Goal: Task Accomplishment & Management: Use online tool/utility

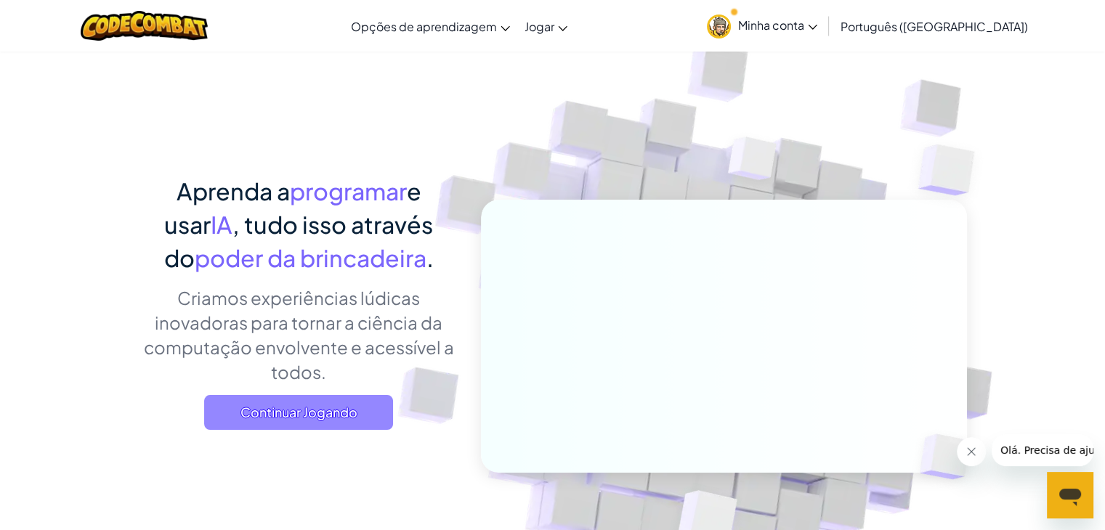
click at [286, 415] on font "Continuar Jogando" at bounding box center [298, 412] width 117 height 17
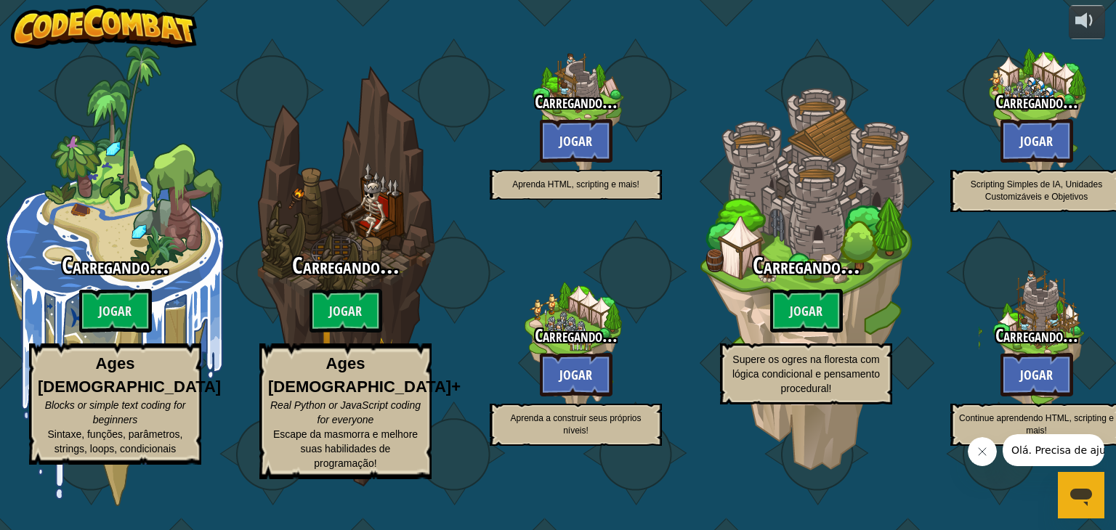
select select "pt-BR"
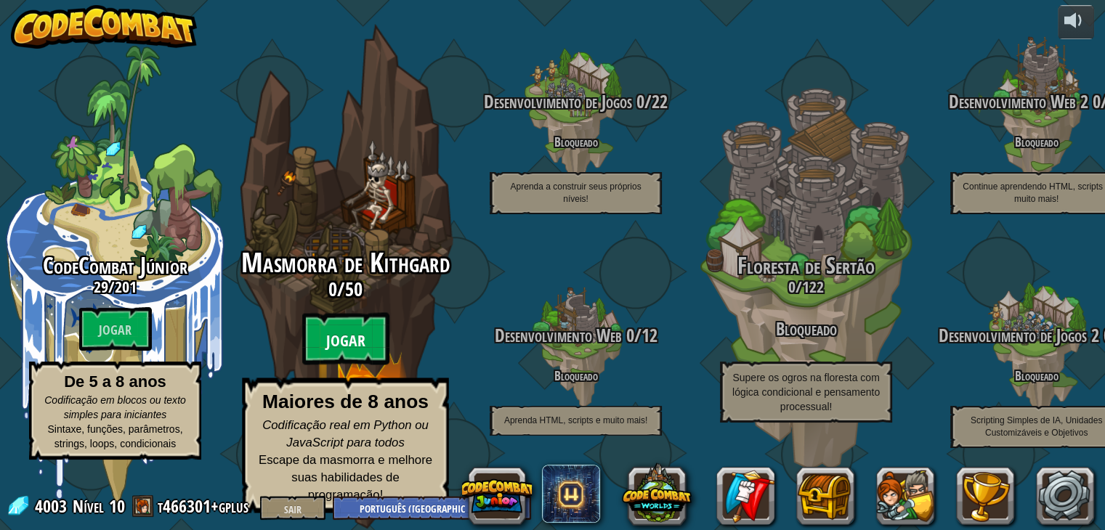
click at [334, 352] on font "Jogar" at bounding box center [345, 341] width 39 height 22
select select "pt-BR"
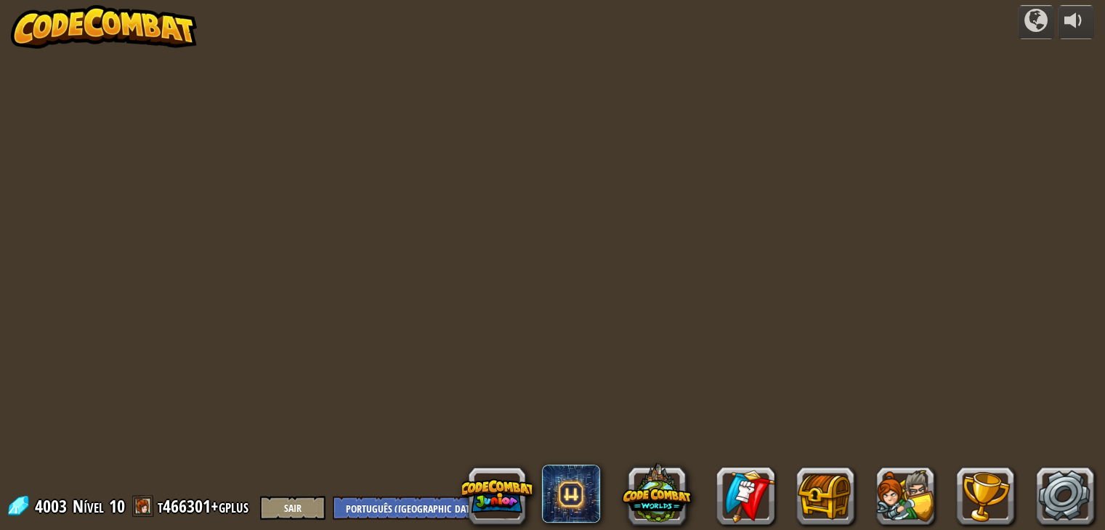
select select "pt-BR"
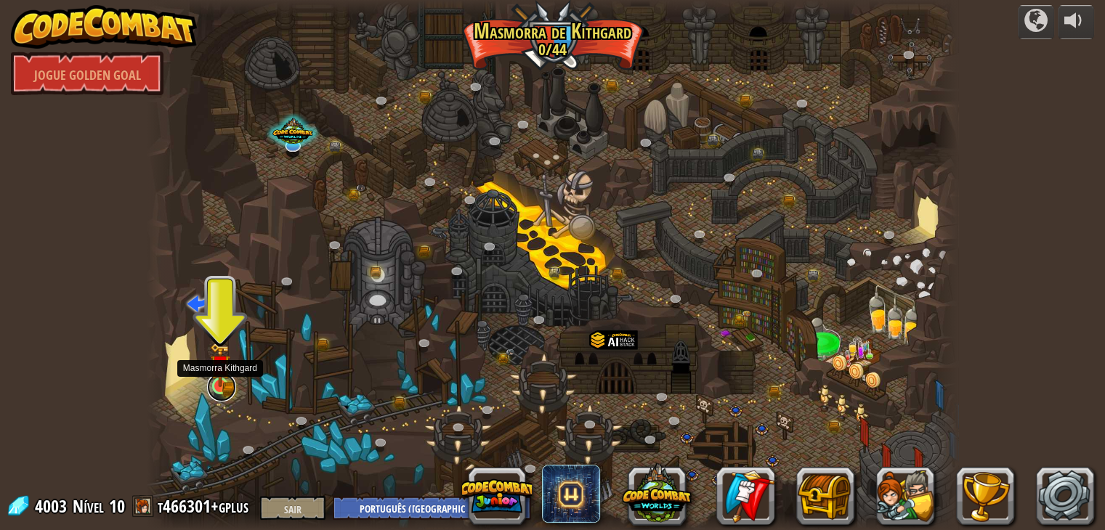
click at [227, 387] on link at bounding box center [221, 387] width 29 height 29
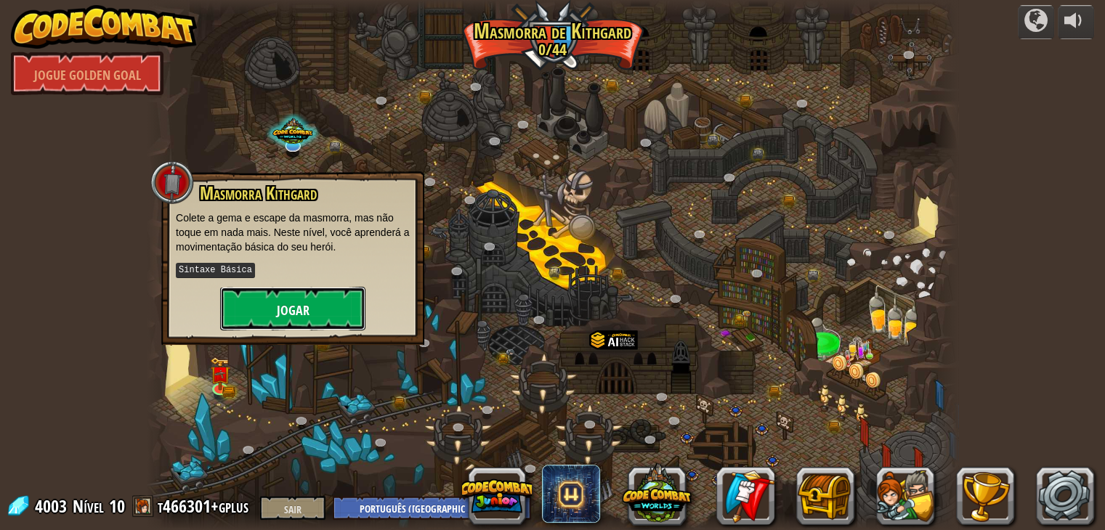
click at [292, 303] on font "Jogar" at bounding box center [293, 310] width 33 height 18
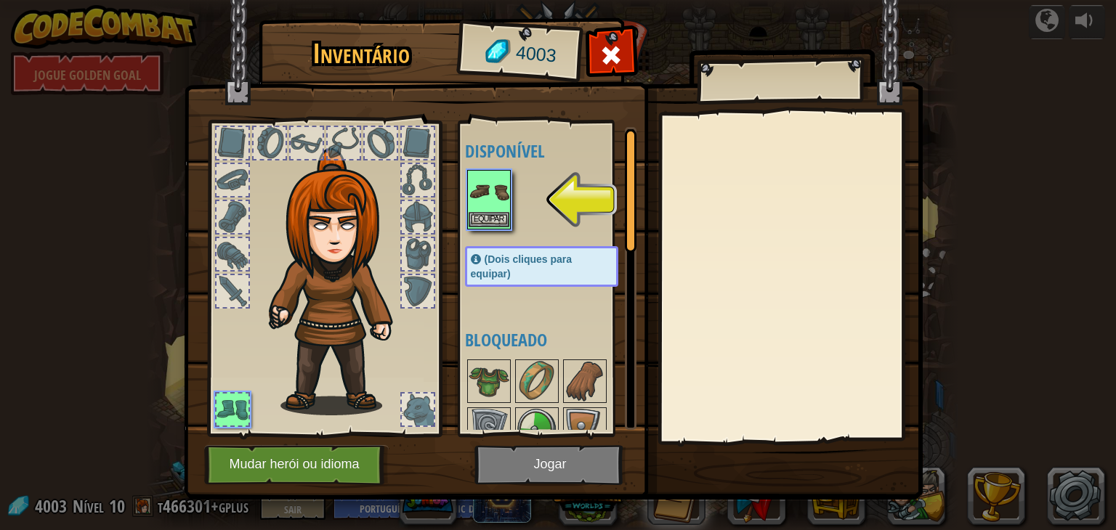
click at [490, 174] on img at bounding box center [488, 191] width 41 height 41
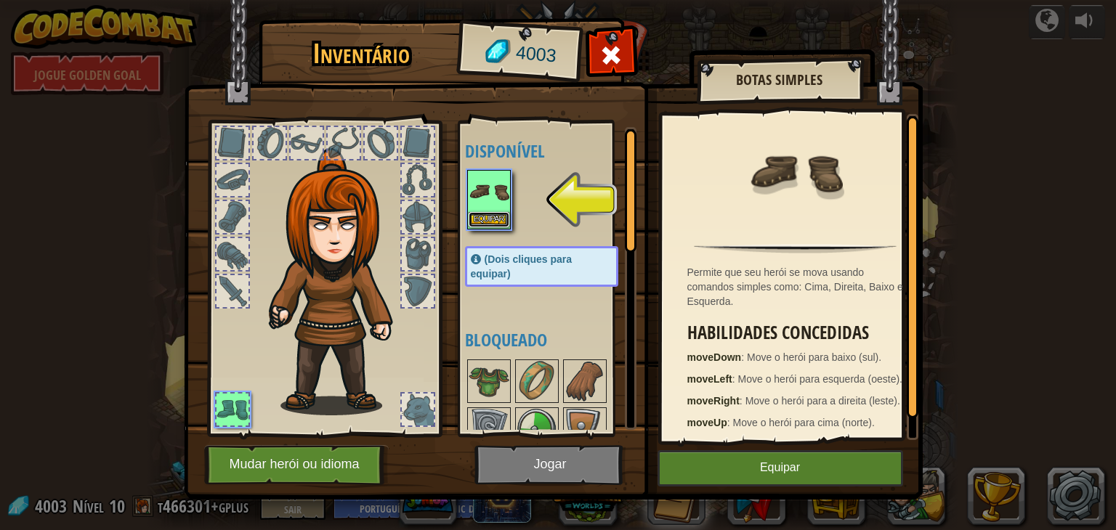
click at [495, 216] on font "Equipar" at bounding box center [489, 219] width 31 height 9
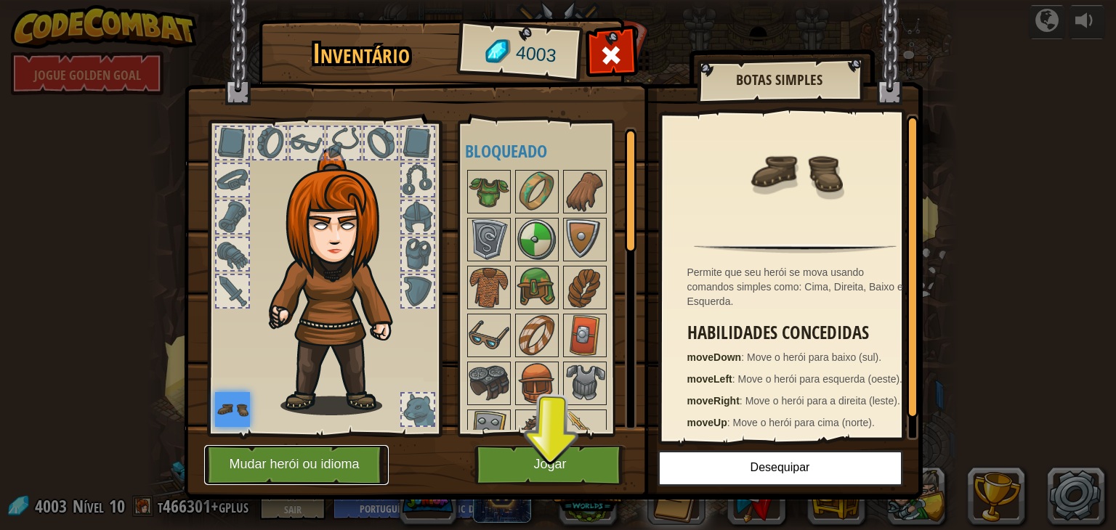
click at [291, 463] on font "Mudar herói ou idioma" at bounding box center [294, 465] width 130 height 15
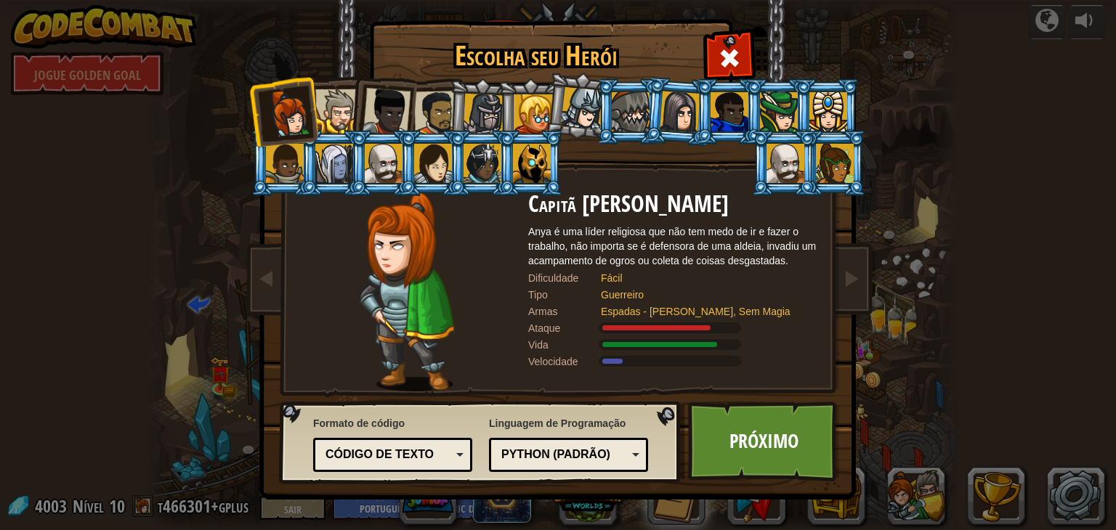
click at [392, 156] on div at bounding box center [384, 163] width 38 height 39
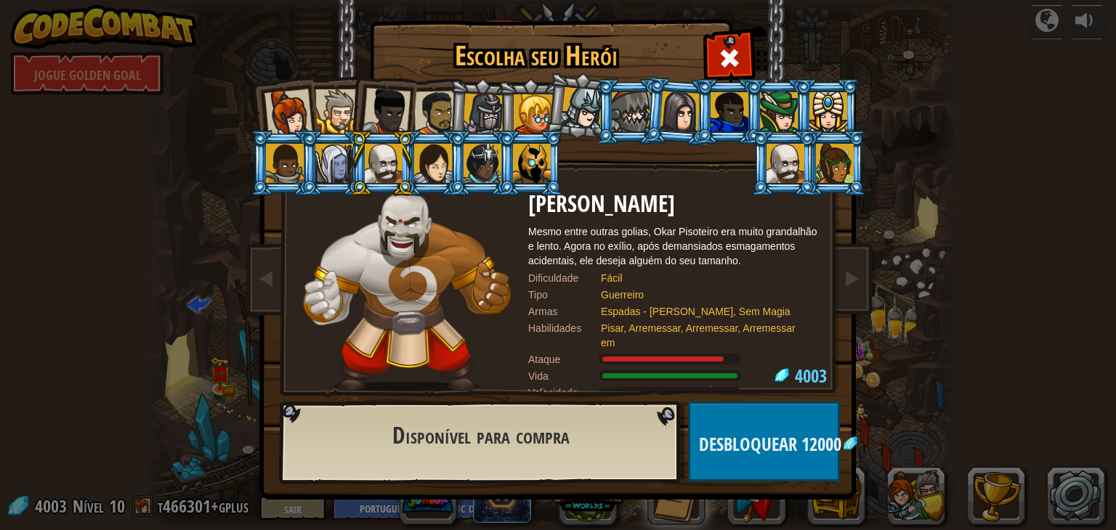
click at [338, 110] on div at bounding box center [337, 111] width 44 height 44
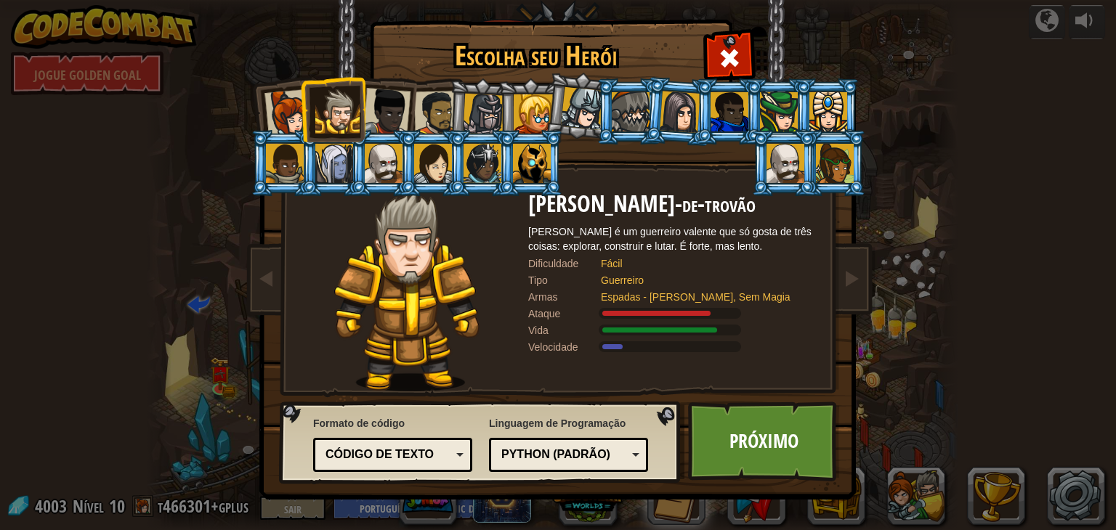
click at [761, 400] on img at bounding box center [560, 240] width 629 height 520
click at [761, 426] on link "Próximo" at bounding box center [764, 442] width 152 height 80
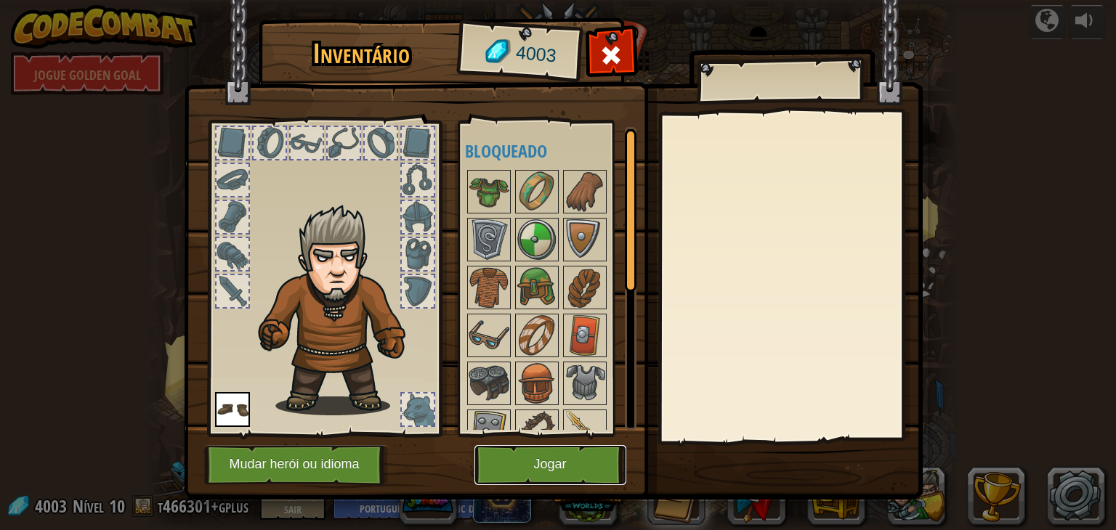
click at [570, 460] on button "Jogar" at bounding box center [550, 465] width 152 height 40
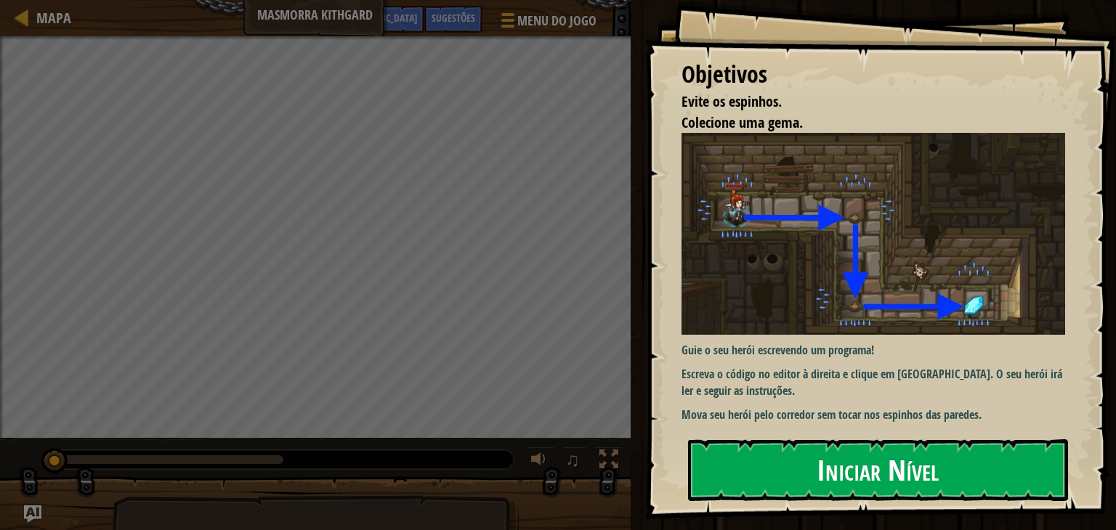
click at [774, 439] on button "Iniciar Nível" at bounding box center [878, 469] width 380 height 61
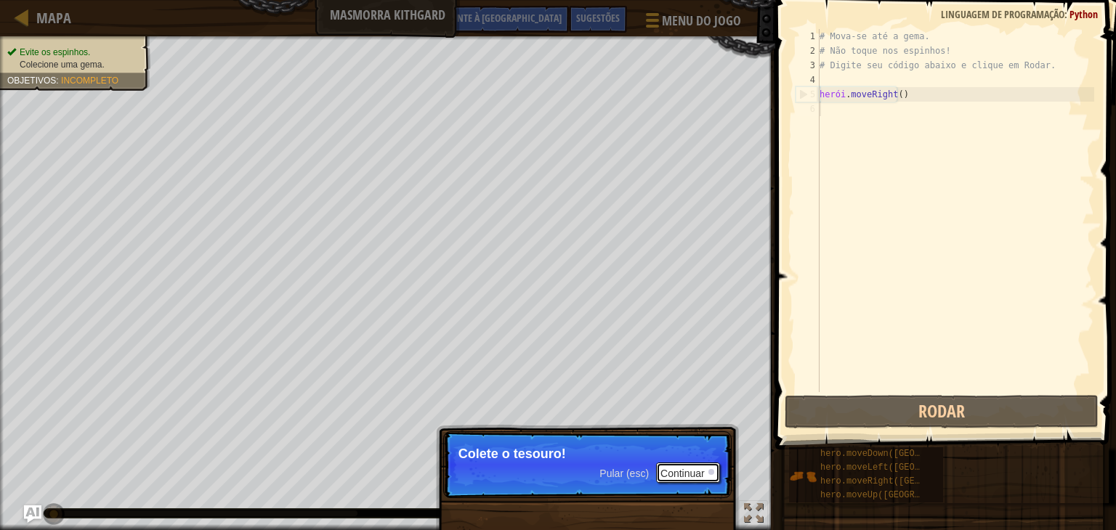
click at [680, 471] on font "Continuar" at bounding box center [682, 474] width 44 height 12
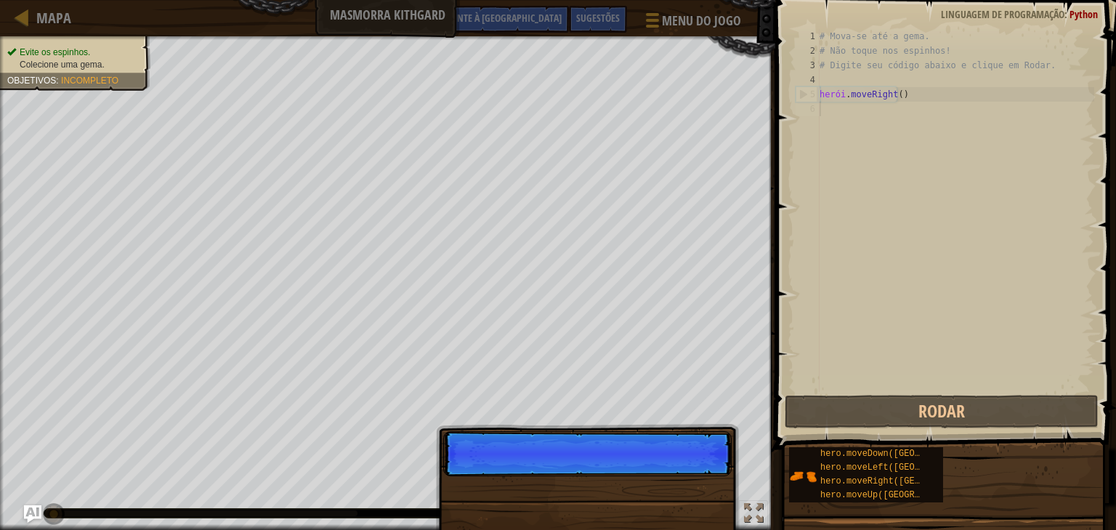
scroll to position [7, 0]
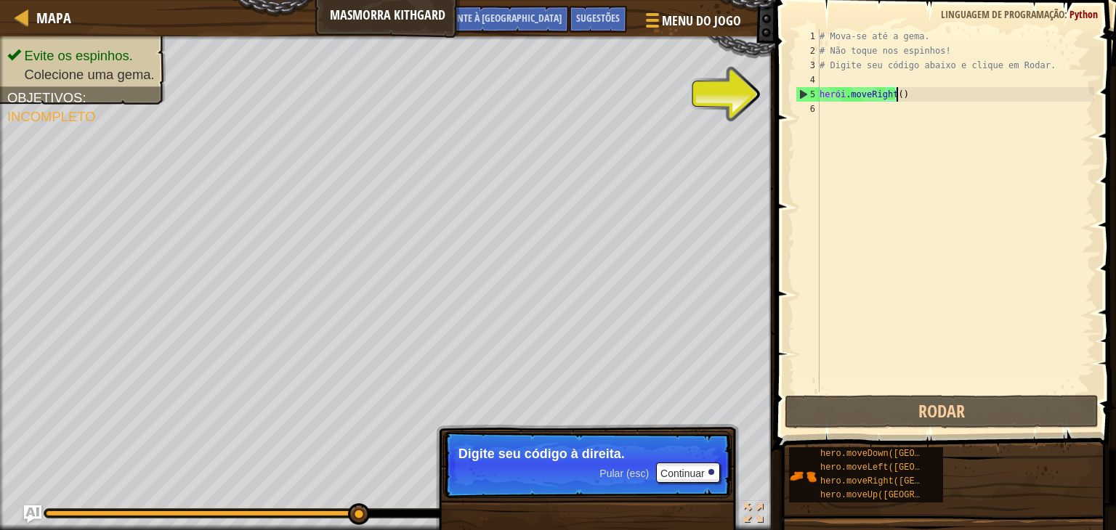
click at [912, 97] on div "# Mova-se até a gema. # Não toque nos espinhos! # Digite seu código abaixo e cl…" at bounding box center [954, 225] width 277 height 392
type textarea "hero.moveRight()"
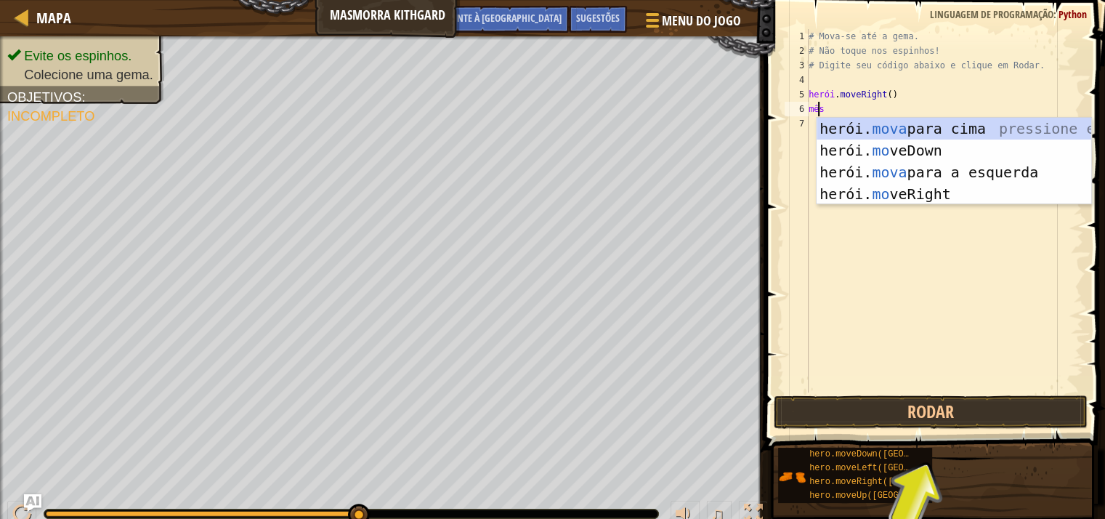
type textarea "m"
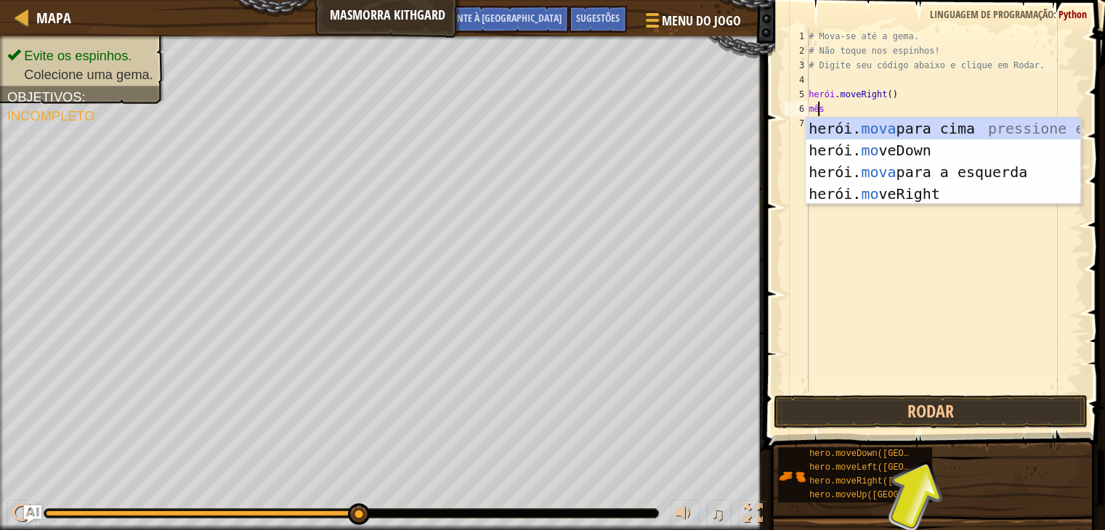
click at [912, 97] on div "# Mova-se até a gema. # Não toque nos espinhos! # Digite seu código abaixo e cl…" at bounding box center [943, 225] width 277 height 392
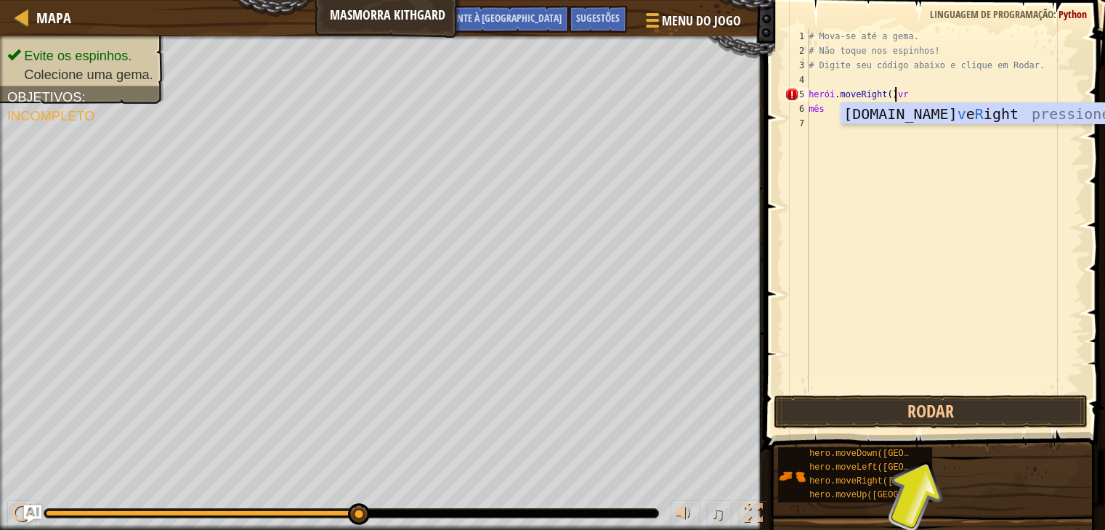
type textarea "mo"
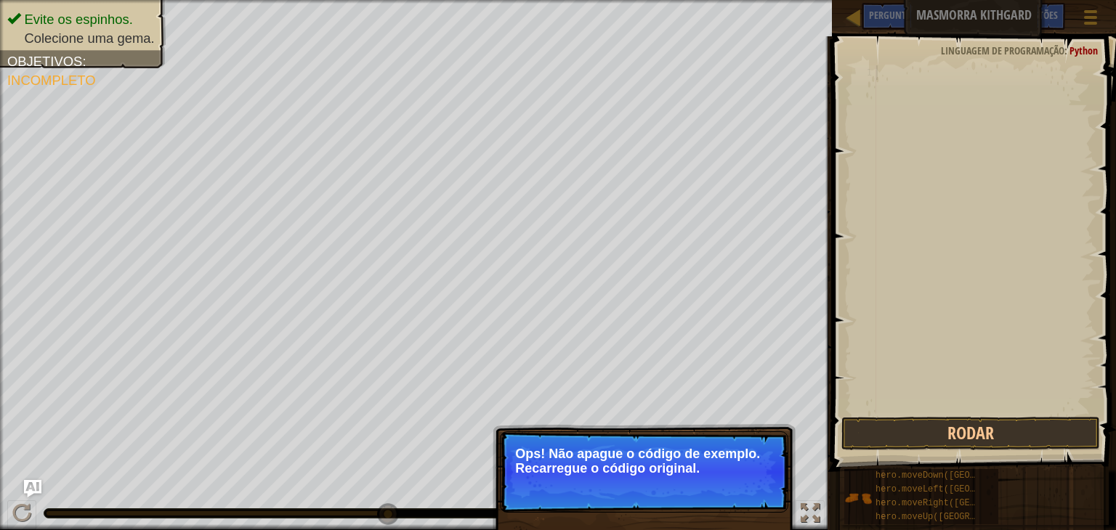
click at [691, 483] on p "↻ Reload Ops! Não apague o código de exemplo. Recarregue o código original." at bounding box center [644, 471] width 288 height 81
click at [736, 494] on button "↻ Recarregar" at bounding box center [732, 487] width 89 height 22
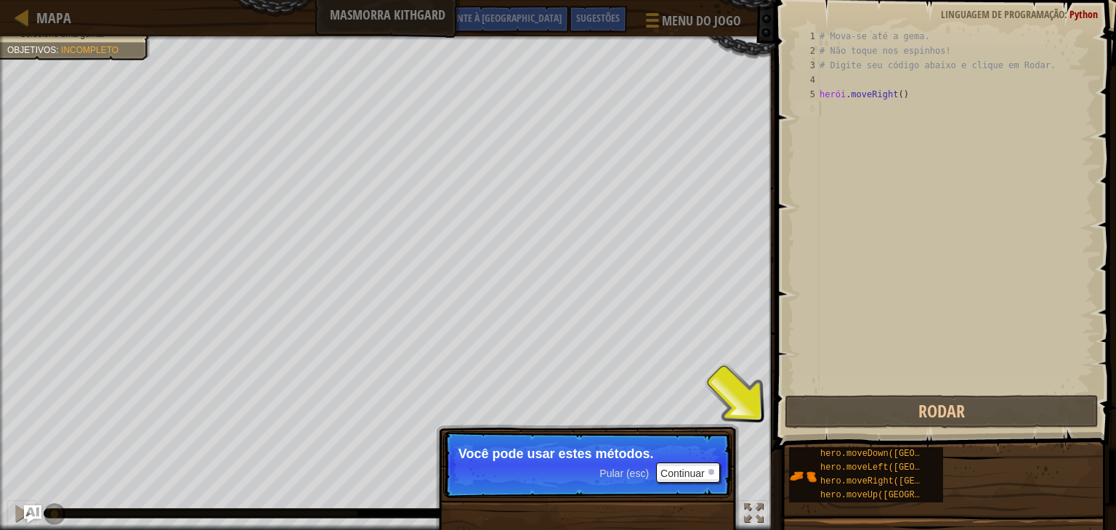
click at [674, 451] on p "Você pode usar estes métodos." at bounding box center [587, 454] width 258 height 15
click at [670, 474] on font "Continuar" at bounding box center [682, 474] width 44 height 12
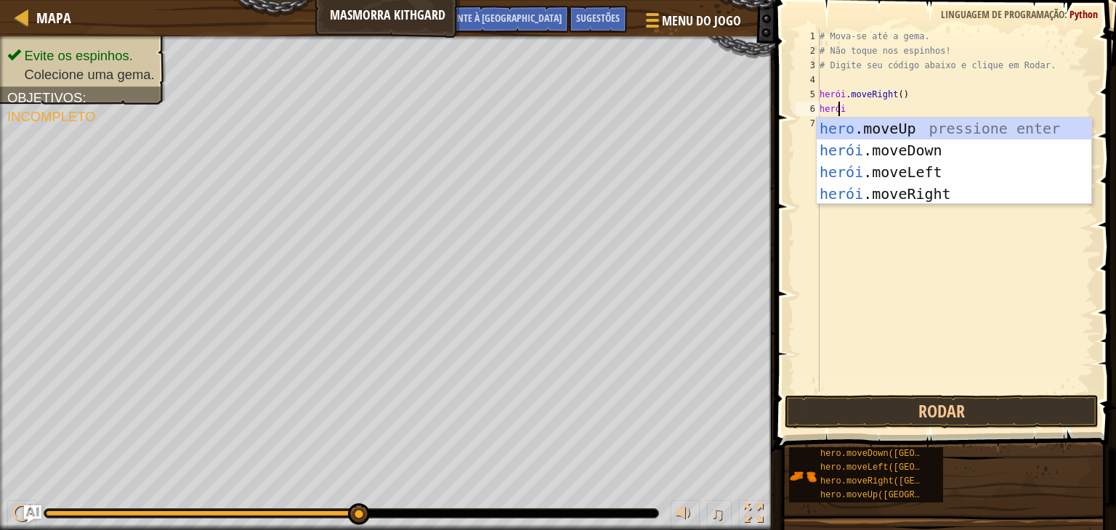
type textarea "heroi"
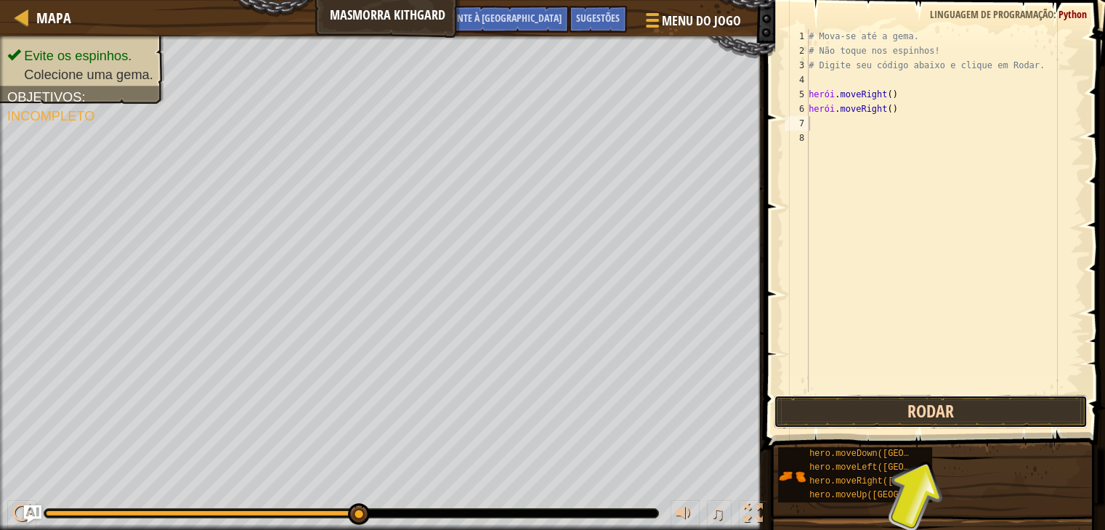
click at [933, 402] on button "Rodar" at bounding box center [931, 411] width 314 height 33
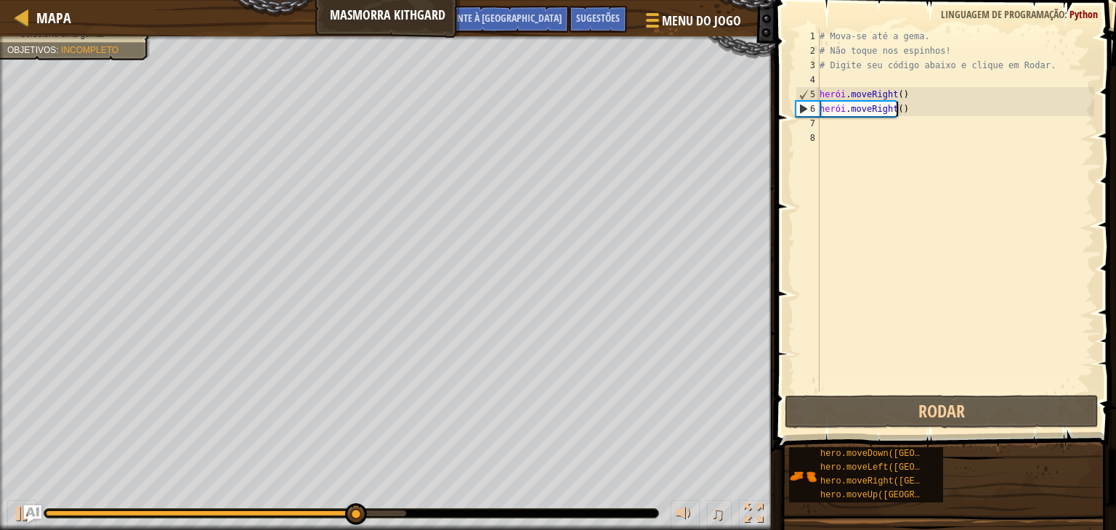
click at [898, 106] on div "# Mova-se até a gema. # Não toque nos espinhos! # Digite seu código abaixo e cl…" at bounding box center [954, 225] width 277 height 392
type textarea "hero.moveRight()"
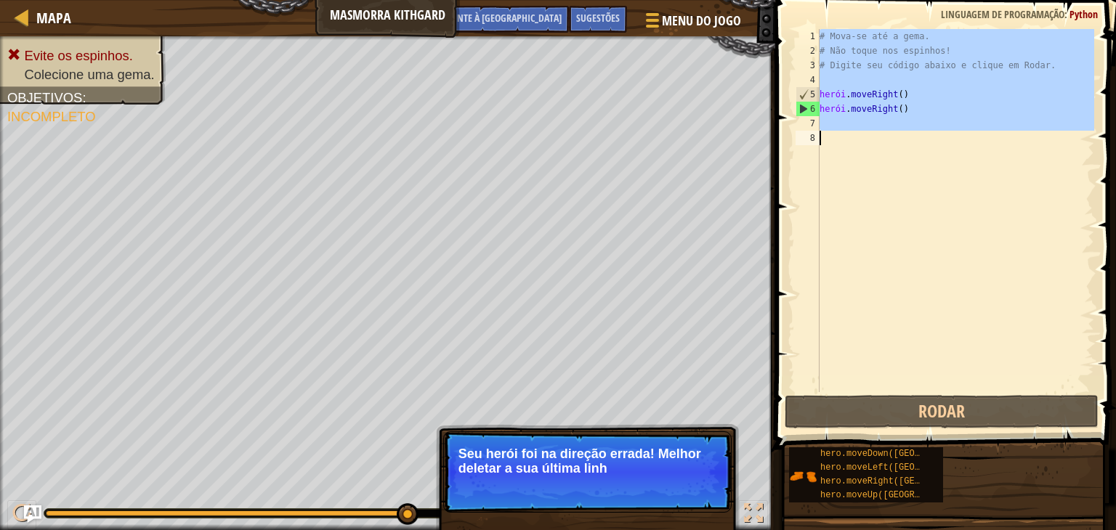
click at [901, 106] on div "# Mova-se até a gema. # Não toque nos espinhos! # Digite seu código abaixo e cl…" at bounding box center [954, 210] width 277 height 363
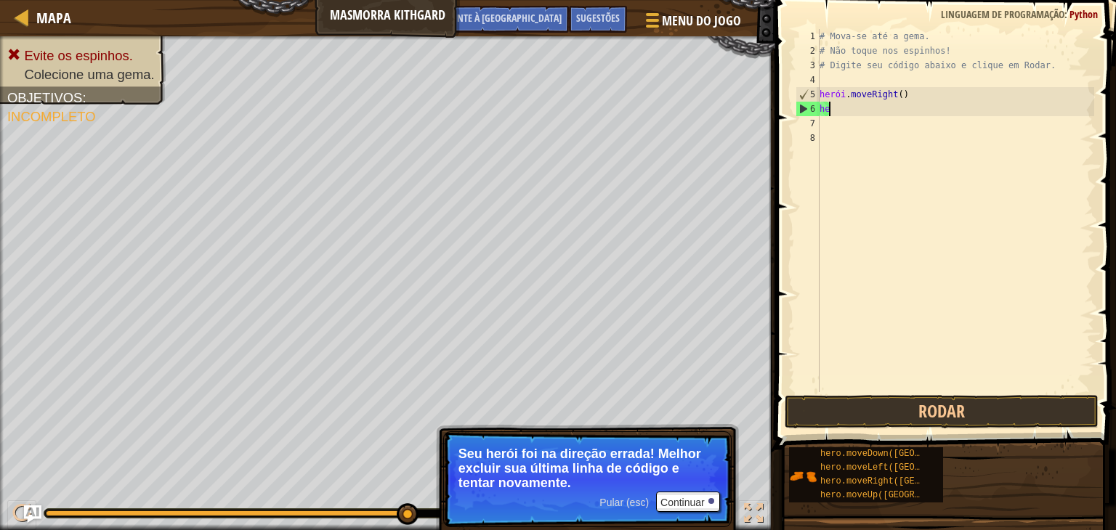
type textarea "h"
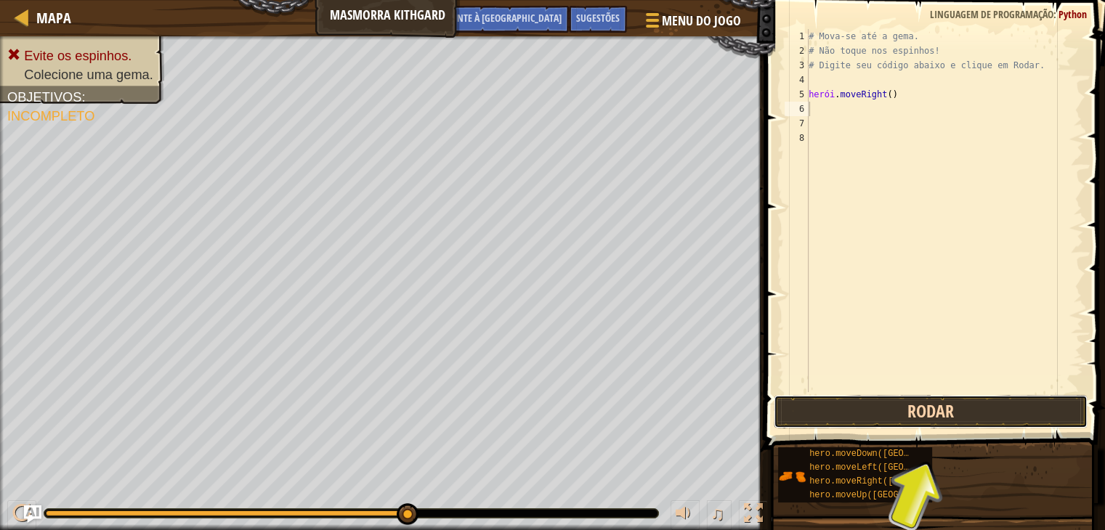
click at [856, 410] on button "Rodar" at bounding box center [931, 411] width 314 height 33
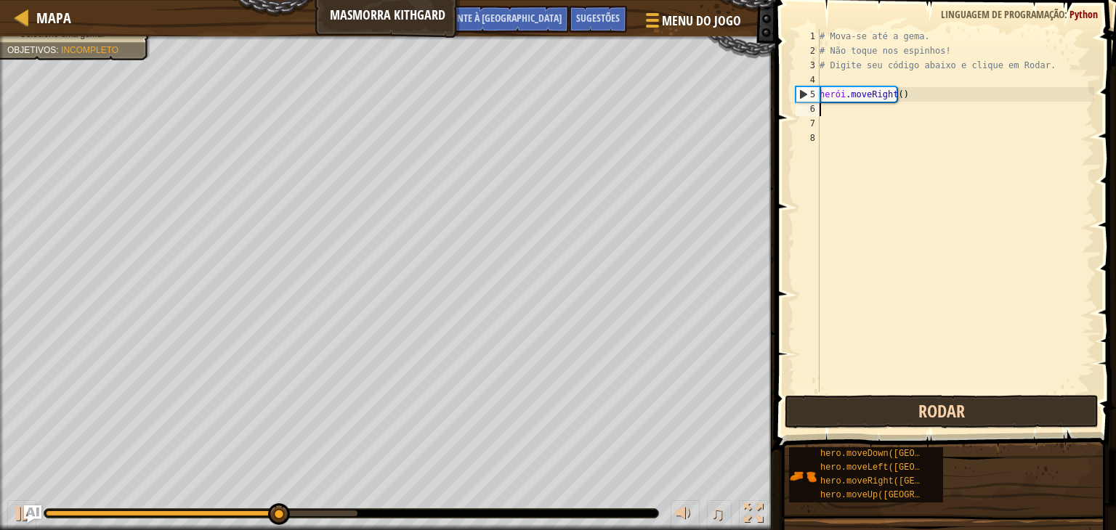
type textarea "m"
type textarea "h"
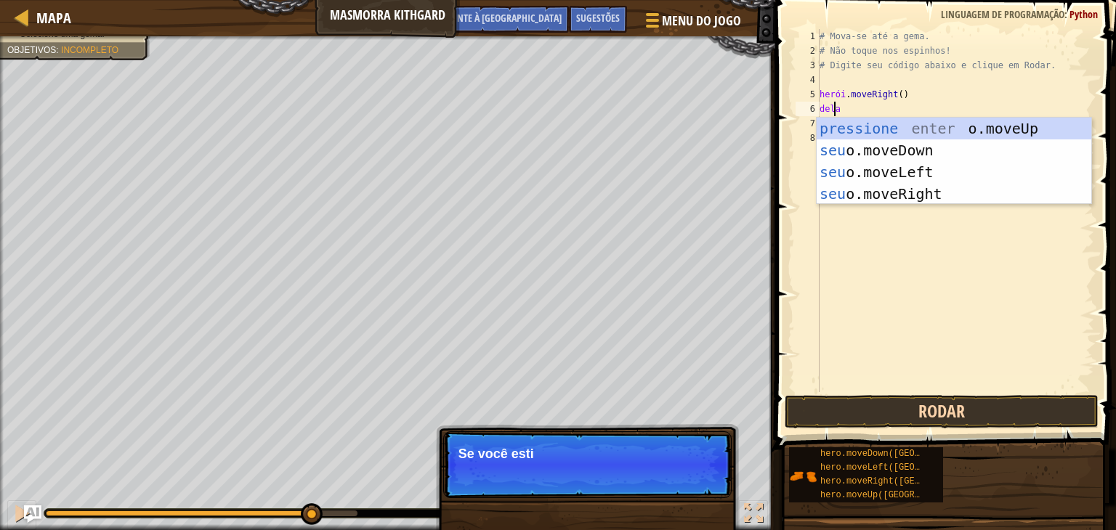
type textarea "herp"
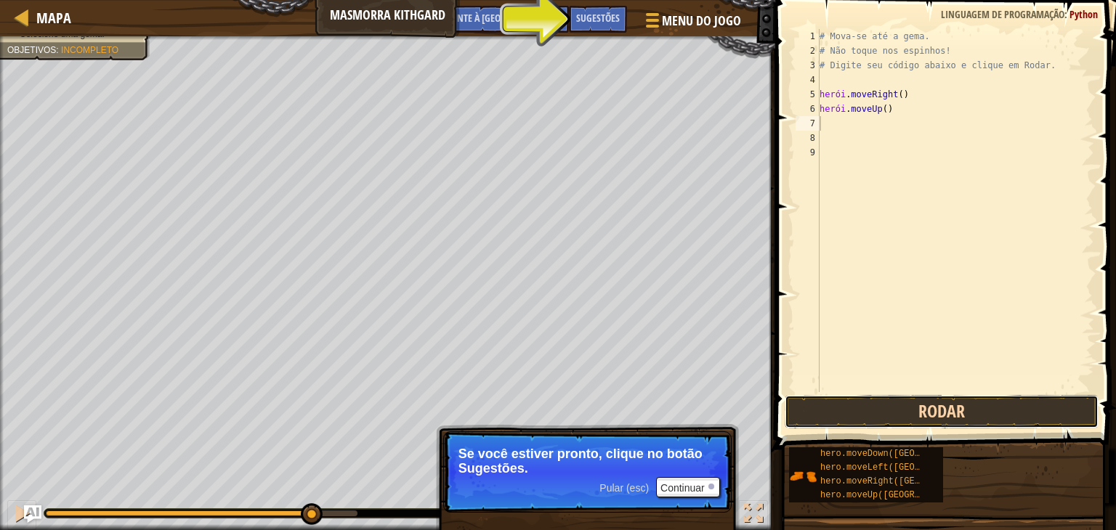
click at [856, 410] on button "Rodar" at bounding box center [941, 411] width 314 height 33
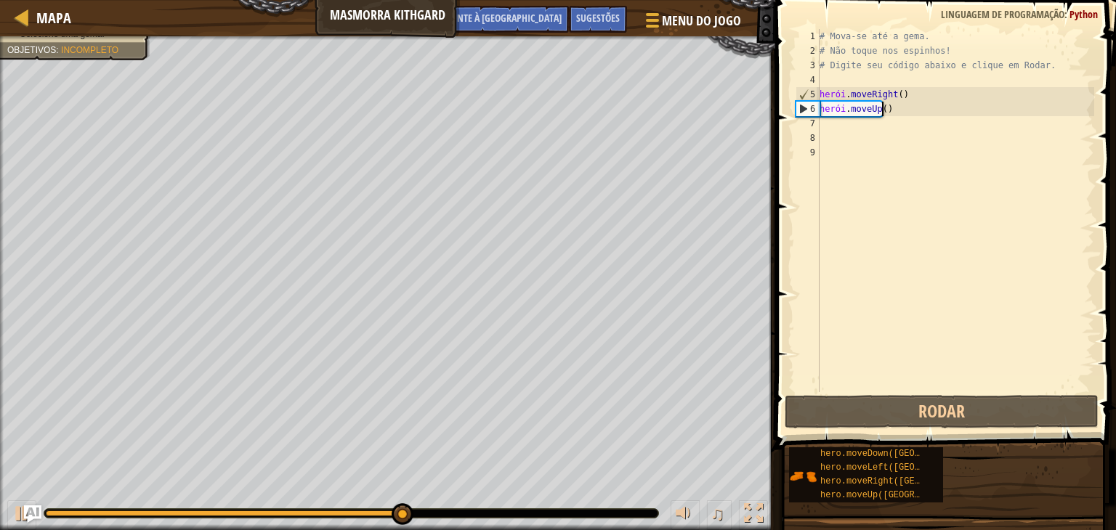
click at [887, 111] on div "# Mova-se até a gema. # Não toque nos espinhos! # Digite seu código abaixo e cl…" at bounding box center [954, 225] width 277 height 392
type textarea "hero.moveUp()"
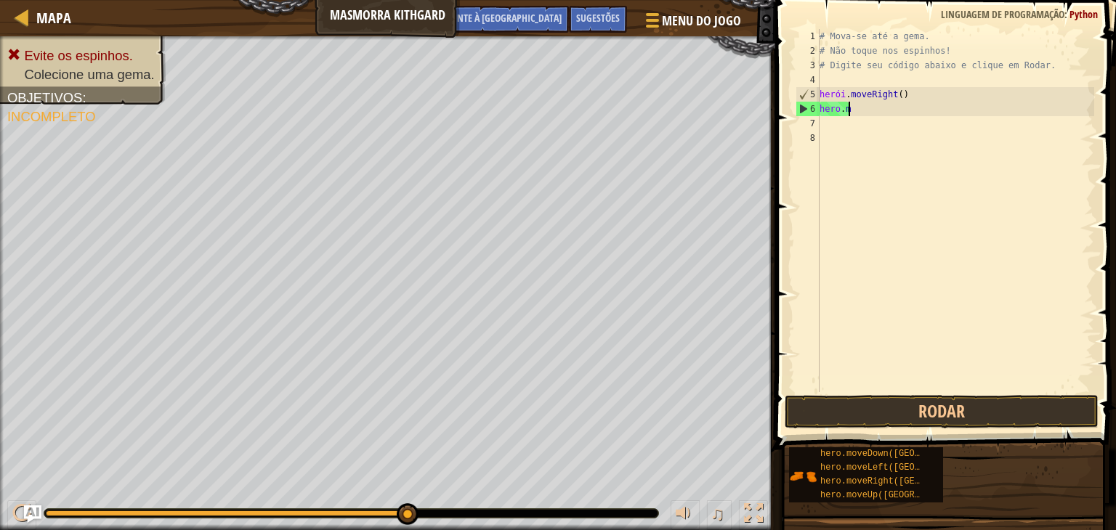
type textarea "h"
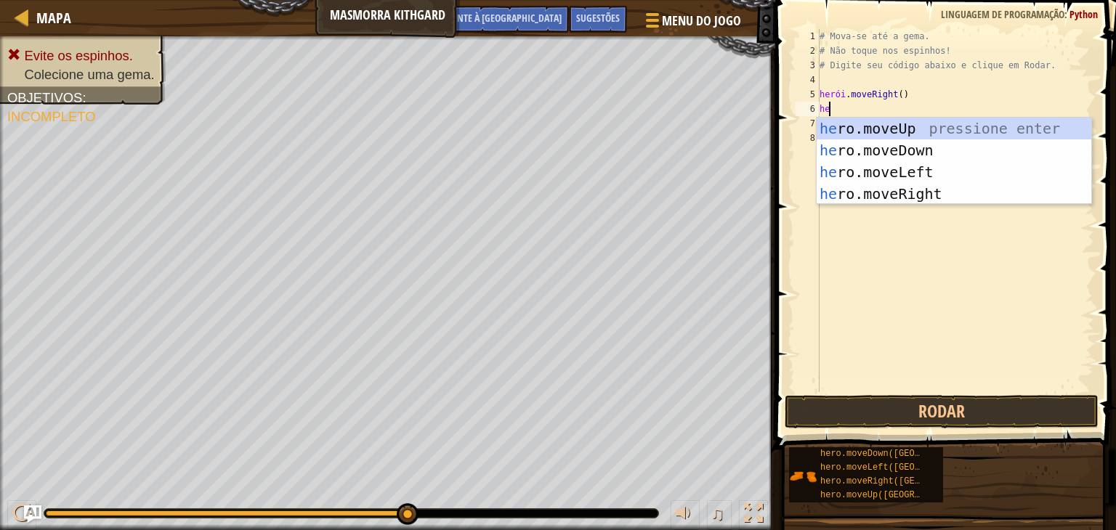
type textarea "her"
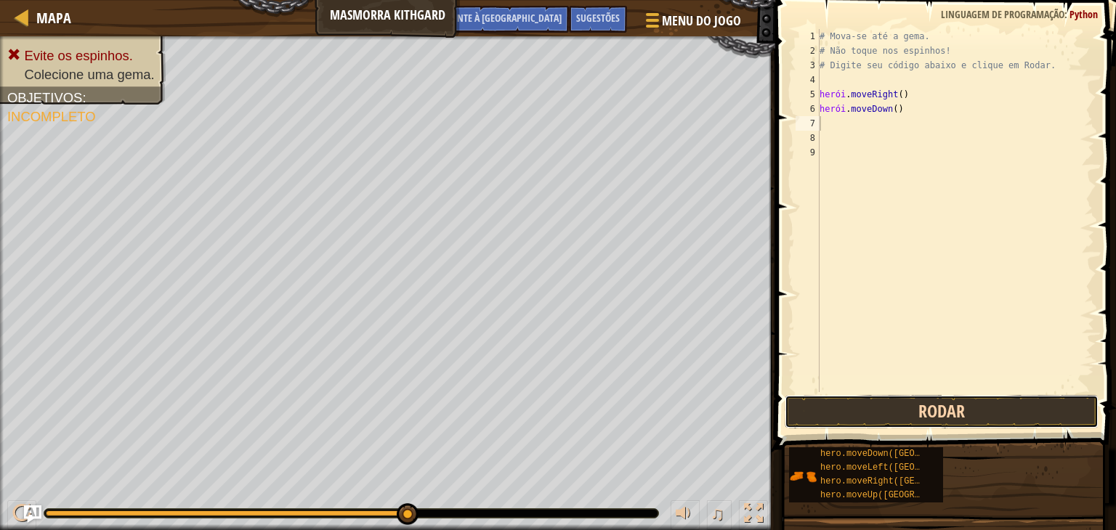
click at [962, 403] on button "Rodar" at bounding box center [941, 411] width 314 height 33
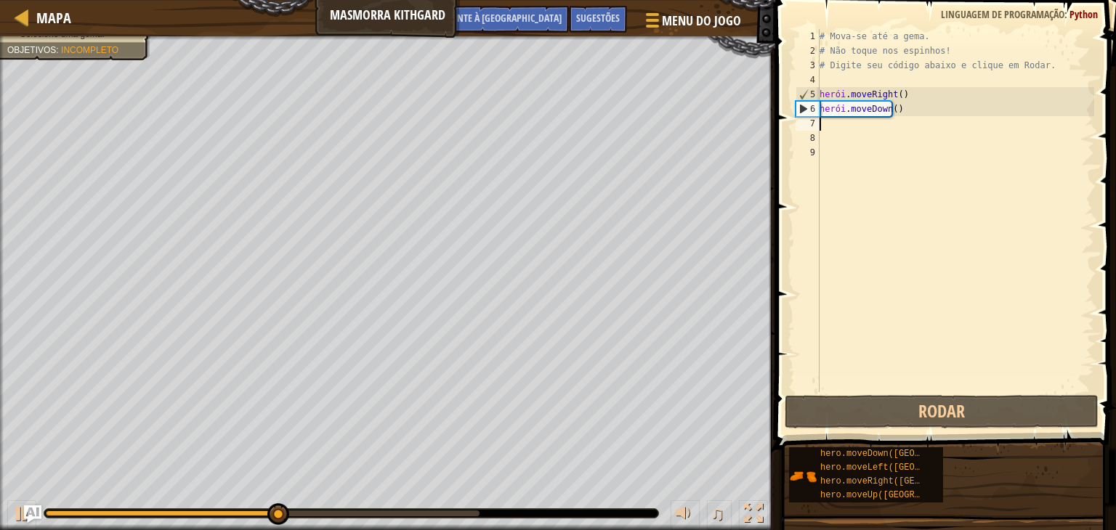
type textarea "h"
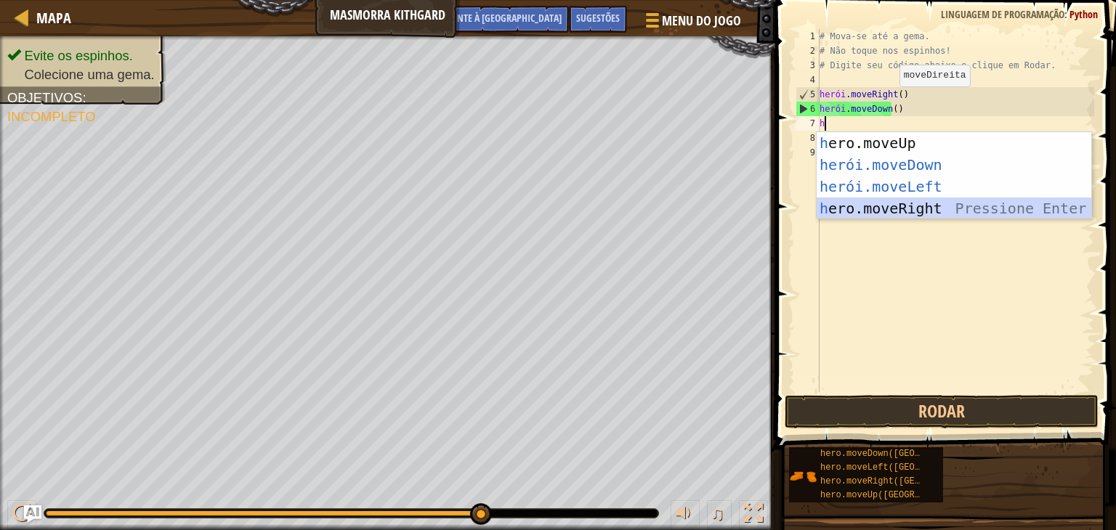
click at [979, 210] on div "h ero.moveUp pressione enter herói.moveDown ​ Pressione Enter herói.moveLeft ​ …" at bounding box center [953, 197] width 275 height 131
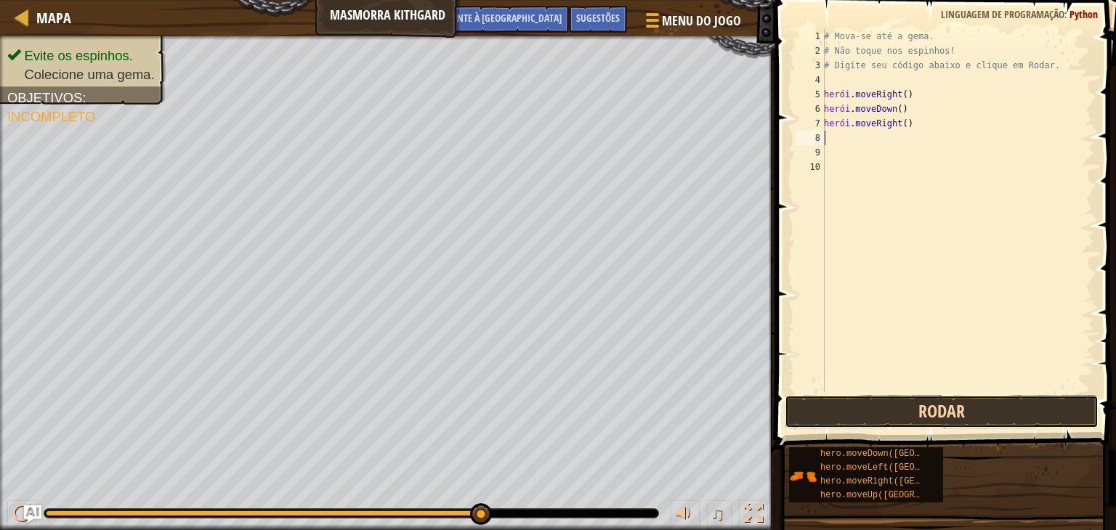
click at [909, 422] on button "Rodar" at bounding box center [941, 411] width 314 height 33
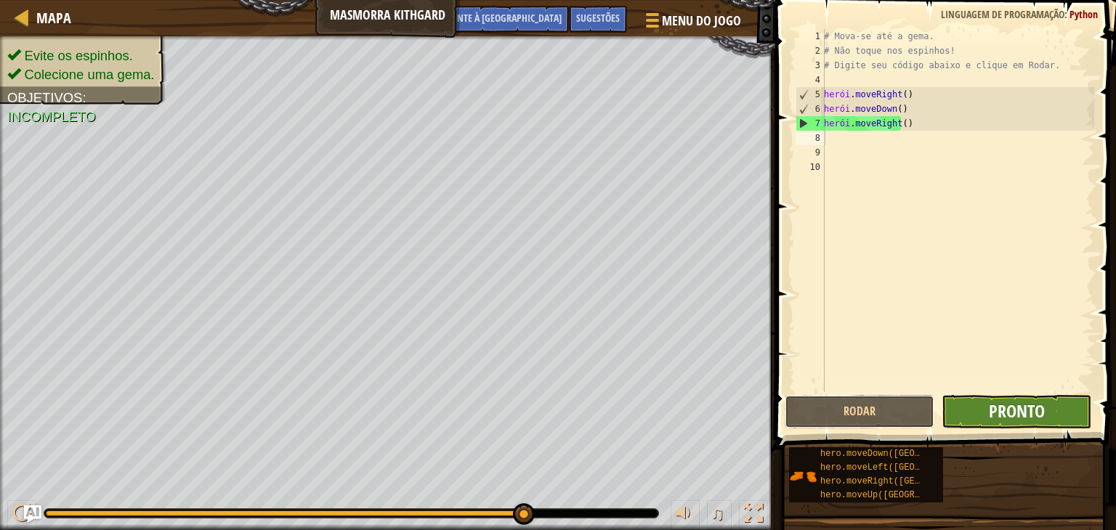
drag, startPoint x: 909, startPoint y: 422, endPoint x: 1030, endPoint y: 398, distance: 122.9
click at [1030, 398] on div "Rodar Enviar Pronto" at bounding box center [941, 411] width 314 height 33
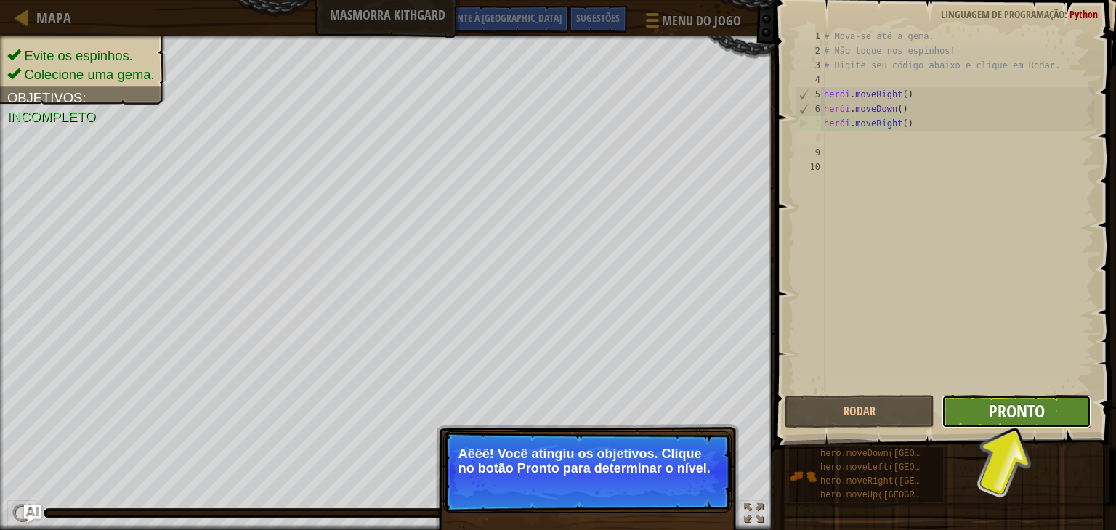
click at [989, 418] on font "Pronto" at bounding box center [1017, 410] width 56 height 23
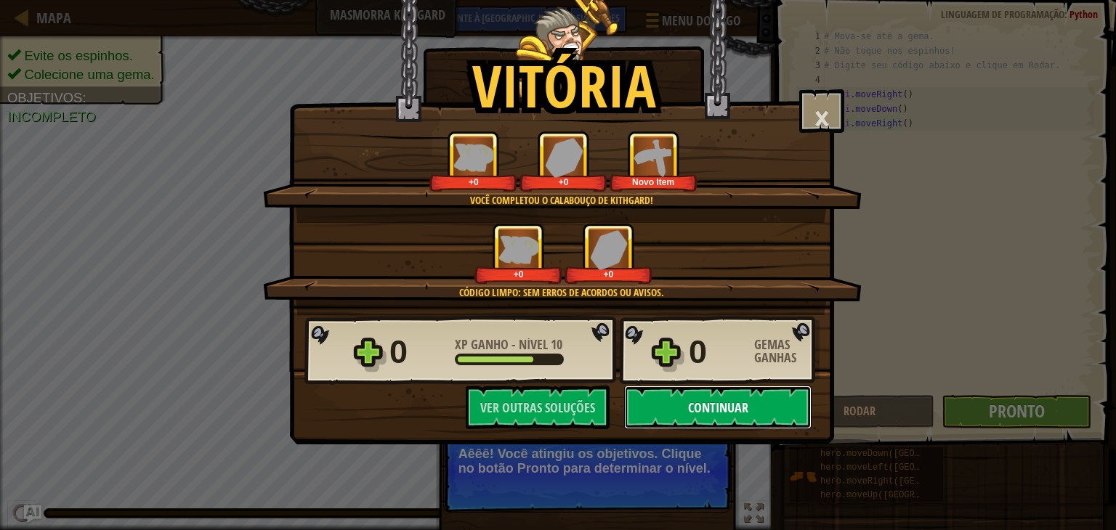
click at [738, 423] on button "Continuar" at bounding box center [717, 408] width 187 height 44
select select "pt-BR"
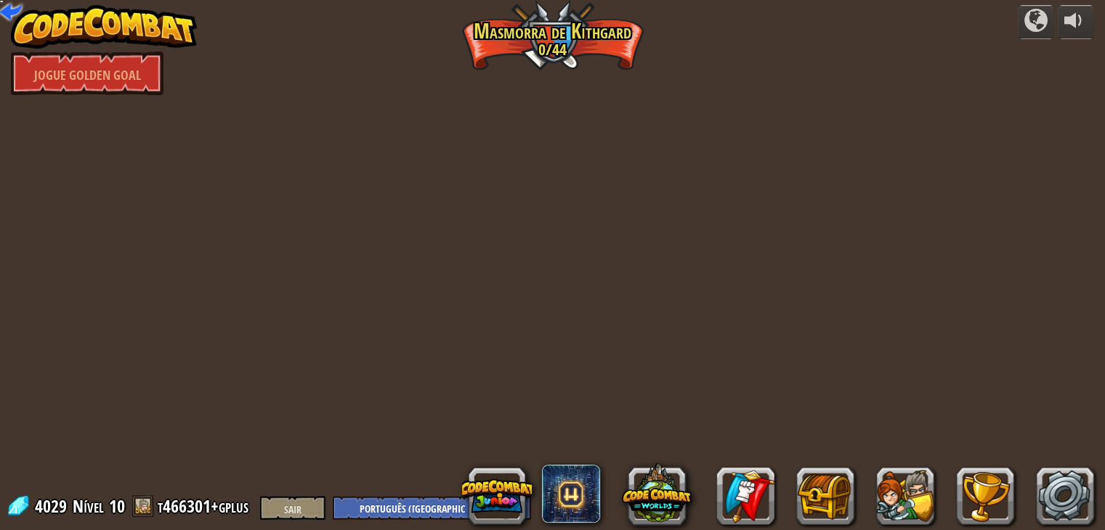
select select "pt-BR"
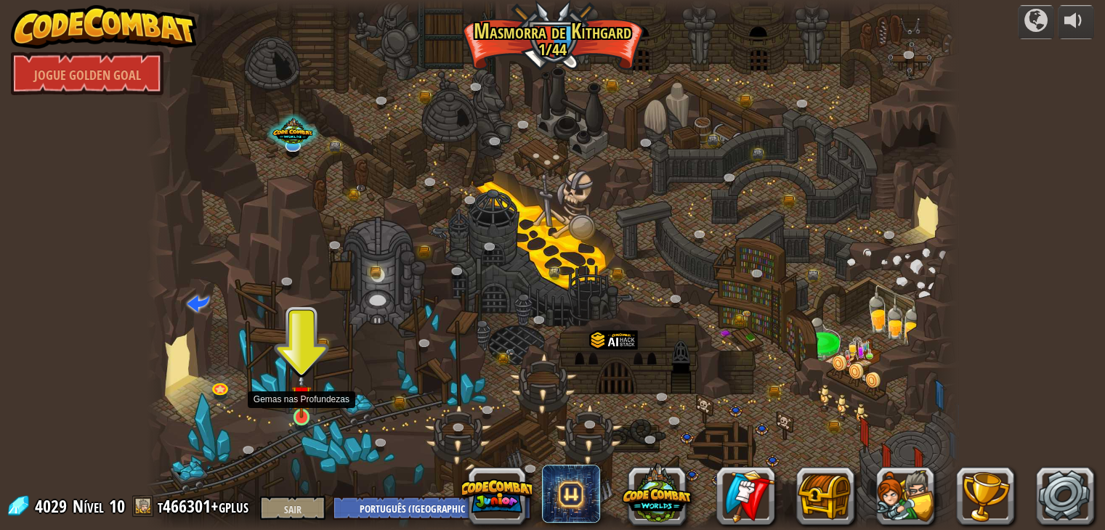
click at [302, 402] on img at bounding box center [301, 396] width 20 height 46
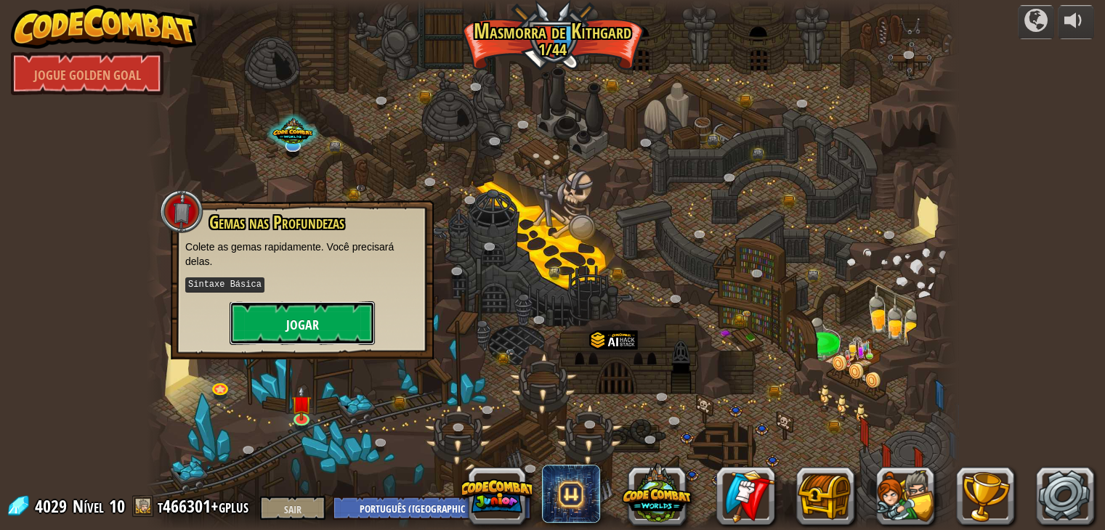
click at [300, 326] on font "Jogar" at bounding box center [302, 325] width 33 height 18
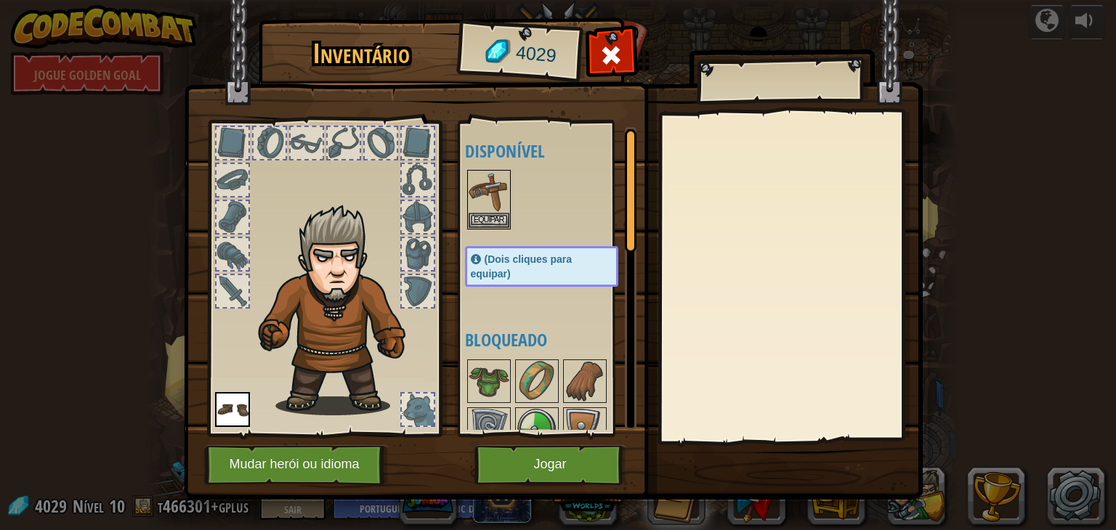
click at [508, 487] on img at bounding box center [553, 235] width 739 height 527
click at [532, 451] on button "Jogar" at bounding box center [550, 465] width 152 height 40
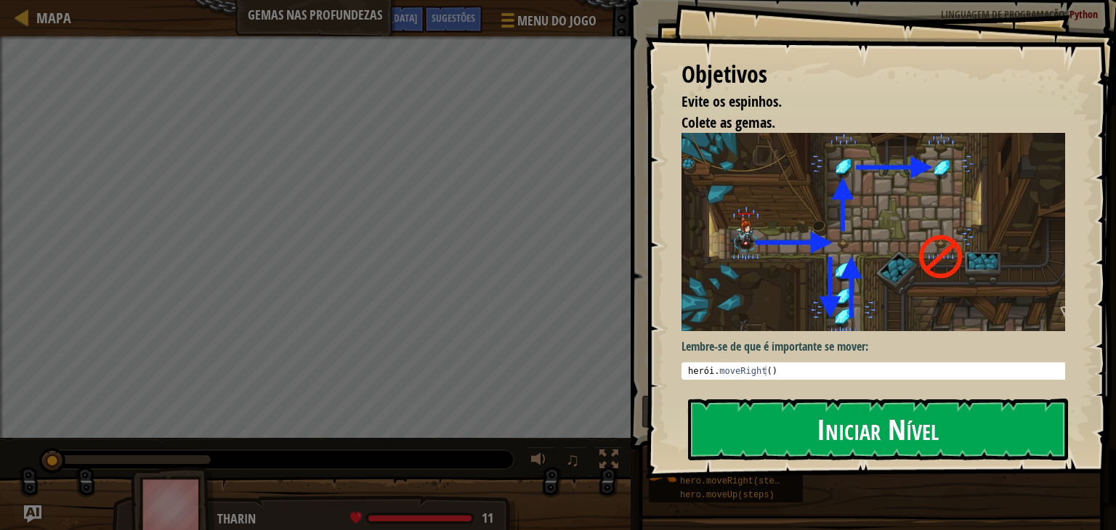
click at [779, 424] on button "Iniciar Nível" at bounding box center [878, 429] width 380 height 61
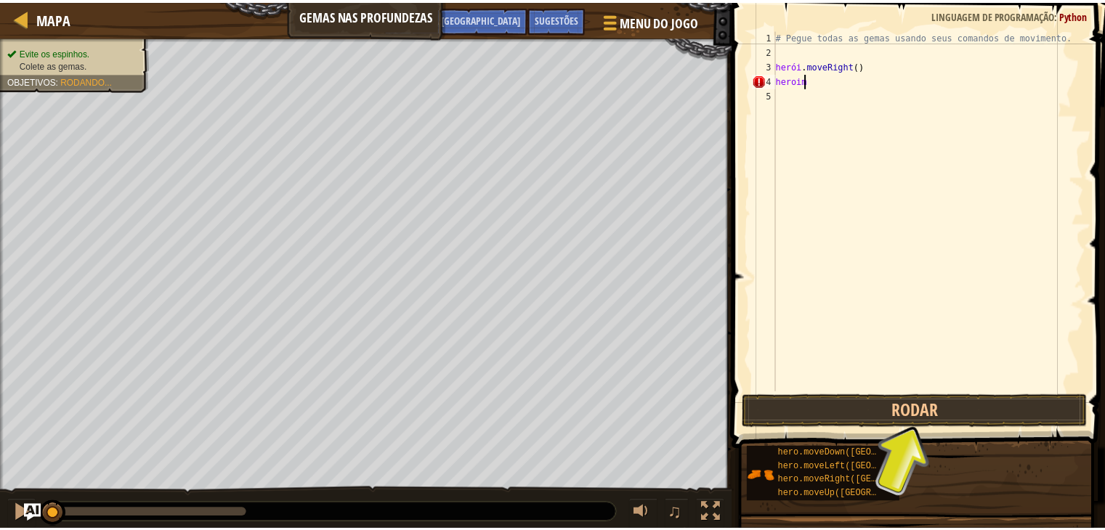
scroll to position [7, 1]
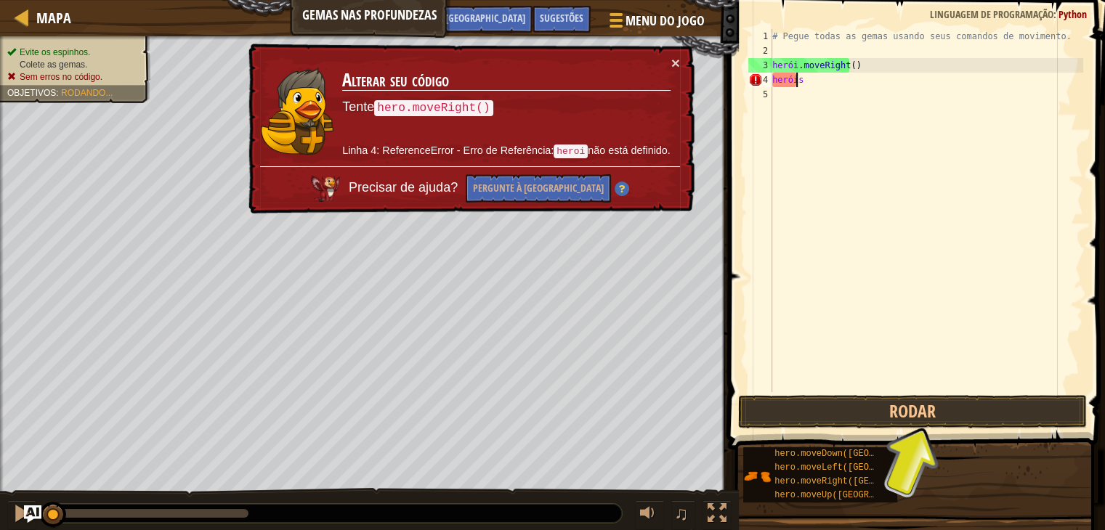
type textarea "heroi."
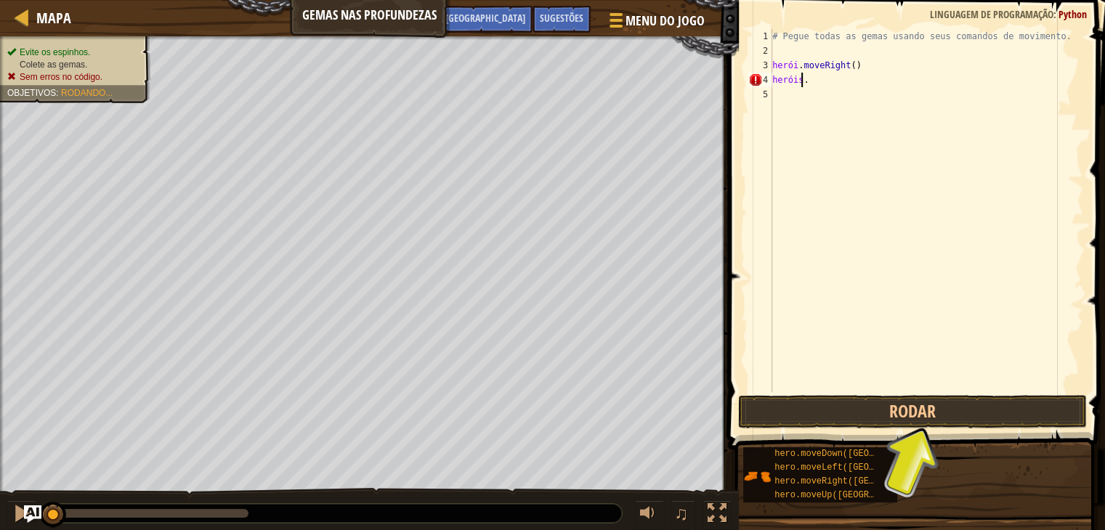
scroll to position [7, 0]
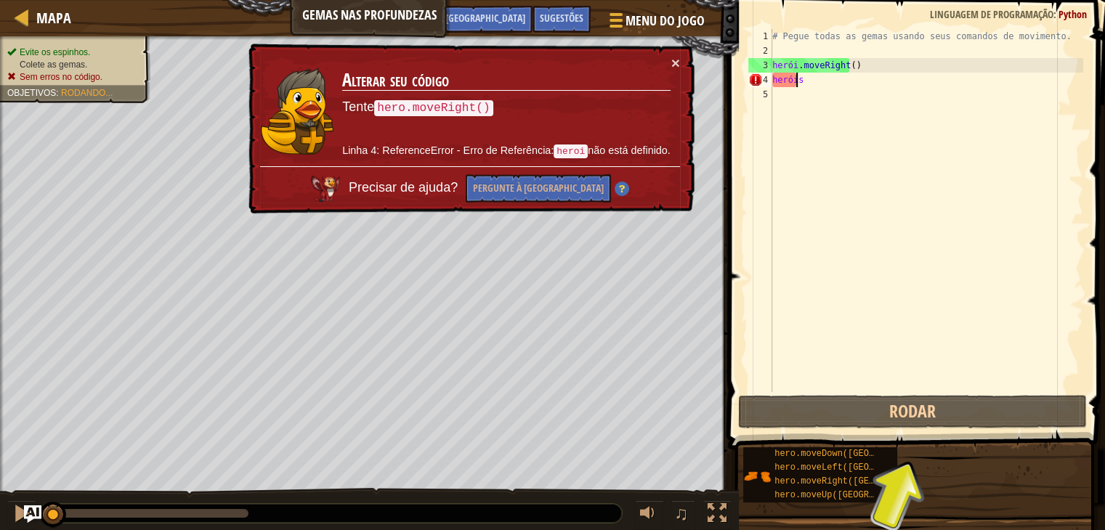
click at [834, 85] on div "# Pegue todas as gemas usando seus comandos de movimento. herói . moveRight ( )…" at bounding box center [926, 225] width 314 height 392
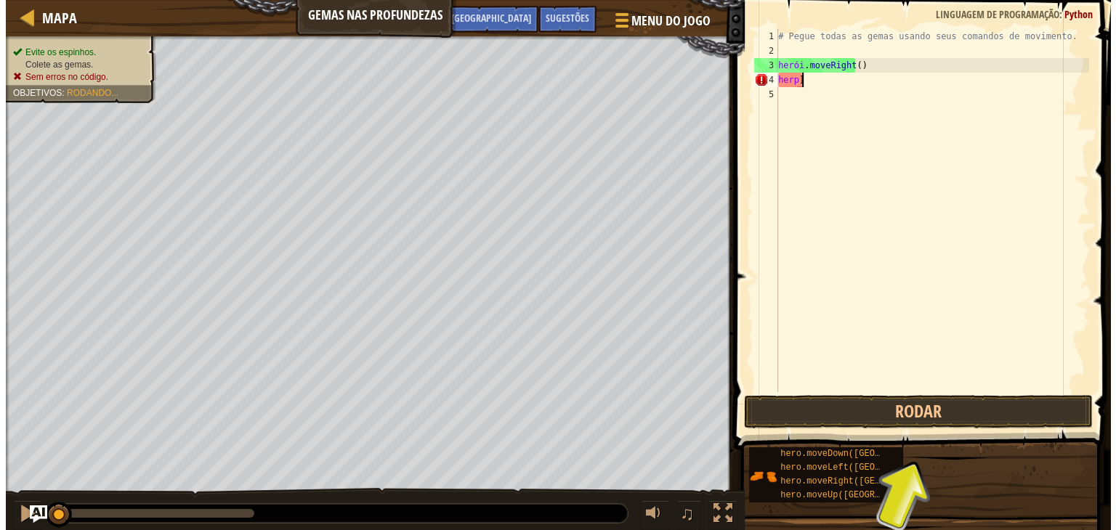
scroll to position [7, 1]
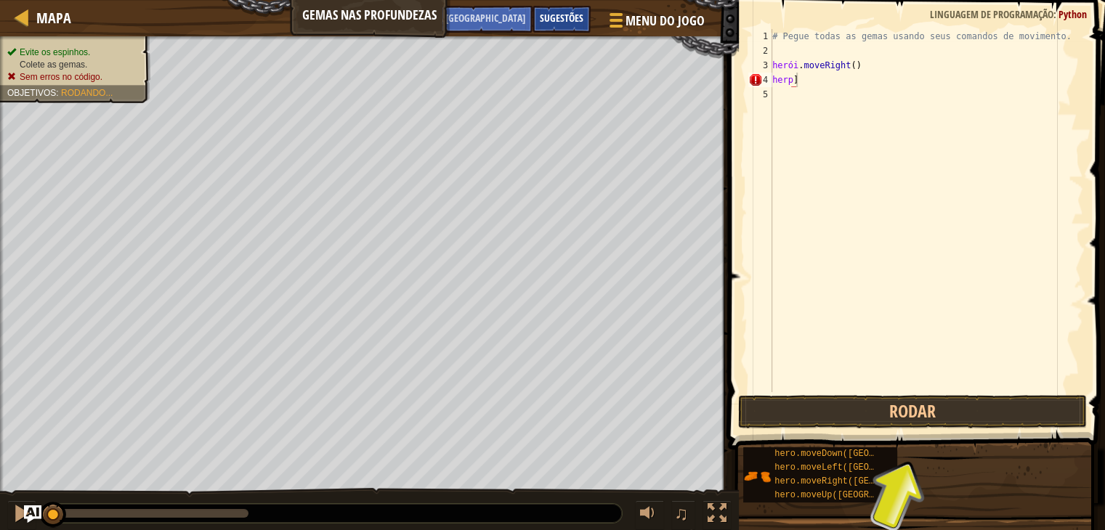
click at [550, 25] on div "Sugestões" at bounding box center [561, 19] width 58 height 27
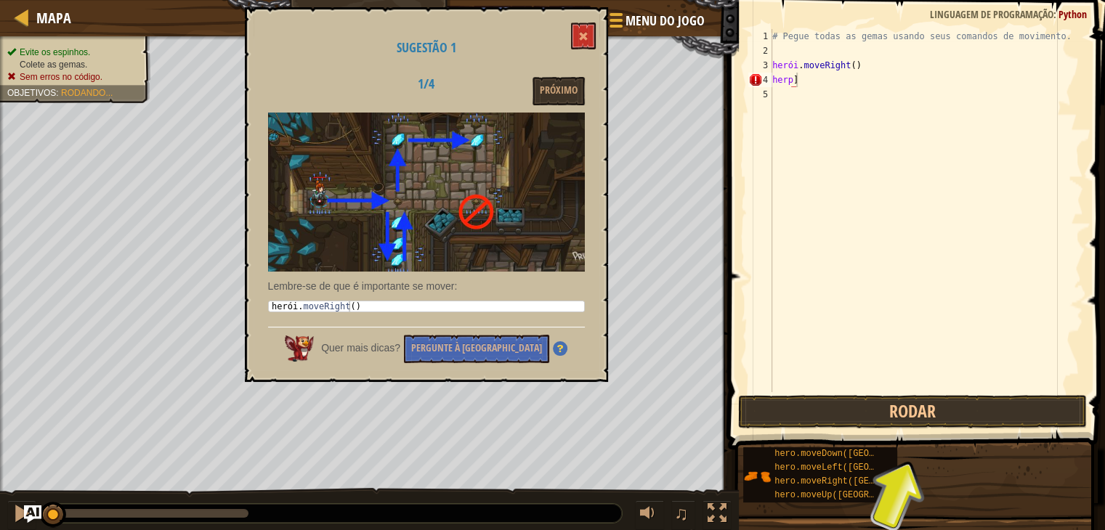
click at [589, 14] on div "Sugestão 1 1/4 Próximo Lembre-se de que é importante se mover: 1 herói . moveRi…" at bounding box center [426, 194] width 363 height 375
click at [589, 27] on button at bounding box center [583, 36] width 25 height 27
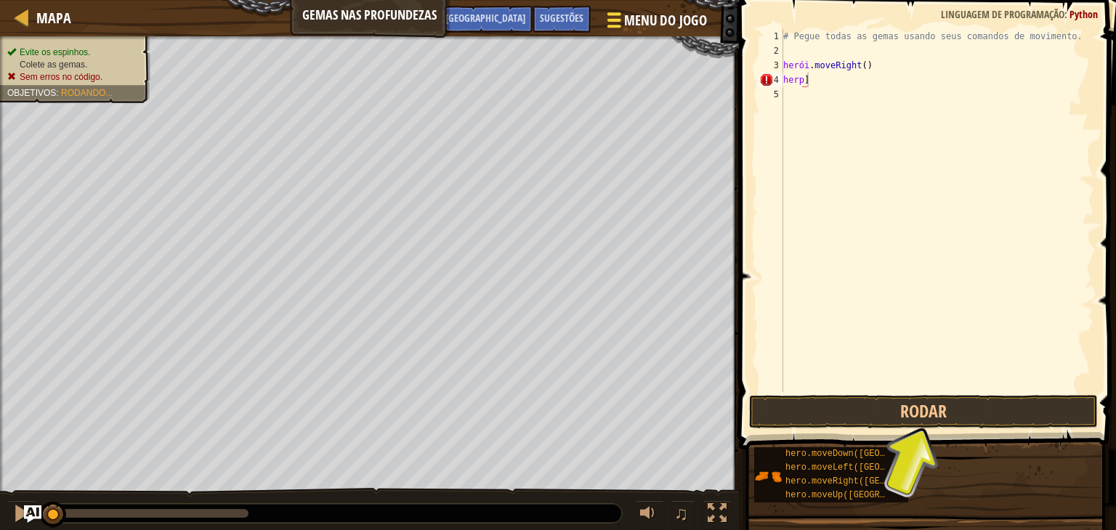
click at [666, 28] on font "Menu do Jogo" at bounding box center [665, 20] width 83 height 19
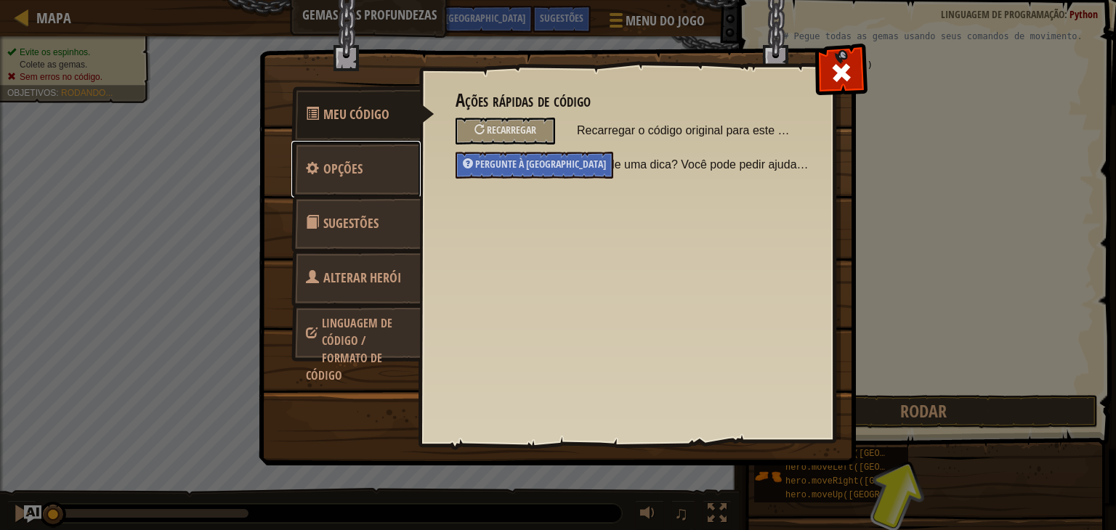
click at [362, 151] on link "Opções" at bounding box center [355, 169] width 129 height 57
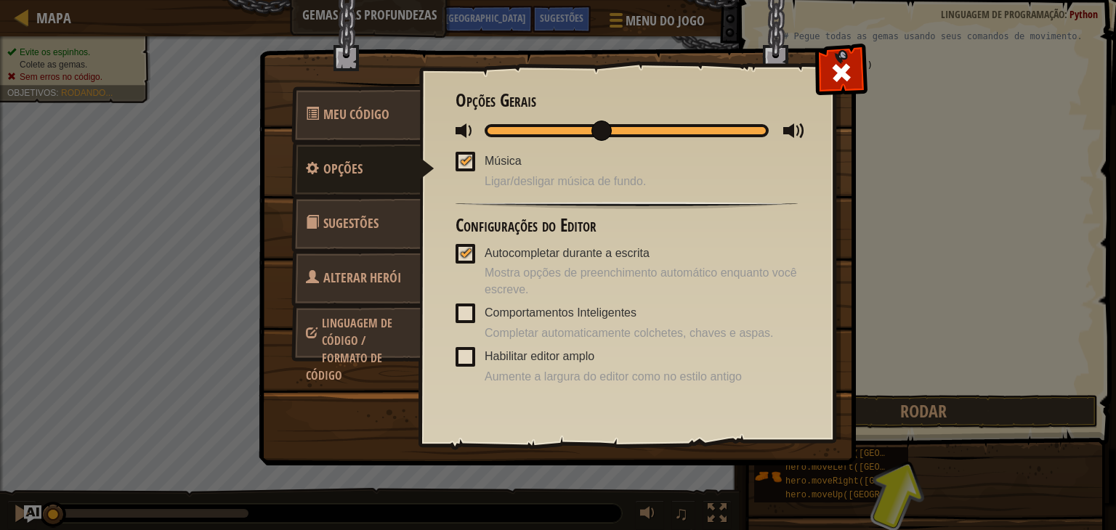
click at [462, 251] on div at bounding box center [465, 253] width 10 height 12
click at [0, 0] on input "Autocompletar durante a escrita" at bounding box center [0, 0] width 0 height 0
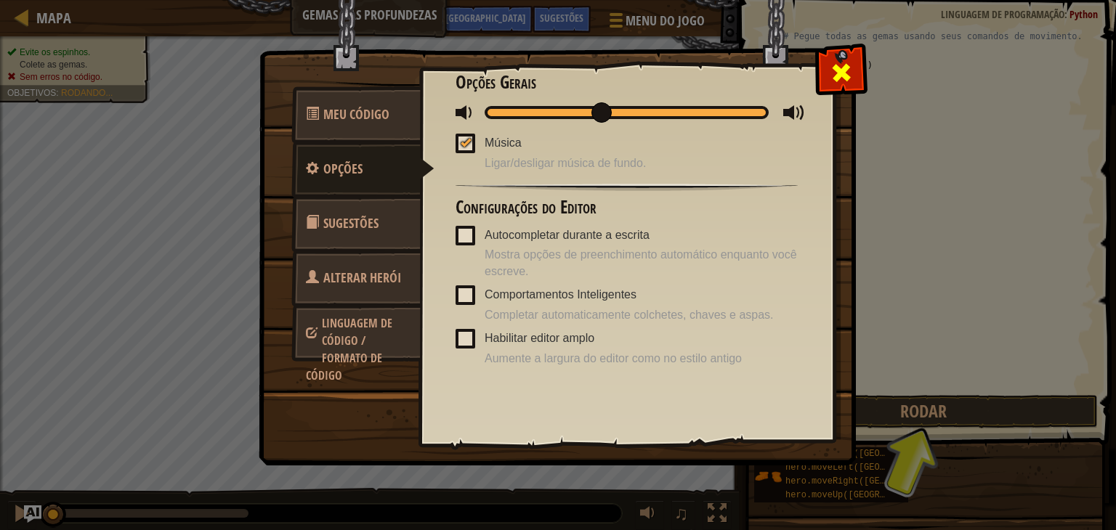
click at [840, 47] on div at bounding box center [841, 69] width 46 height 46
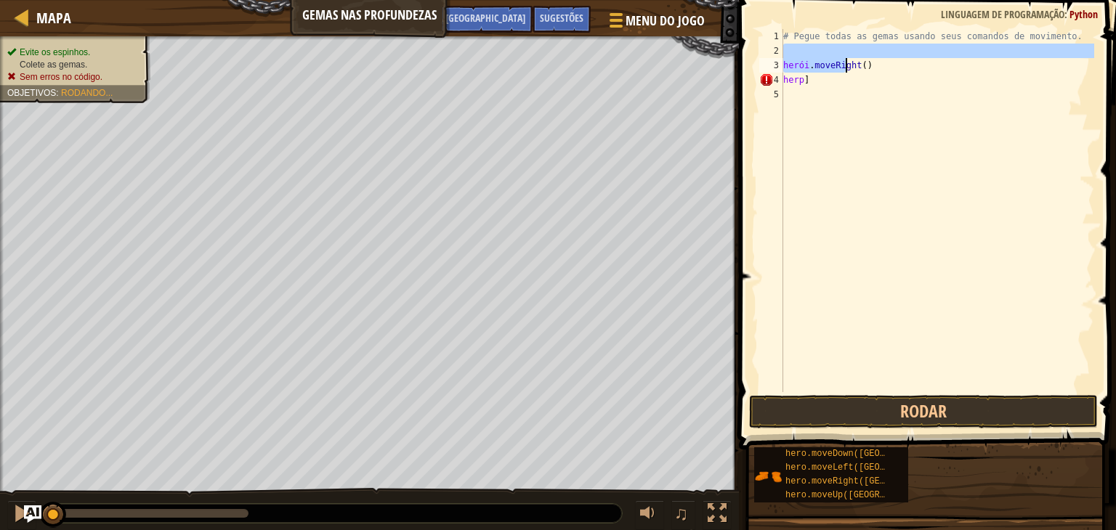
drag, startPoint x: 840, startPoint y: 47, endPoint x: 854, endPoint y: 78, distance: 34.4
click at [854, 78] on div "# Pegue todas as gemas usando seus comandos de movimento. herói . moveRight ( )…" at bounding box center [937, 225] width 314 height 392
click at [832, 76] on div "# Pegue todas as gemas usando seus comandos de movimento. herói . moveRight ( )…" at bounding box center [937, 210] width 314 height 363
type textarea "herp]"
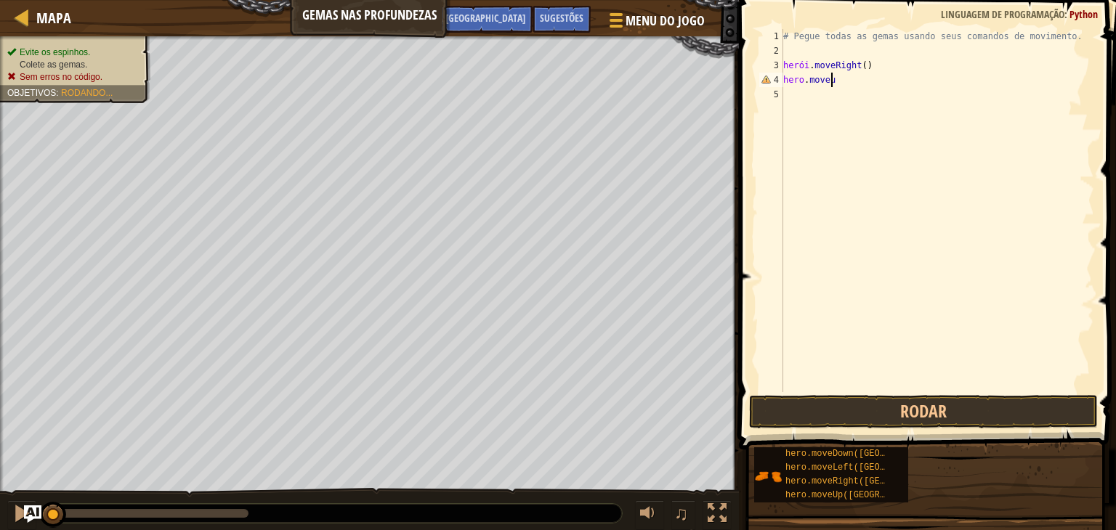
scroll to position [7, 3]
click at [953, 413] on button "Rodar" at bounding box center [923, 411] width 349 height 33
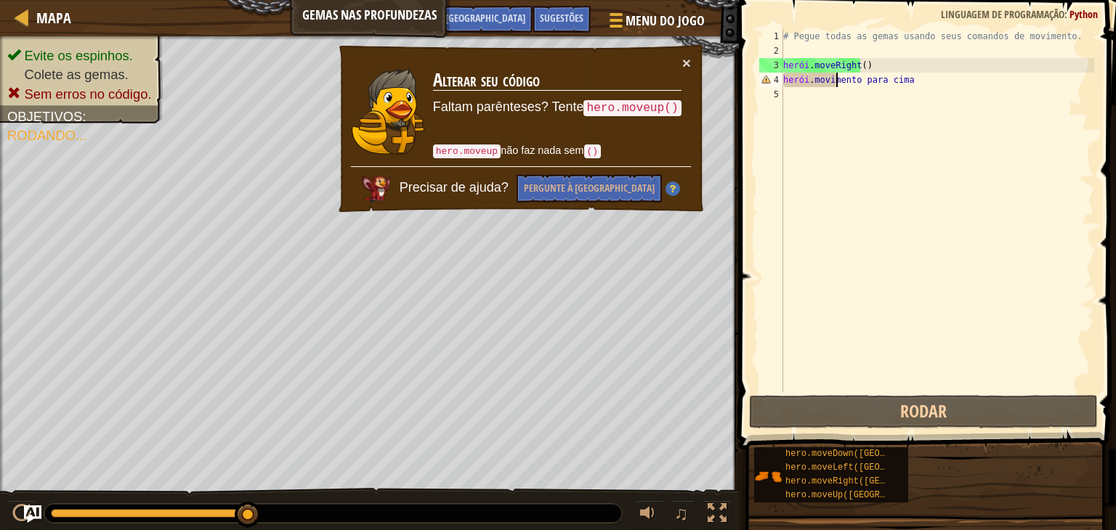
scroll to position [7, 4]
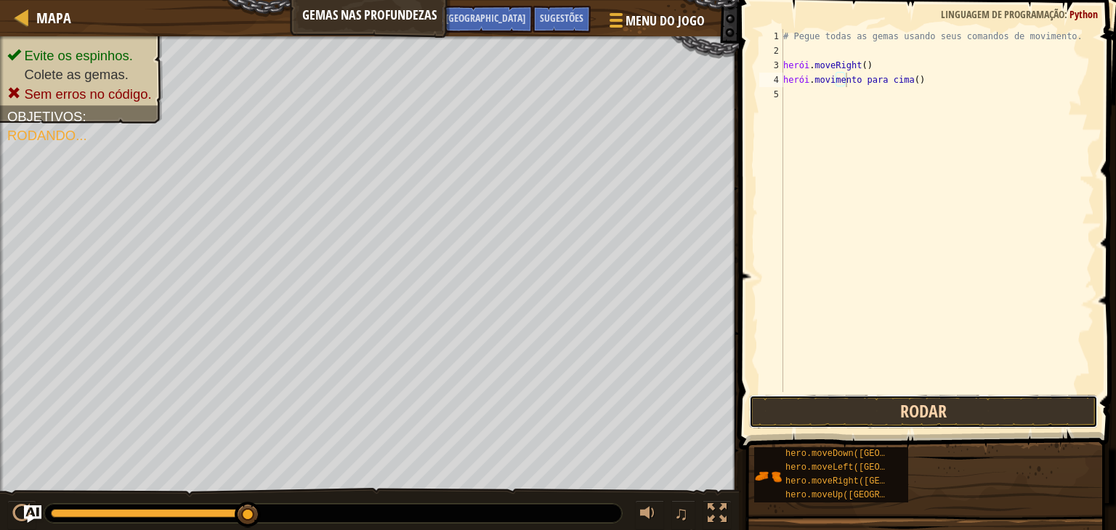
click at [908, 397] on button "Rodar" at bounding box center [923, 411] width 349 height 33
type textarea "hero.moveUp()"
click at [979, 407] on button "Rodar" at bounding box center [923, 411] width 349 height 33
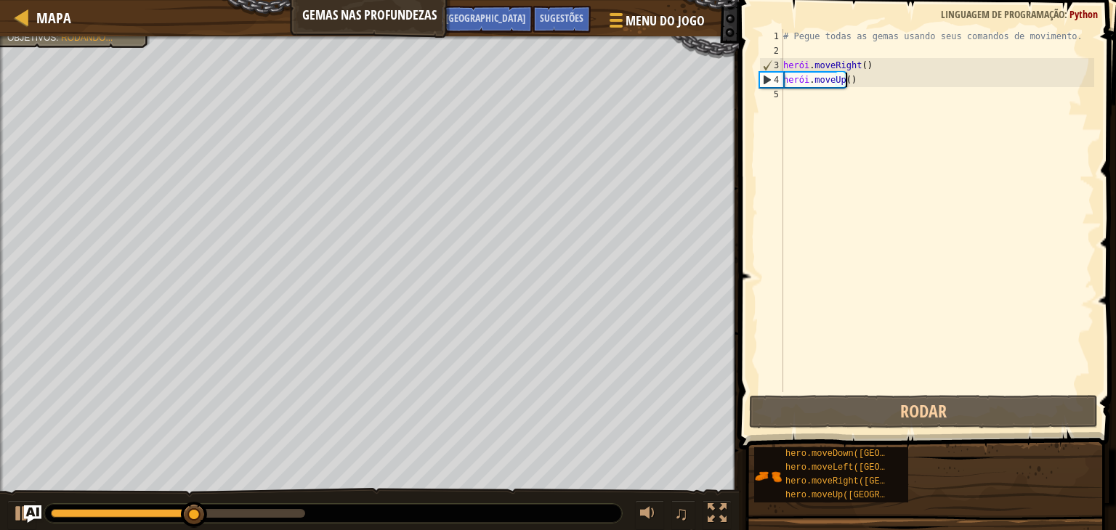
click at [890, 81] on div "# Pegue todas as gemas usando seus comandos de movimento. herói . moveRight ( )…" at bounding box center [937, 225] width 314 height 392
click at [860, 75] on div "# Pegue todas as gemas usando seus comandos de movimento. herói . moveRight ( )…" at bounding box center [937, 225] width 314 height 392
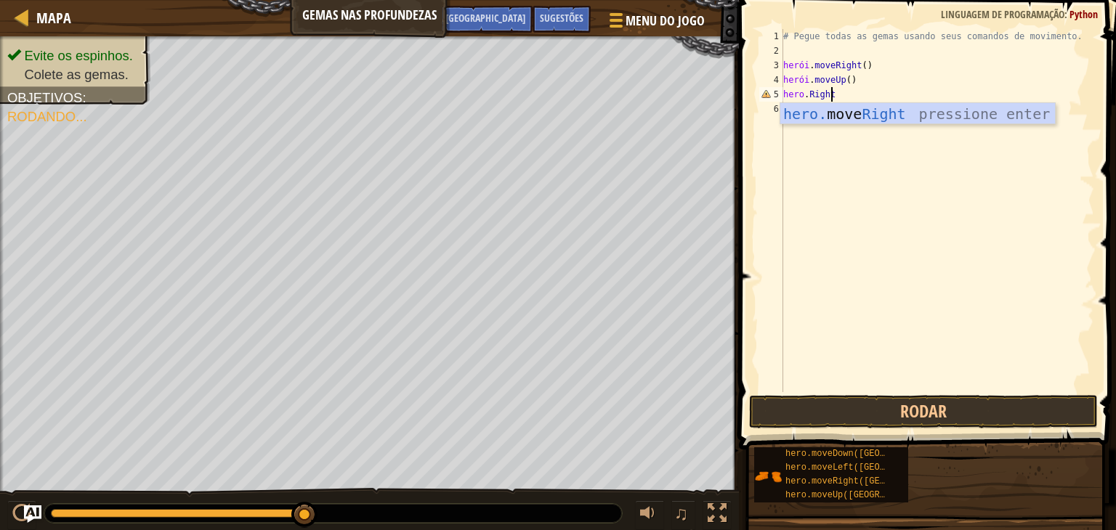
scroll to position [7, 3]
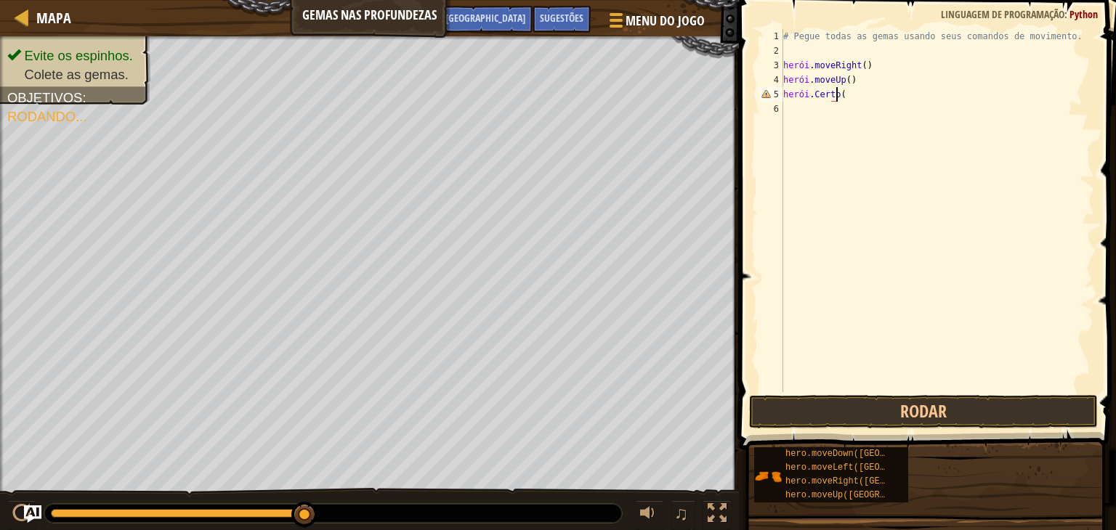
type textarea "hero.Right()"
click at [866, 92] on div "# Pegue todas as gemas usando seus comandos de movimento. herói . moveRight ( )…" at bounding box center [937, 225] width 314 height 392
click at [790, 90] on div "# Pegue todas as gemas usando seus comandos de movimento. herói . moveRight ( )…" at bounding box center [937, 225] width 314 height 392
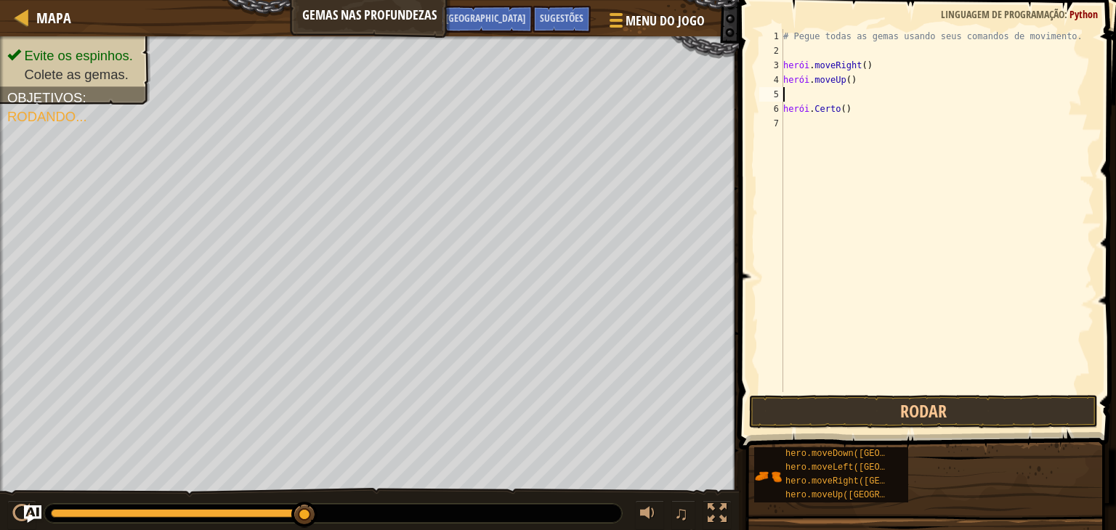
click at [882, 65] on div "# Pegue todas as gemas usando seus comandos de movimento. herói . moveRight ( )…" at bounding box center [937, 225] width 314 height 392
type textarea "hero.moveUp()"
click at [882, 65] on div "# Pegue todas as gemas usando seus comandos de movimento. herói . moveRight ( )…" at bounding box center [937, 225] width 314 height 392
click at [891, 66] on div "# Pegue todas as gemas usando seus comandos de movimento. herói . moveRight ( )…" at bounding box center [937, 225] width 314 height 392
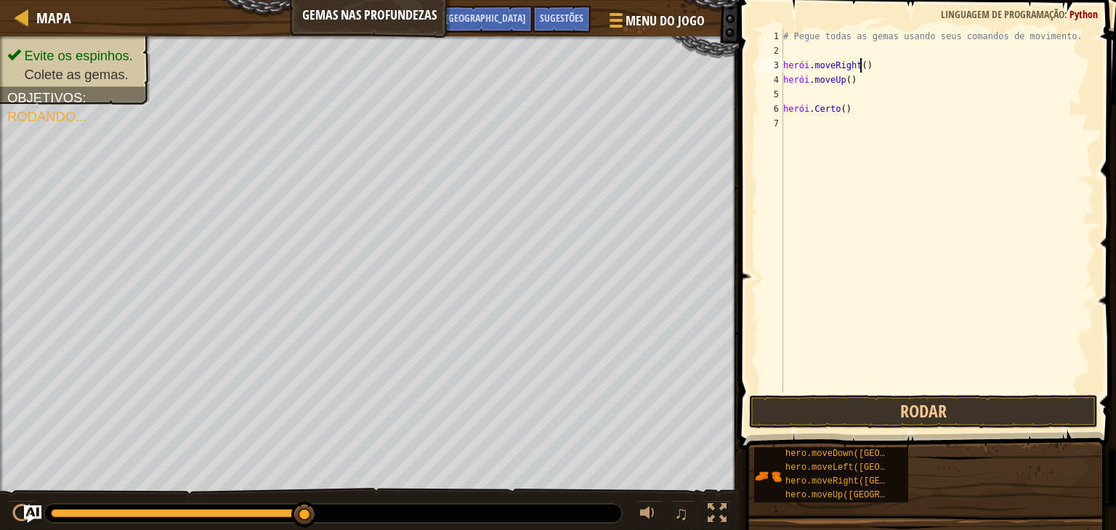
type textarea "hero.moveUp()"
click at [874, 83] on div "# Pegue todas as gemas usando seus comandos de movimento. herói . moveRight ( )…" at bounding box center [937, 225] width 314 height 392
click at [869, 78] on div "# Pegue todas as gemas usando seus comandos de movimento. herói . moveRight ( )…" at bounding box center [937, 225] width 314 height 392
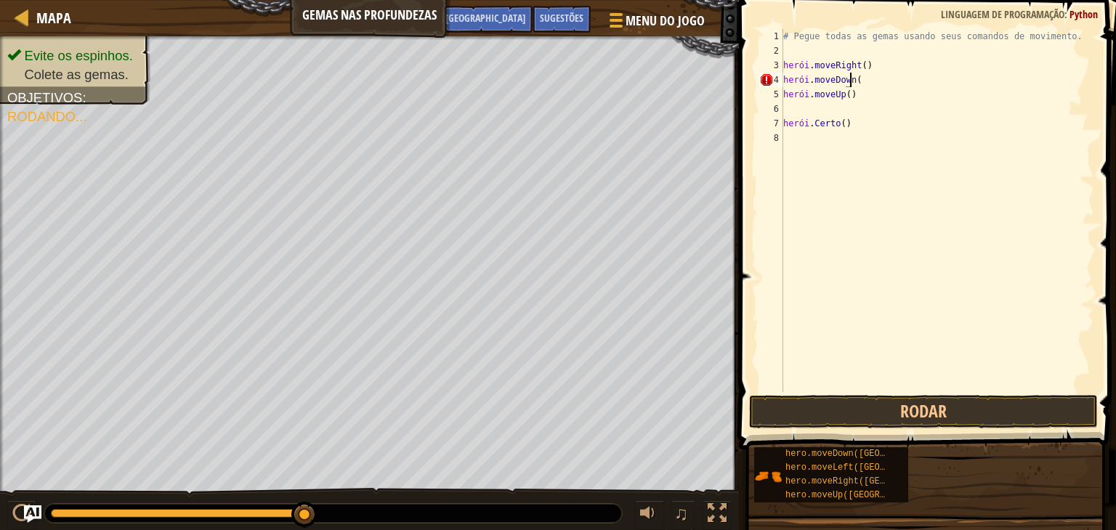
scroll to position [7, 5]
click at [908, 400] on button "Rodar" at bounding box center [923, 411] width 349 height 33
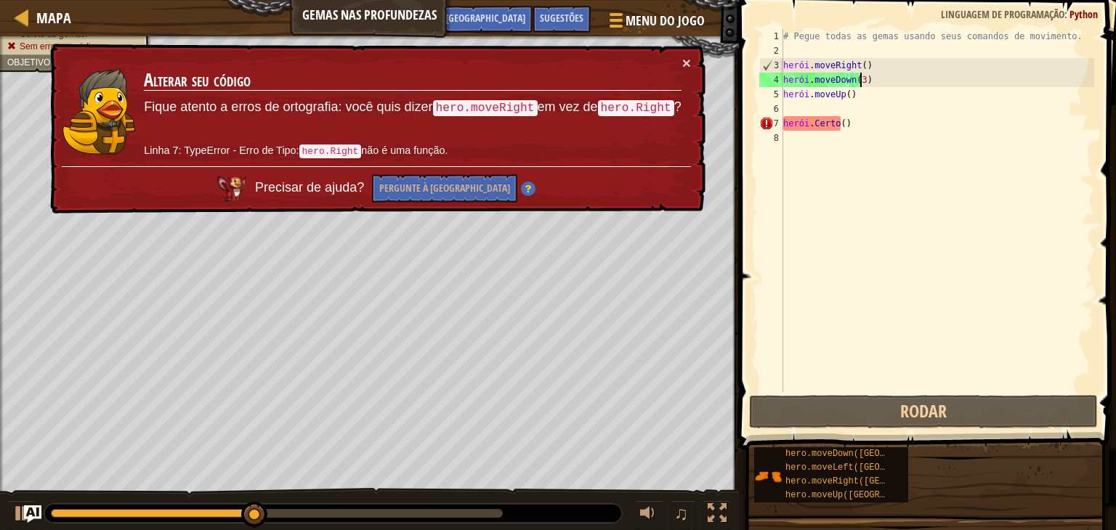
click at [860, 96] on div "# Pegue todas as gemas usando seus comandos de movimento. herói . moveRight ( )…" at bounding box center [937, 225] width 314 height 392
type textarea "hero.moveUp()"
click at [860, 96] on div "# Pegue todas as gemas usando seus comandos de movimento. herói . moveRight ( )…" at bounding box center [937, 225] width 314 height 392
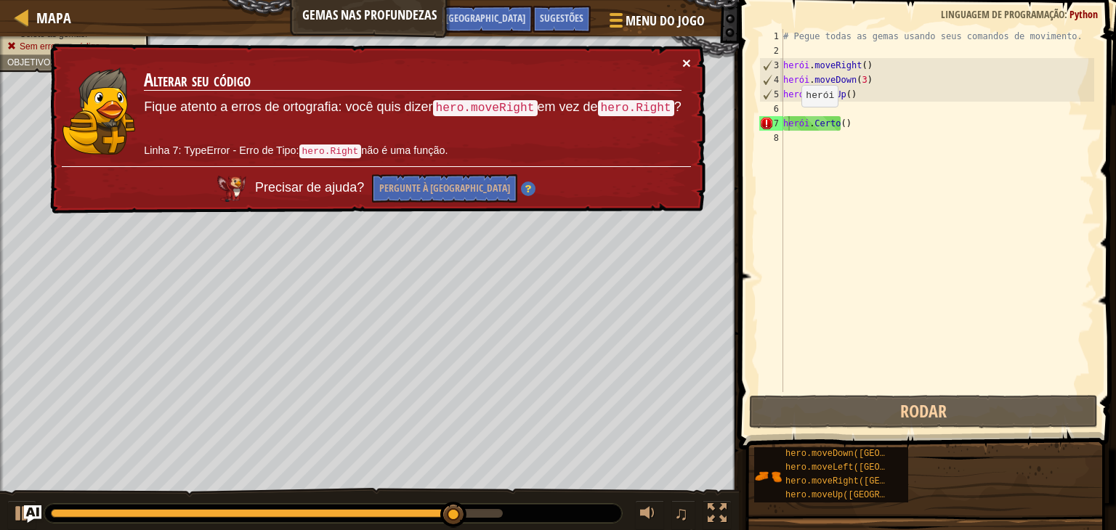
click at [686, 65] on font "×" at bounding box center [686, 62] width 9 height 17
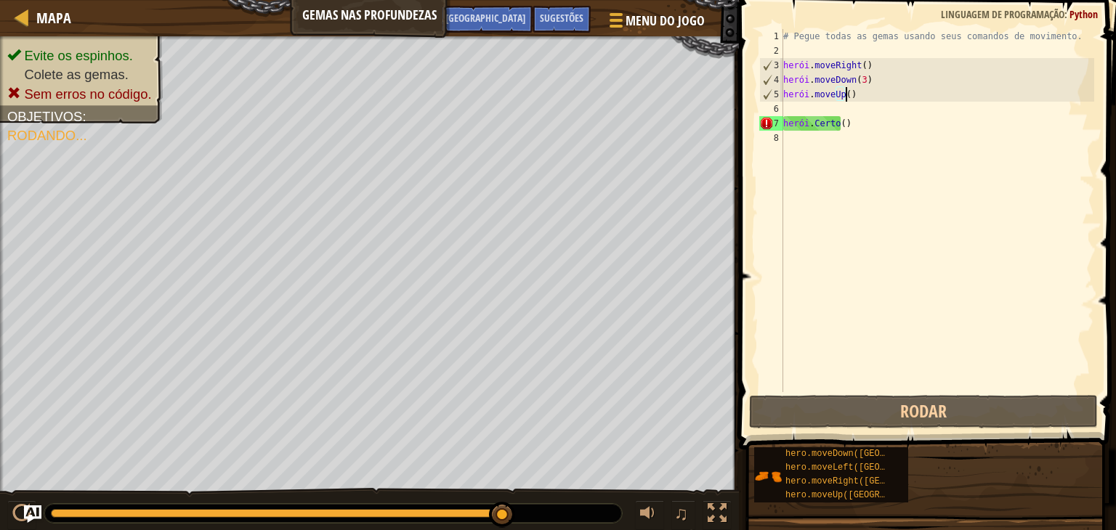
click at [860, 100] on div "# Pegue todas as gemas usando seus comandos de movimento. herói . moveRight ( )…" at bounding box center [937, 225] width 314 height 392
type textarea "hero.moveUp()"
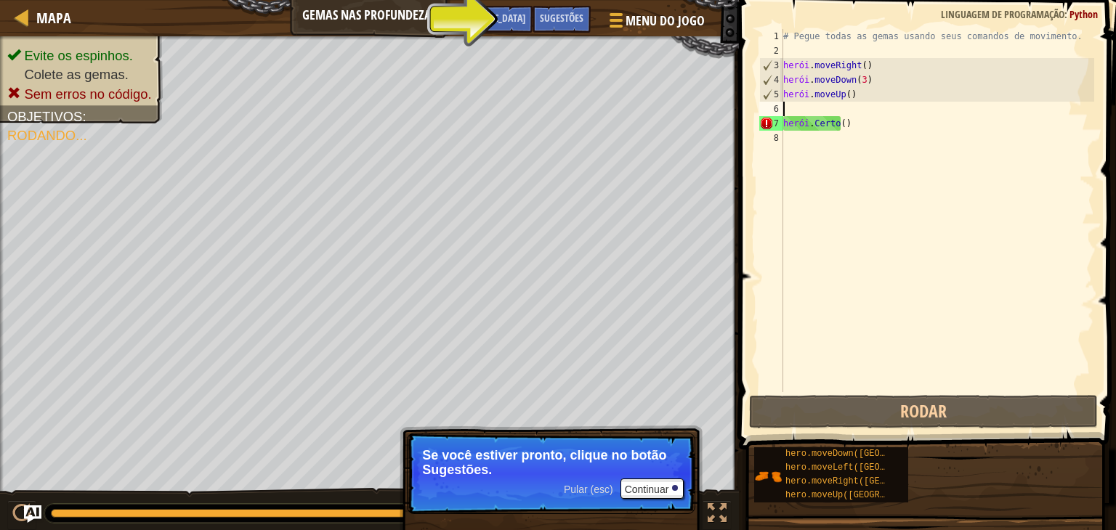
type textarea "hero.moveUp()"
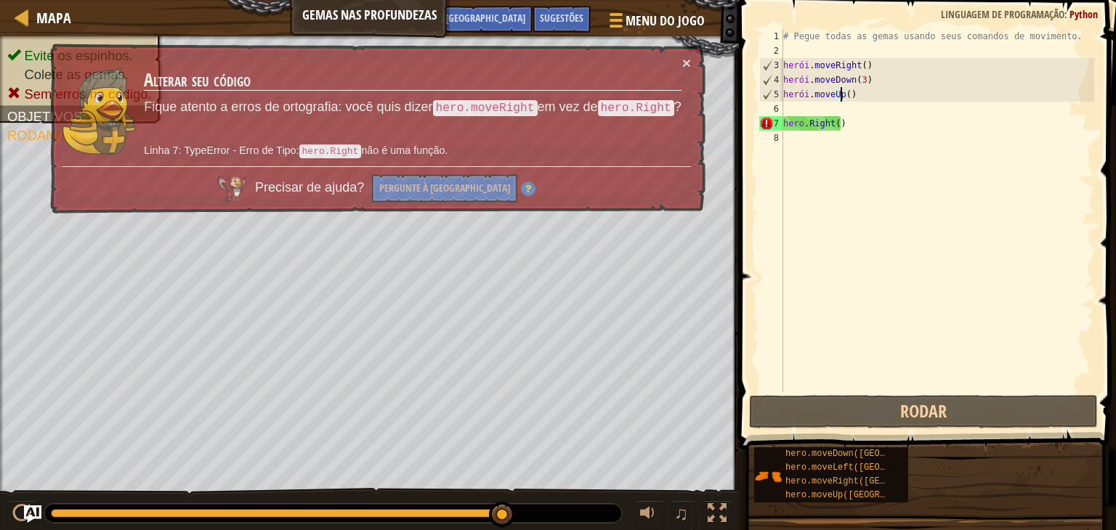
scroll to position [7, 4]
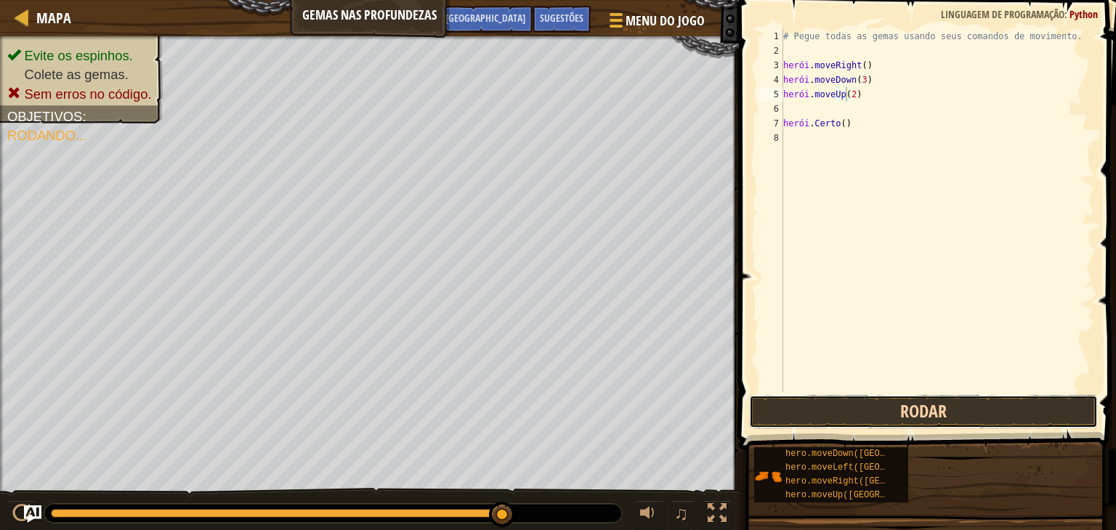
click at [911, 418] on button "Rodar" at bounding box center [923, 411] width 349 height 33
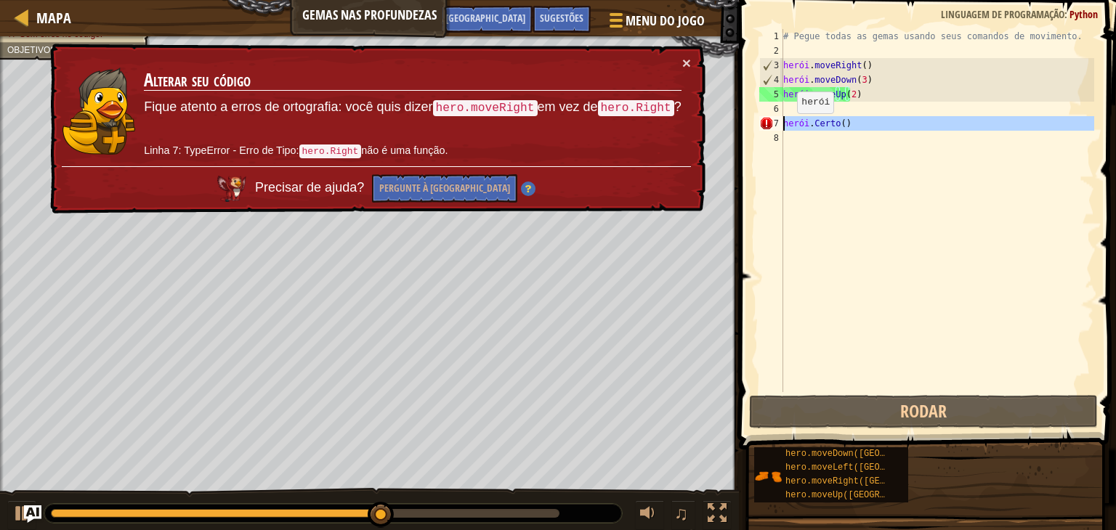
click at [783, 126] on div "7" at bounding box center [771, 123] width 24 height 15
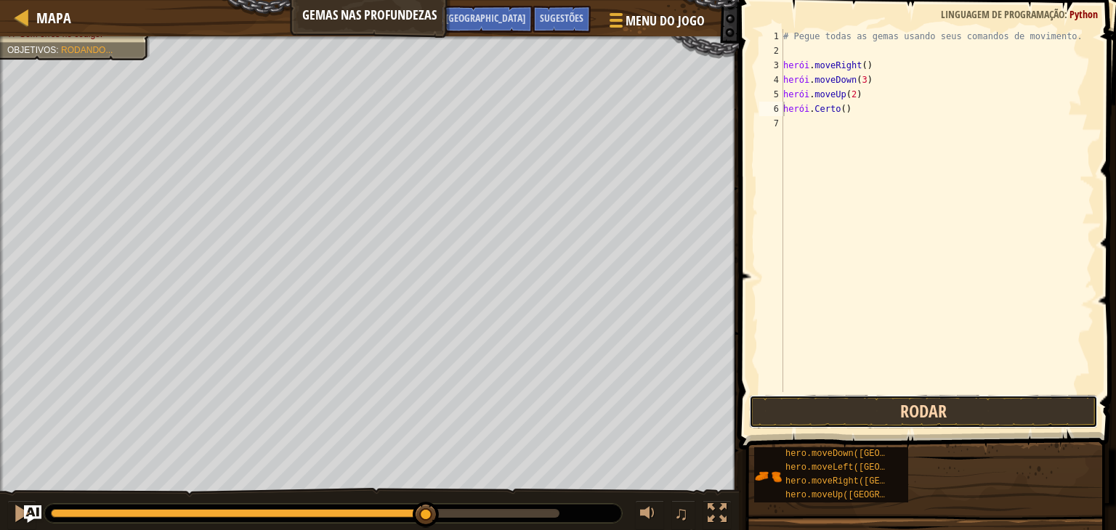
click at [869, 413] on button "Rodar" at bounding box center [923, 411] width 349 height 33
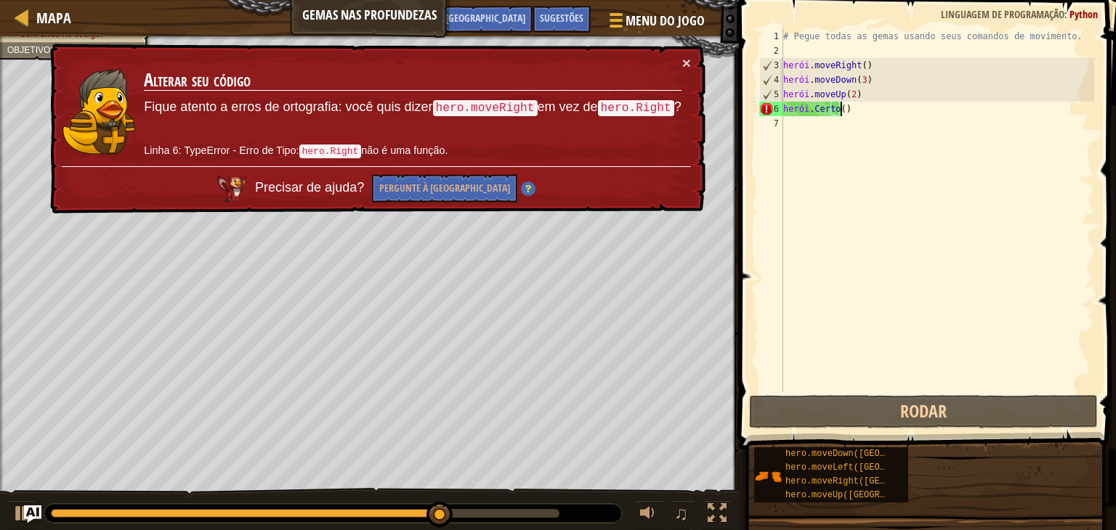
click at [845, 113] on div "# Pegue todas as gemas usando seus comandos de movimento. herói . moveRight ( )…" at bounding box center [937, 225] width 314 height 392
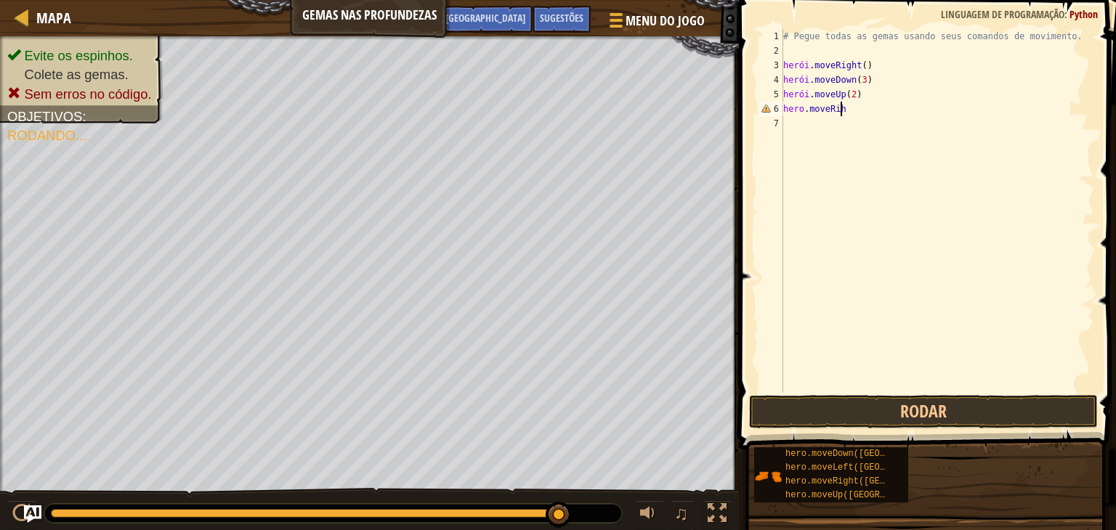
type textarea "hero.moveRiht"
type textarea "hero.moveRight(2)"
click at [904, 406] on button "Rodar" at bounding box center [923, 411] width 349 height 33
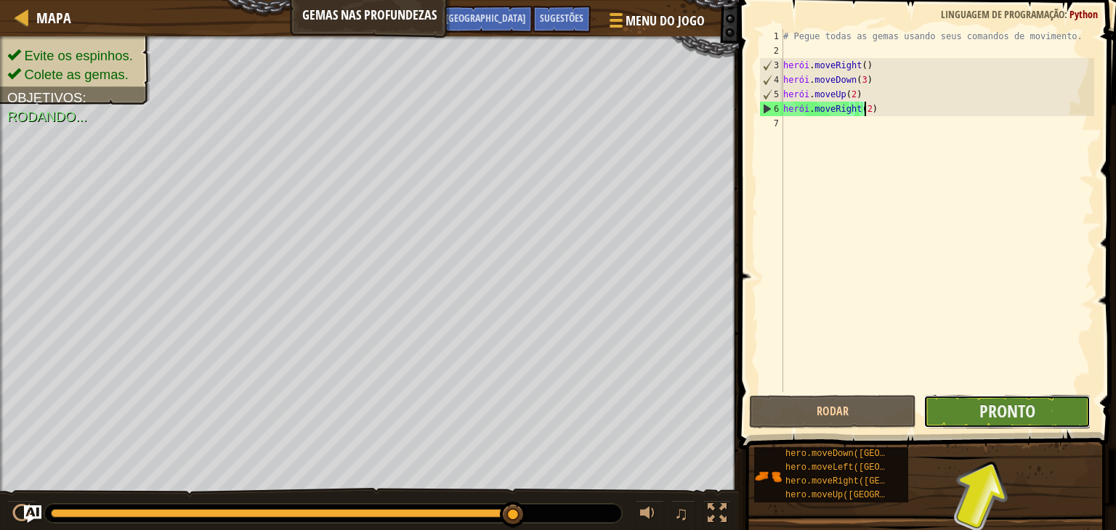
click at [1051, 415] on button "Pronto" at bounding box center [1006, 411] width 167 height 33
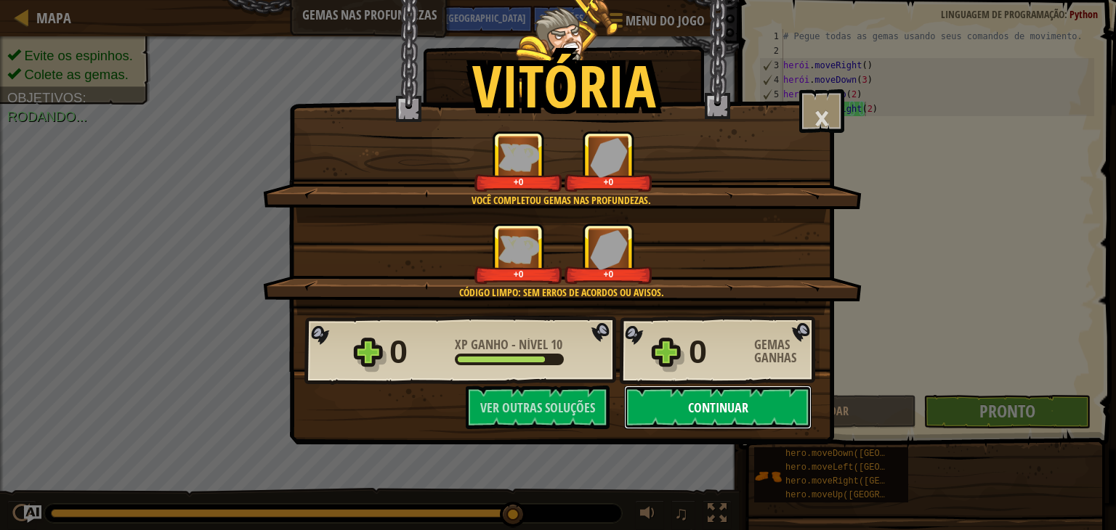
click at [772, 416] on button "Continuar" at bounding box center [717, 408] width 187 height 44
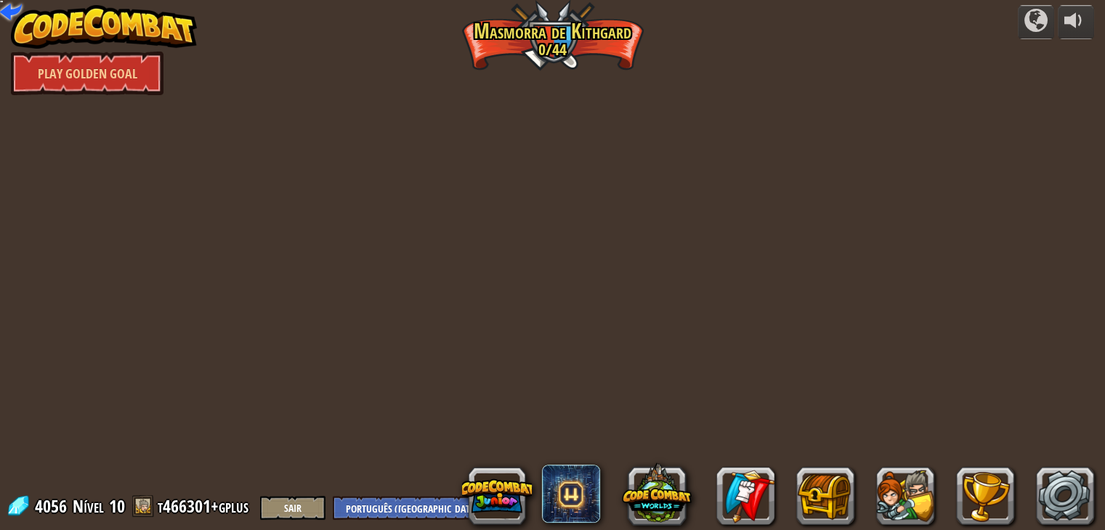
select select "pt-BR"
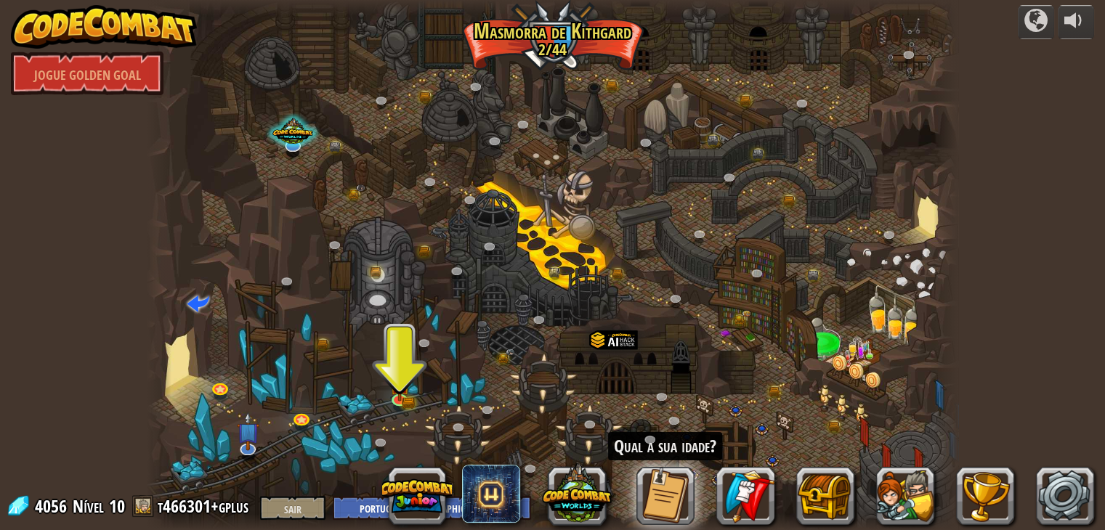
click at [397, 413] on div at bounding box center [552, 265] width 811 height 530
click at [395, 394] on img at bounding box center [399, 376] width 20 height 44
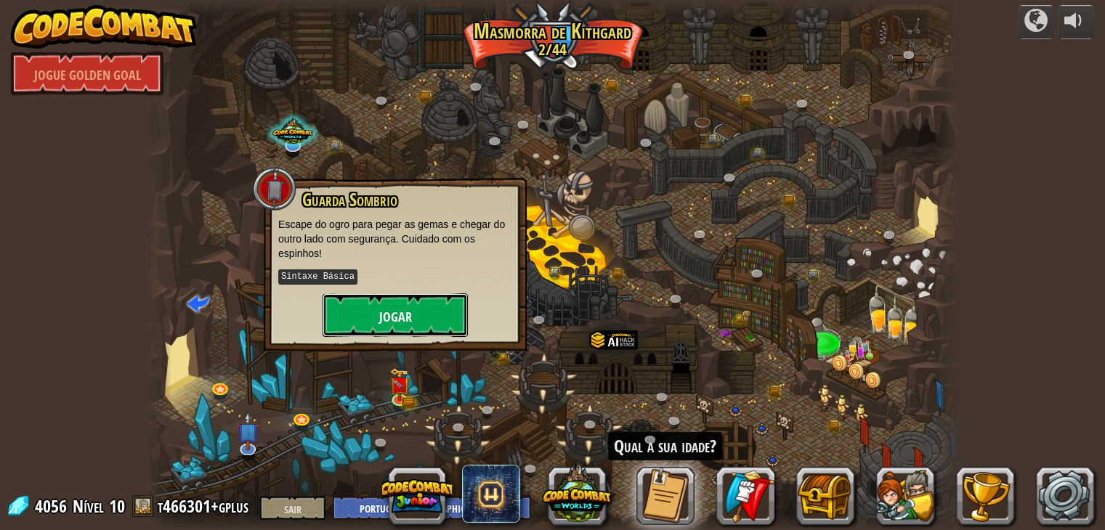
click at [373, 307] on button "Jogar" at bounding box center [394, 315] width 145 height 44
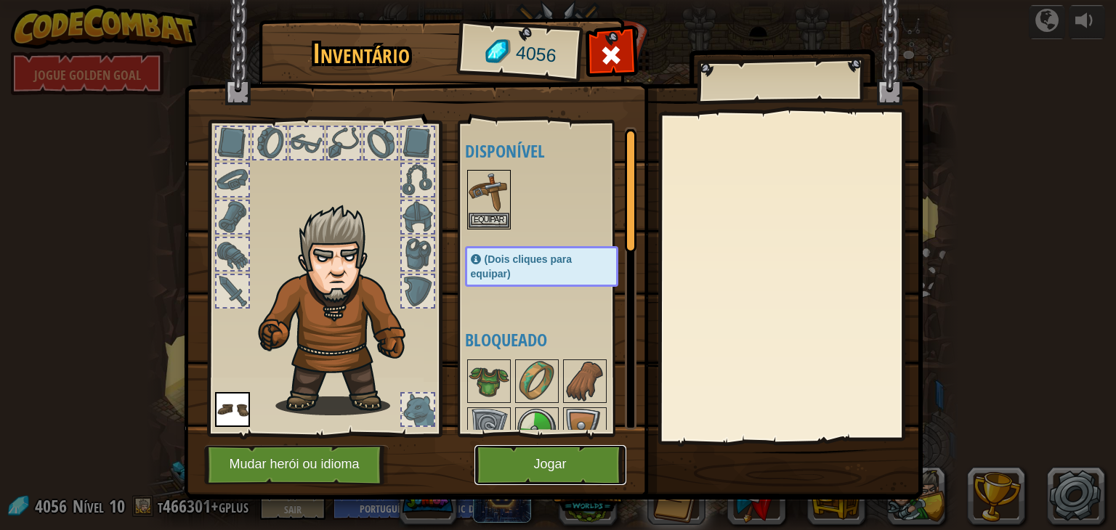
click at [552, 473] on button "Jogar" at bounding box center [550, 465] width 152 height 40
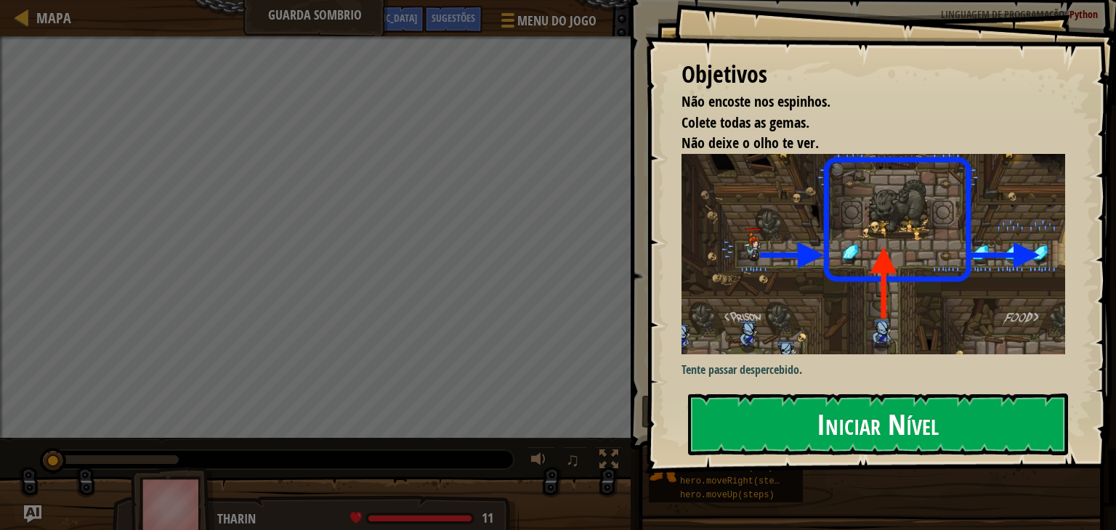
click at [813, 455] on button "Iniciar Nível" at bounding box center [878, 424] width 380 height 61
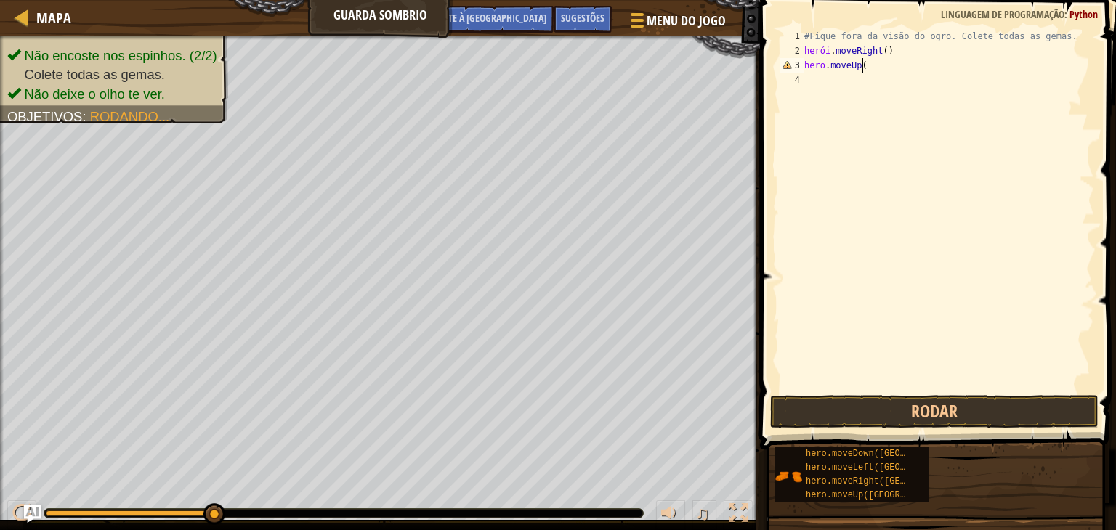
scroll to position [7, 4]
type textarea "hero.moveUp()"
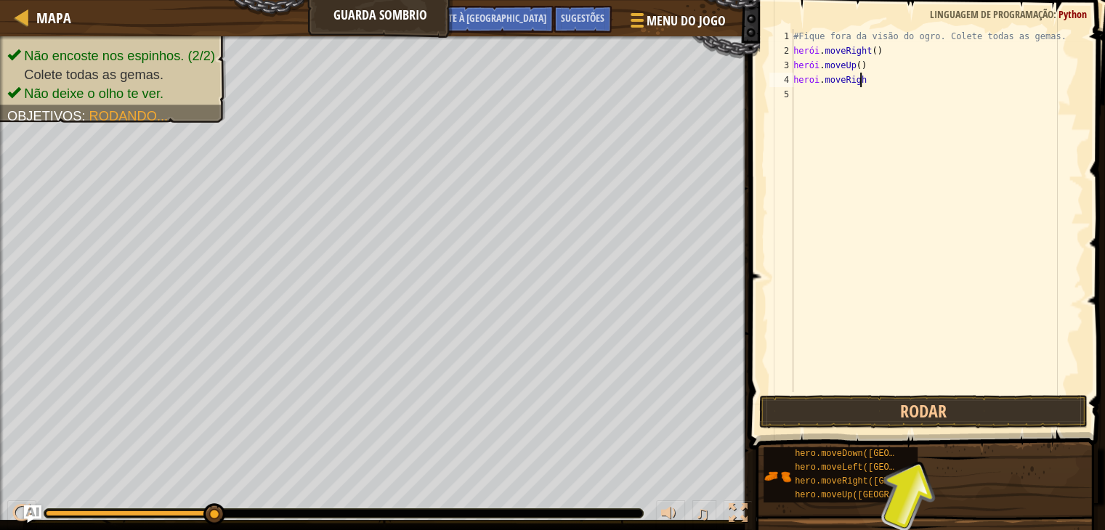
type textarea "heroi.moveRight"
type textarea "heroi.moveRight()"
type textarea "heroi.moveDown()"
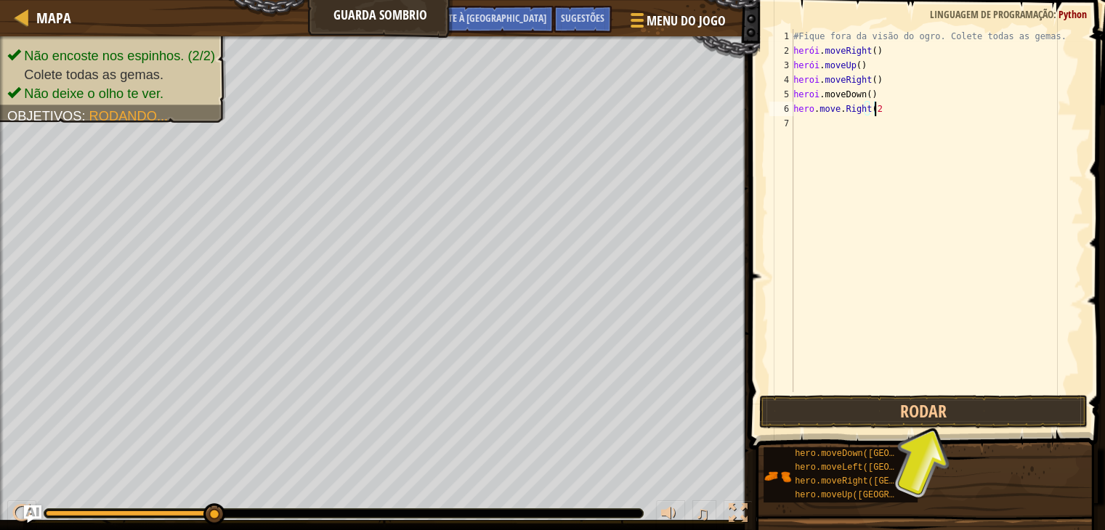
scroll to position [7, 6]
type textarea "hero.move.Right(3)"
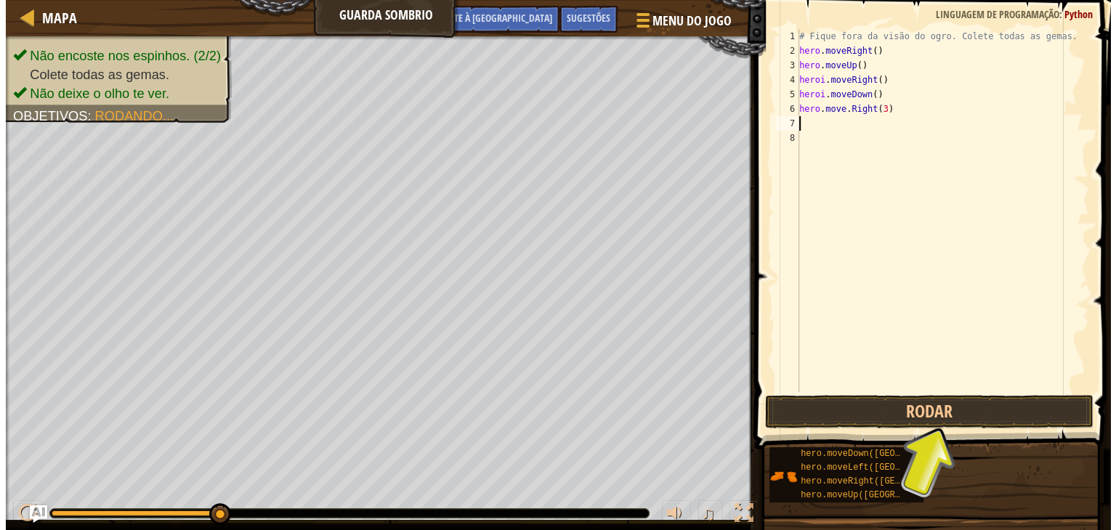
scroll to position [7, 0]
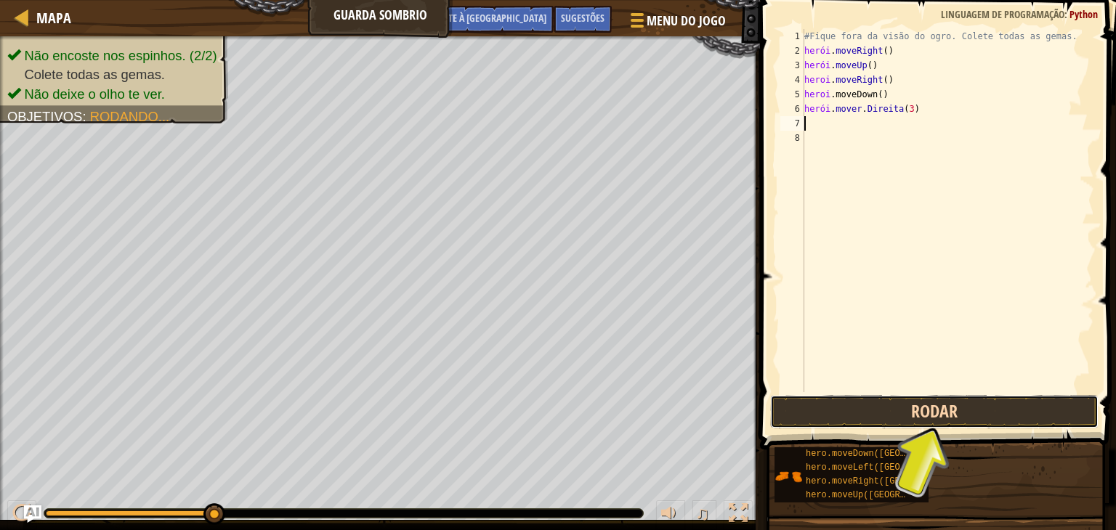
click at [933, 415] on button "Rodar" at bounding box center [934, 411] width 328 height 33
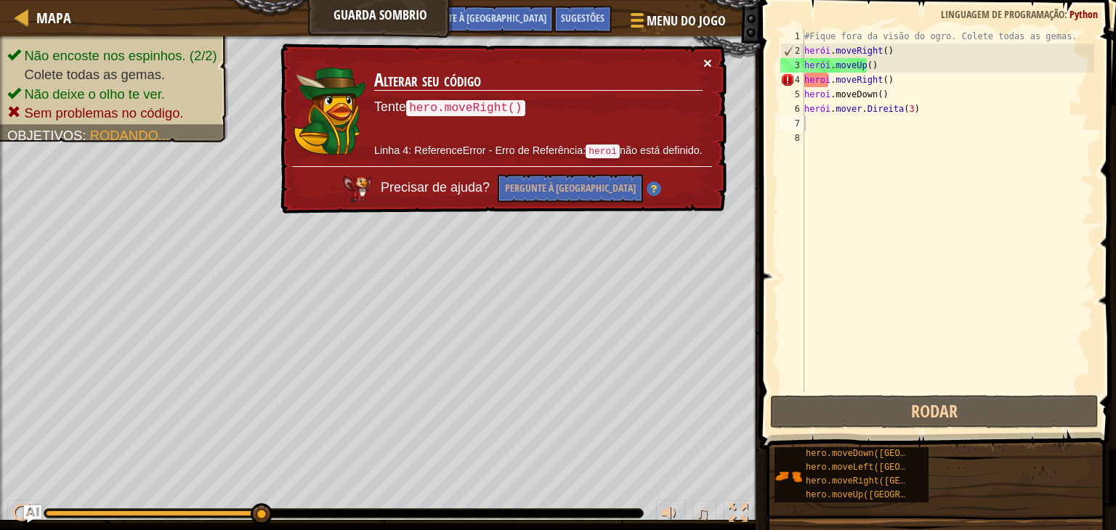
click at [706, 59] on font "×" at bounding box center [707, 62] width 9 height 17
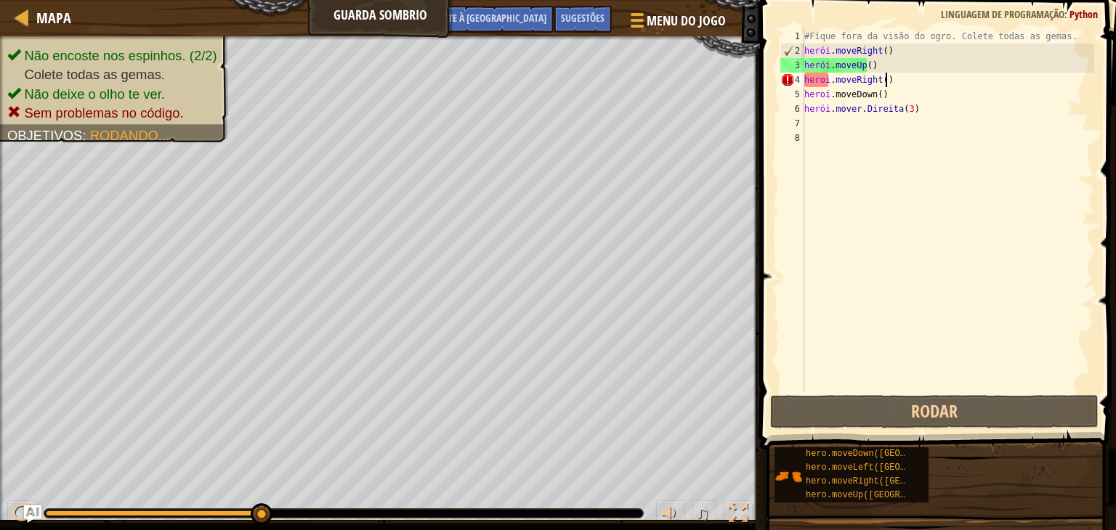
click at [895, 77] on div "#Fique fora da visão do ogro. Colete todas as gemas. herói . moveRight ( ) heró…" at bounding box center [947, 225] width 293 height 392
click at [892, 85] on div "#Fique fora da visão do ogro. Colete todas as gemas. herói . moveRight ( ) heró…" at bounding box center [947, 225] width 293 height 392
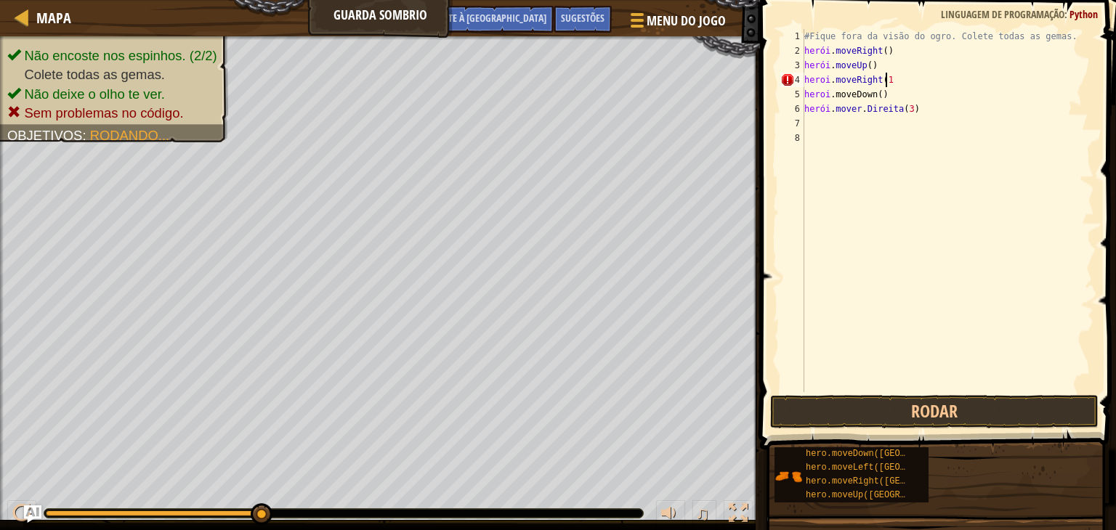
scroll to position [7, 6]
click at [917, 410] on button "Rodar" at bounding box center [934, 411] width 328 height 33
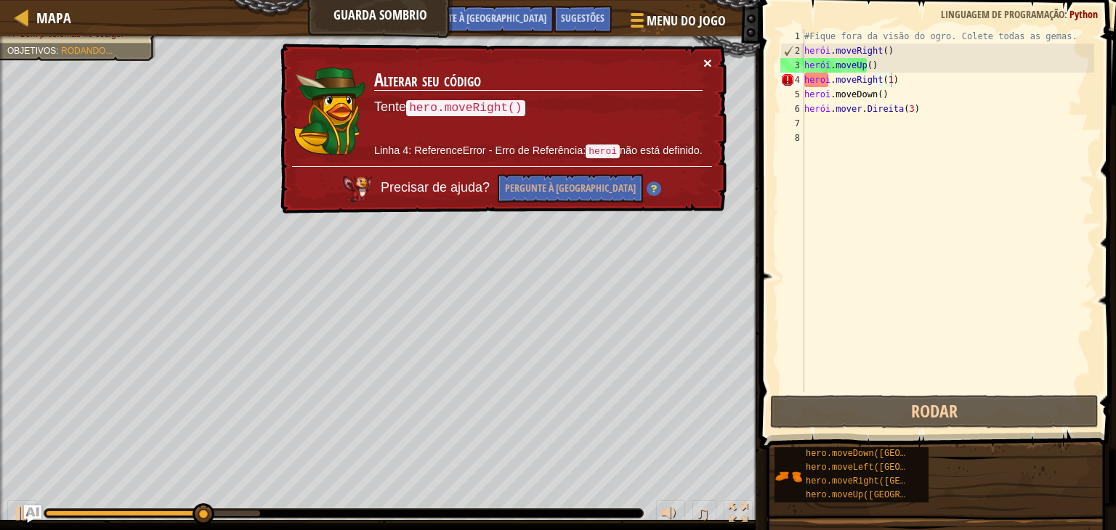
click at [703, 65] on font "×" at bounding box center [707, 62] width 9 height 17
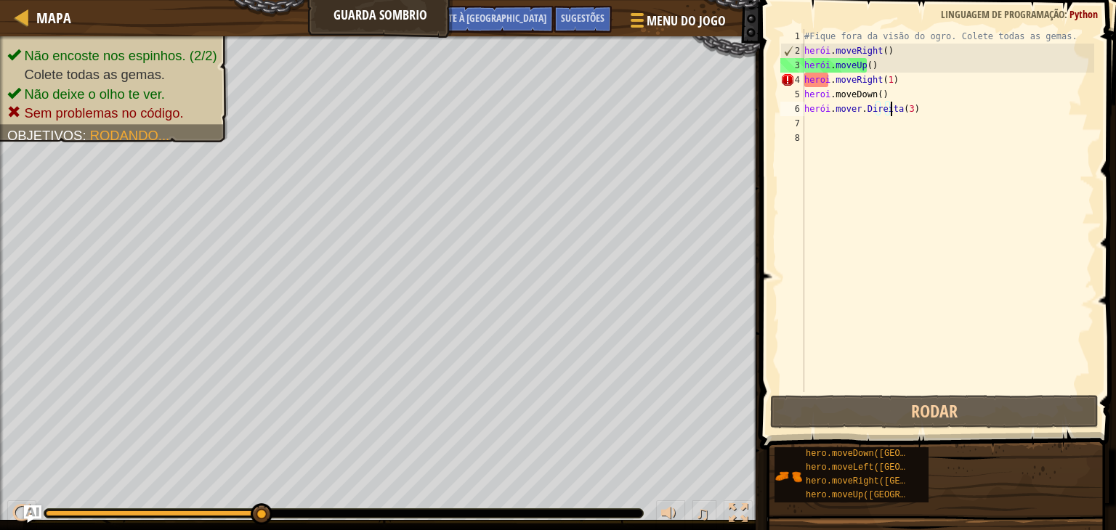
click at [979, 111] on div "#Fique fora da visão do ogro. Colete todas as gemas. herói . moveRight ( ) heró…" at bounding box center [947, 225] width 293 height 392
type textarea "hero.move.Right(3)"
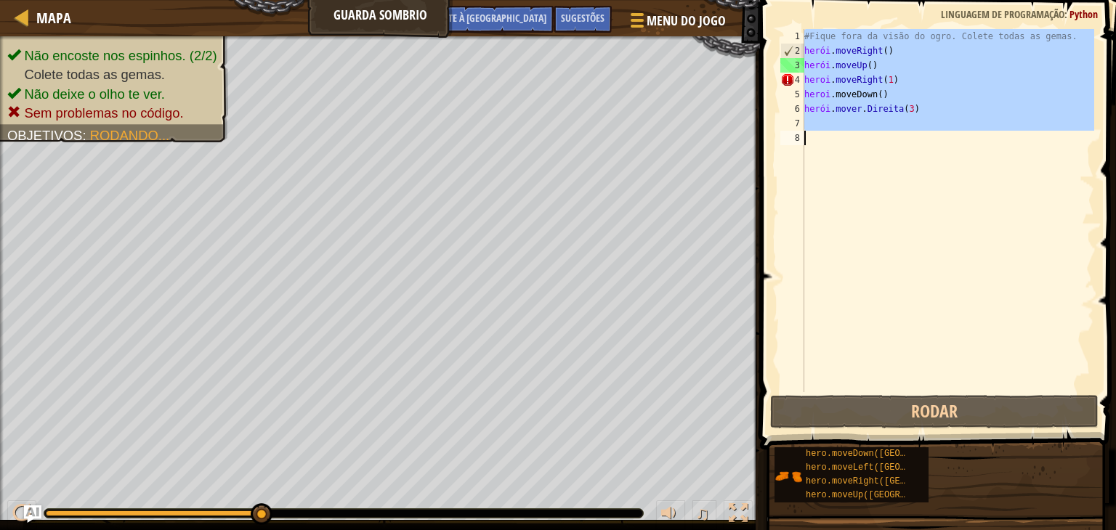
scroll to position [7, 0]
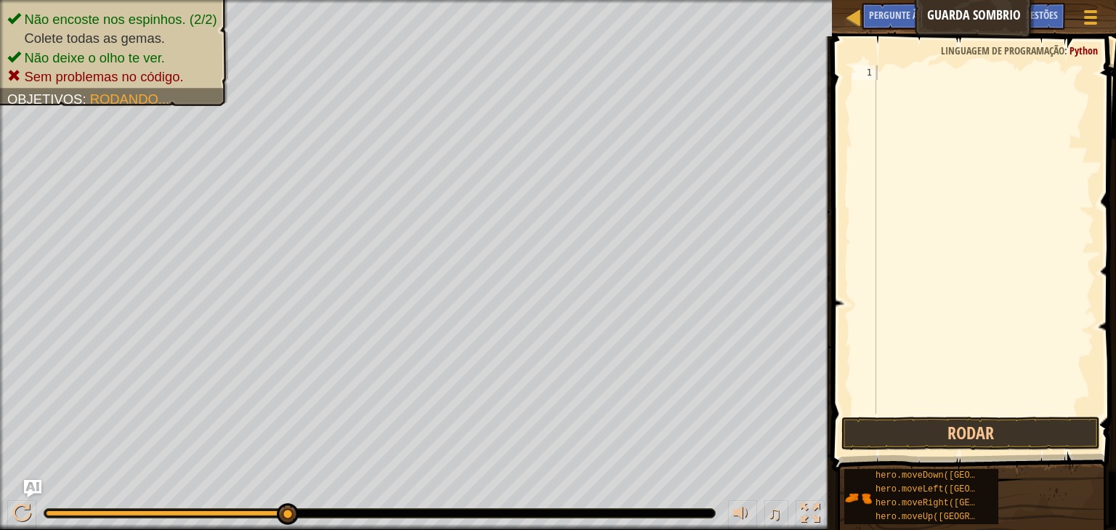
click at [1023, 444] on button "Rodar" at bounding box center [970, 433] width 259 height 33
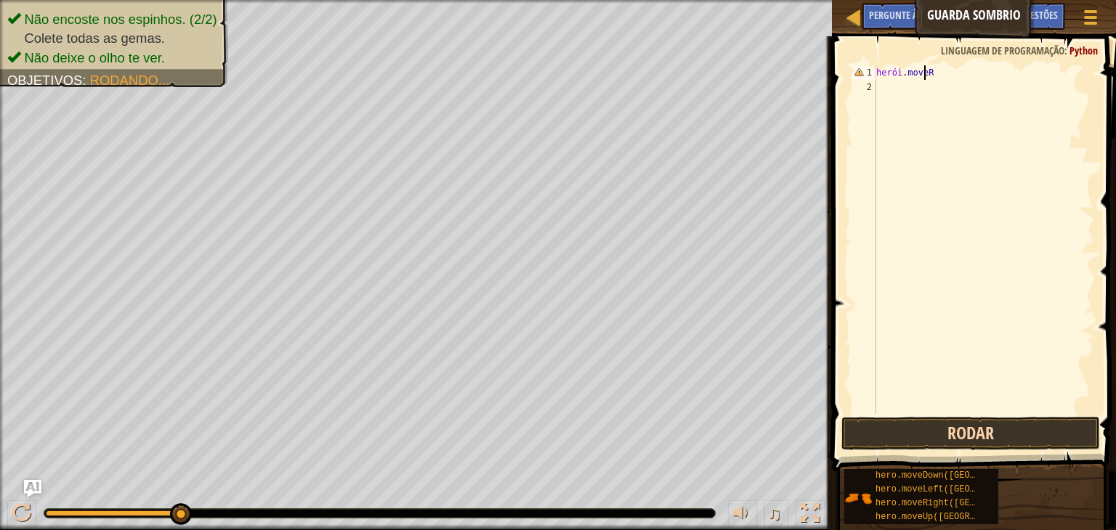
scroll to position [7, 3]
type textarea "hero.moveRight"
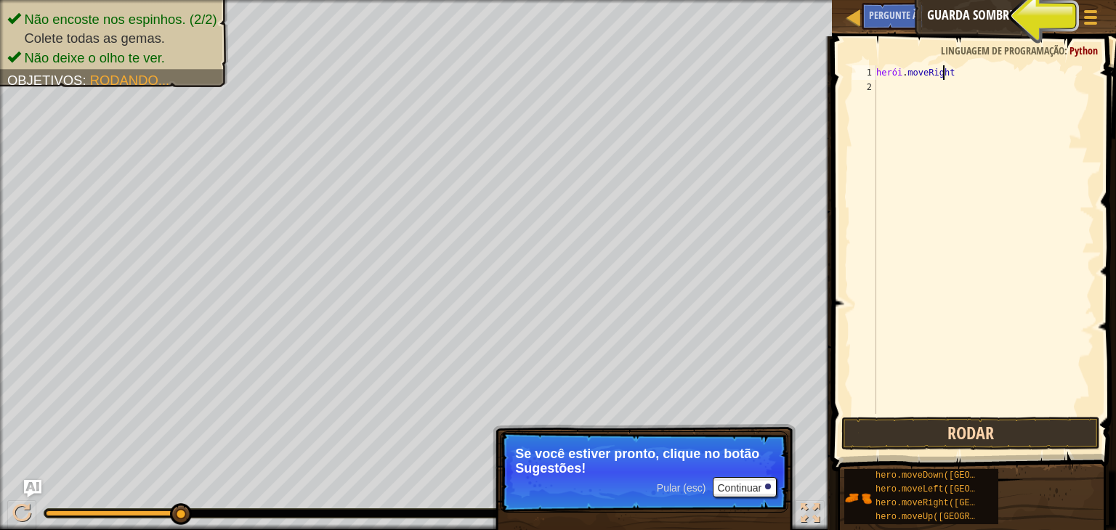
scroll to position [7, 5]
type textarea "hero.moveRight()"
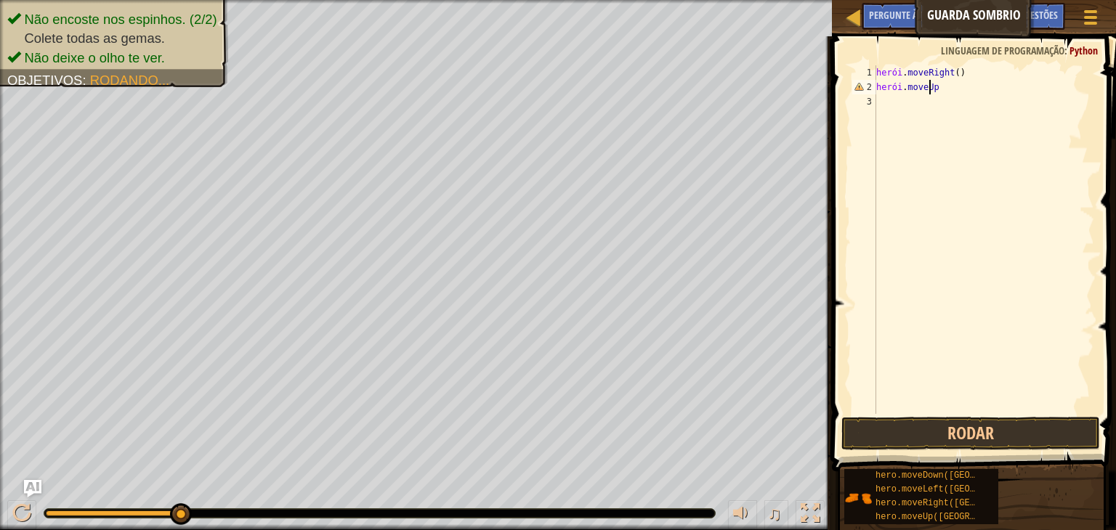
scroll to position [7, 4]
type textarea "hero.moveUp()"
type textarea "hero.moveRight()"
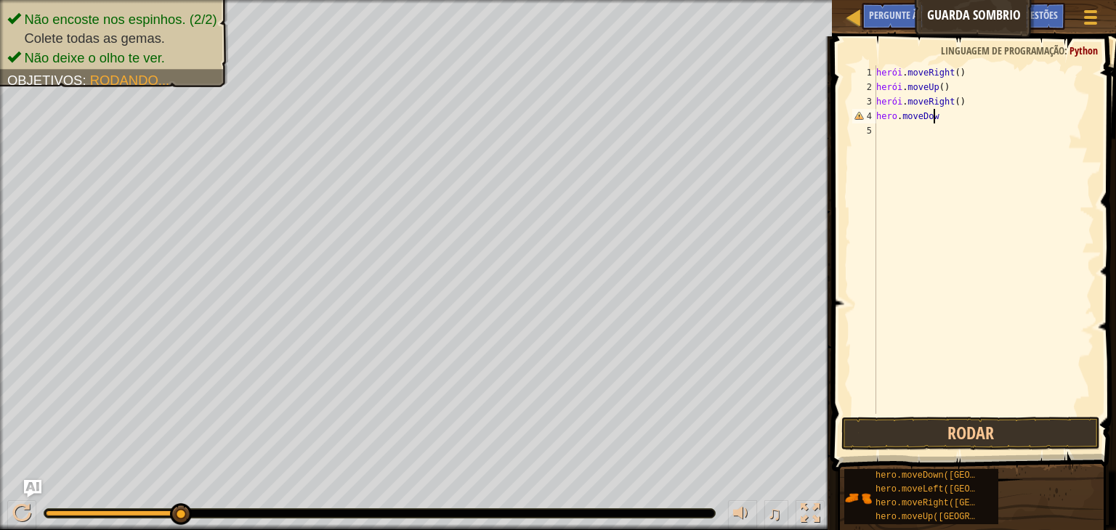
type textarea "hero.moveDown"
type textarea "hero.moveDown()"
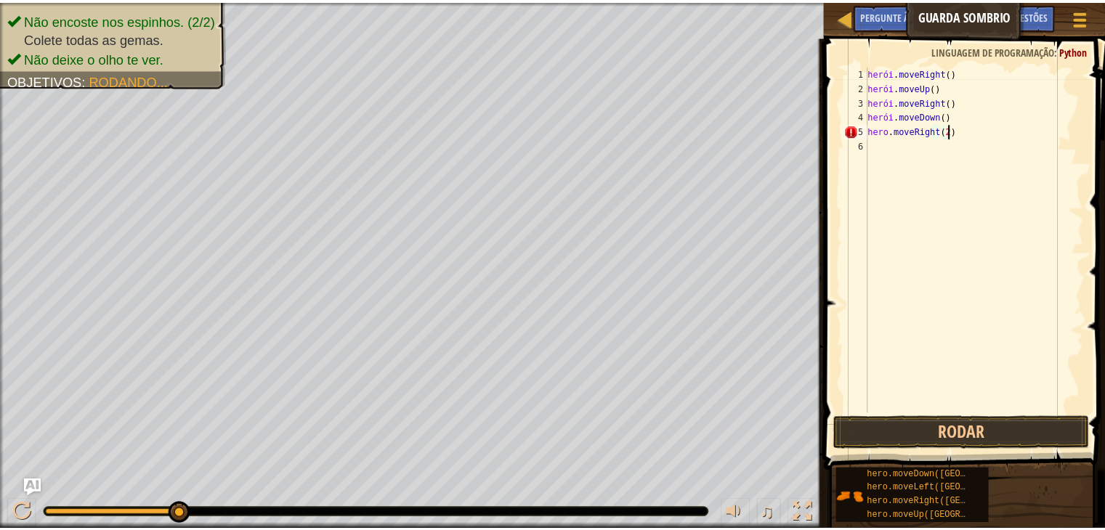
scroll to position [7, 6]
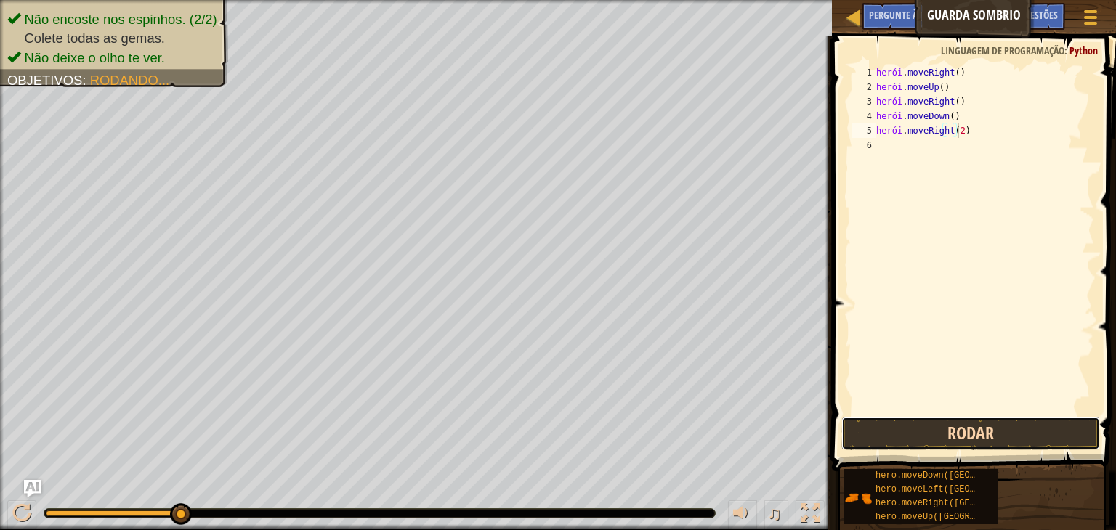
click at [957, 444] on button "Rodar" at bounding box center [970, 433] width 259 height 33
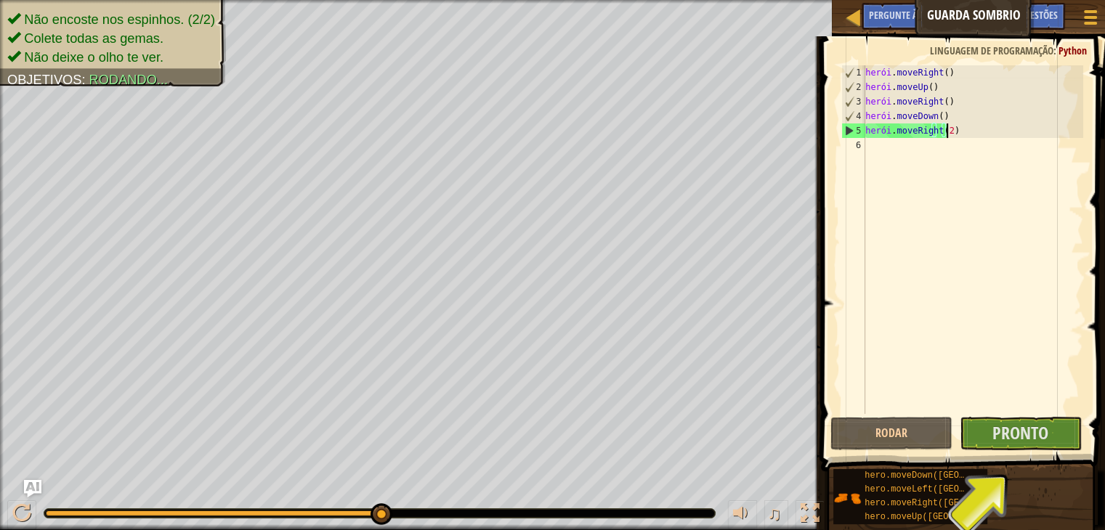
click at [970, 128] on div "herói . moveRight ( ) herói . moveUp ( ) herói . moveRight ( ) herói . moveDown…" at bounding box center [972, 254] width 221 height 378
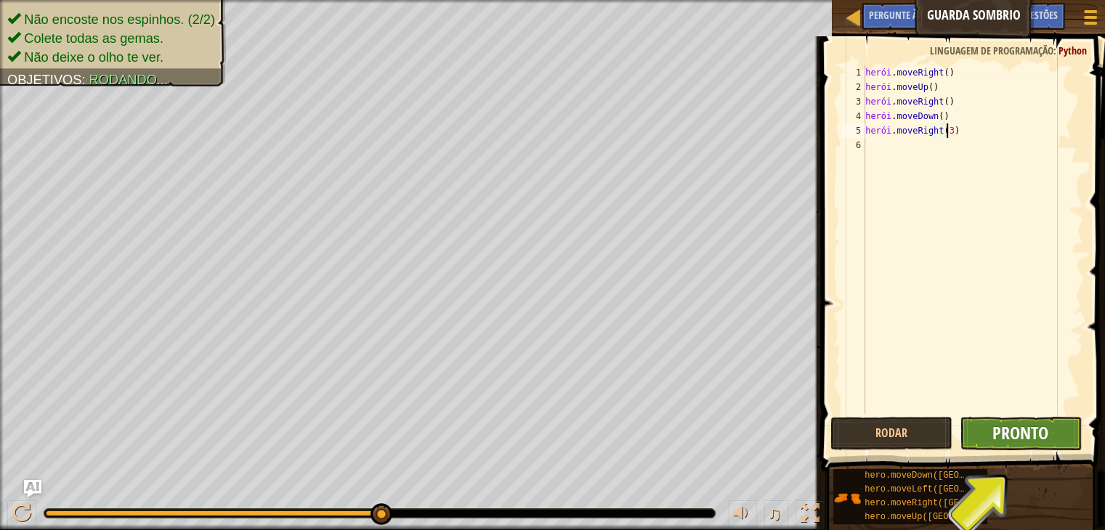
type textarea "hero.moveRight(3)"
click at [1043, 431] on font "Pronto" at bounding box center [1020, 432] width 56 height 23
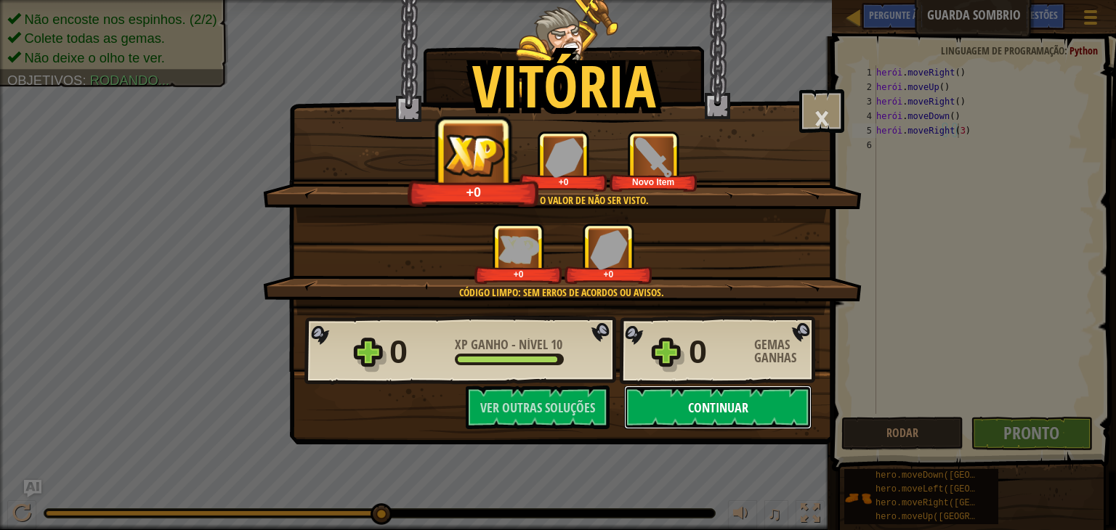
click at [751, 399] on button "Continuar" at bounding box center [717, 408] width 187 height 44
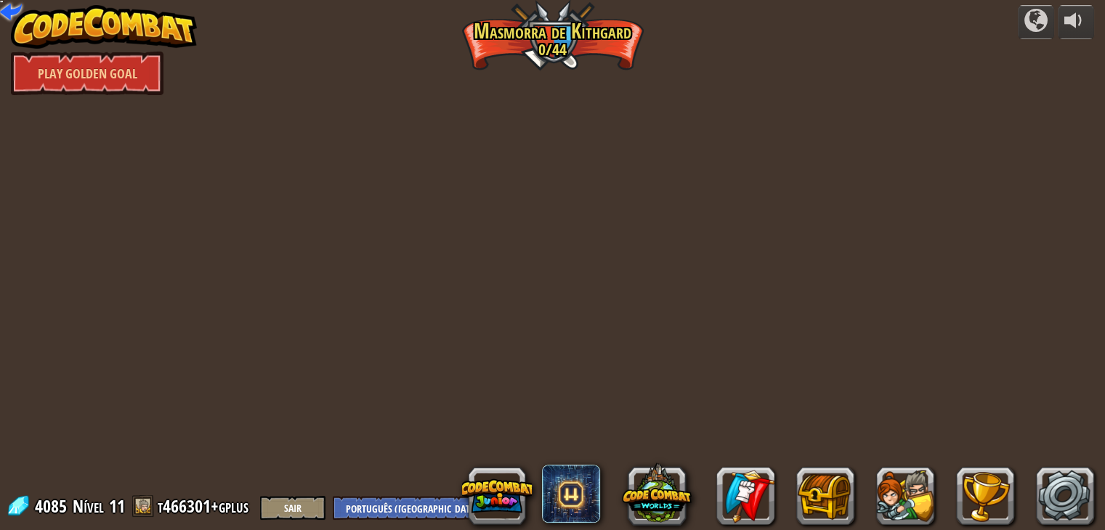
select select "pt-BR"
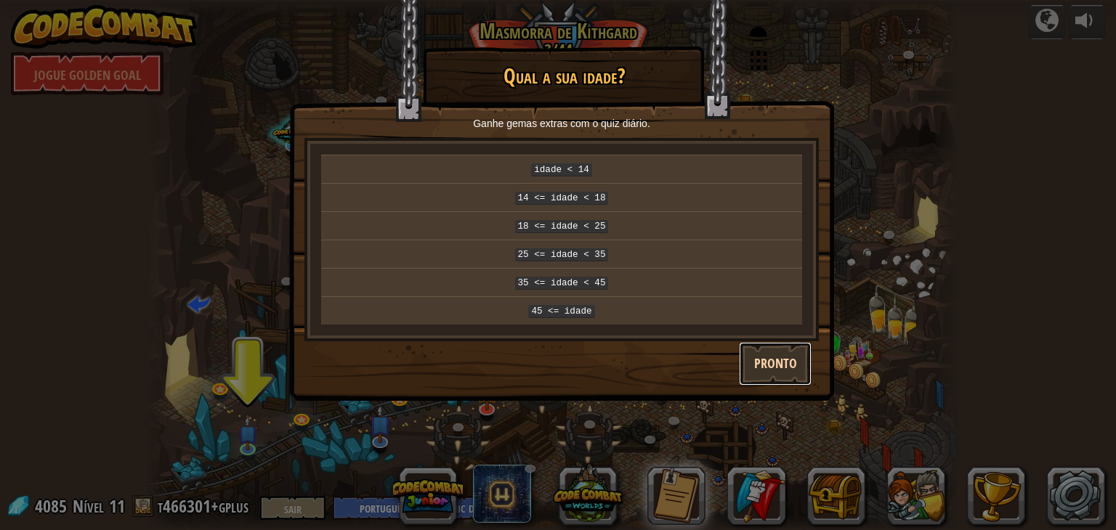
click at [772, 357] on font "Pronto" at bounding box center [775, 364] width 43 height 18
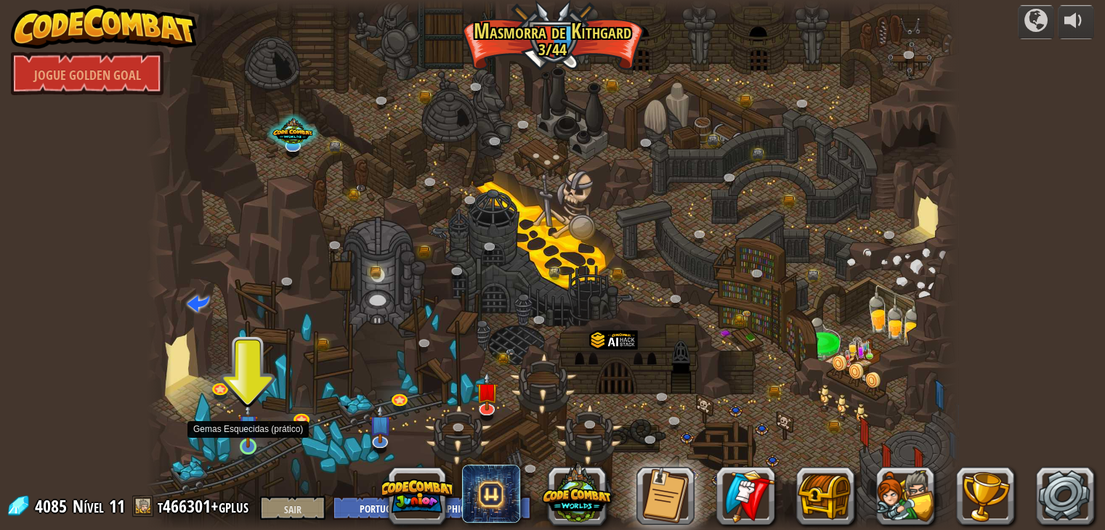
click at [250, 437] on img at bounding box center [248, 425] width 20 height 46
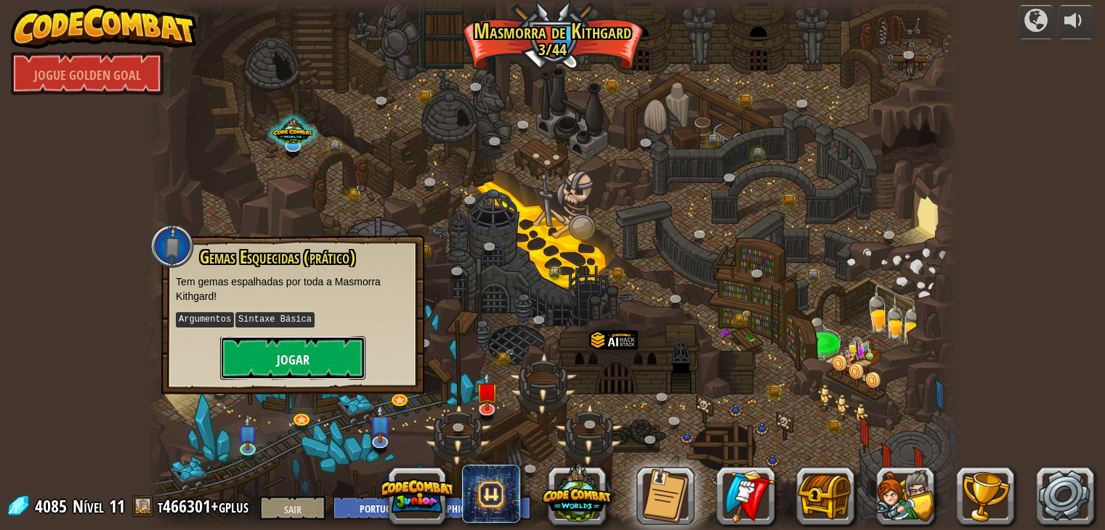
click at [260, 378] on button "Jogar" at bounding box center [292, 358] width 145 height 44
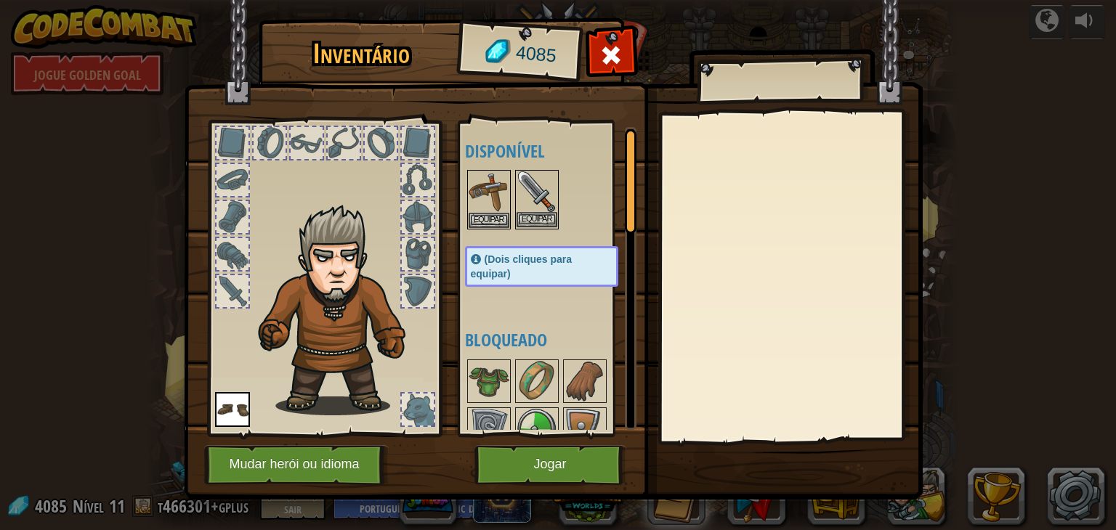
click at [523, 209] on img at bounding box center [536, 191] width 41 height 41
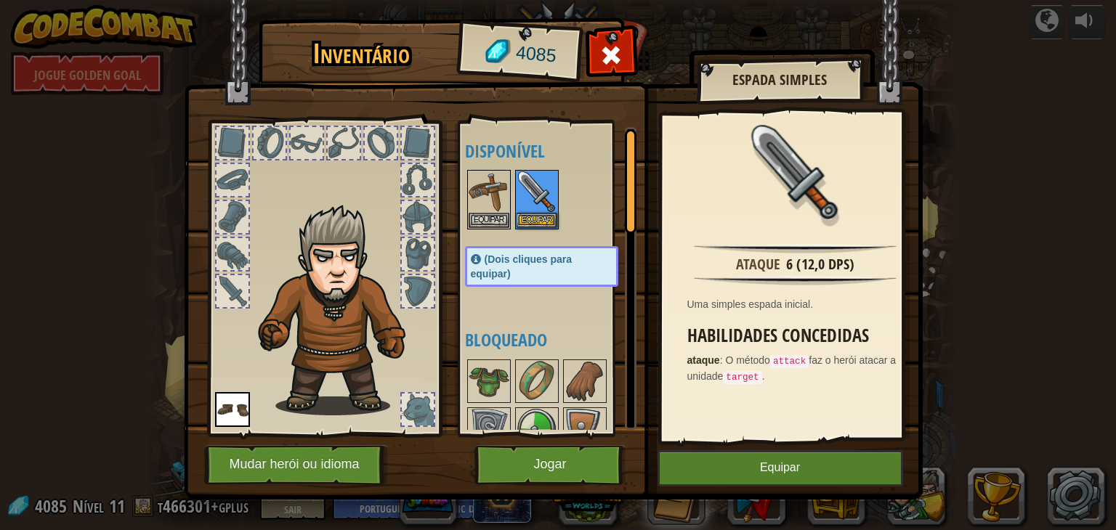
drag, startPoint x: 801, startPoint y: 501, endPoint x: 761, endPoint y: 410, distance: 99.2
click at [761, 410] on div "Inventário 4085 Disponível [GEOGRAPHIC_DATA] [GEOGRAPHIC_DATA] Equipar (Dois cl…" at bounding box center [558, 265] width 1116 height 530
click at [768, 468] on font "Equipar" at bounding box center [780, 468] width 40 height 12
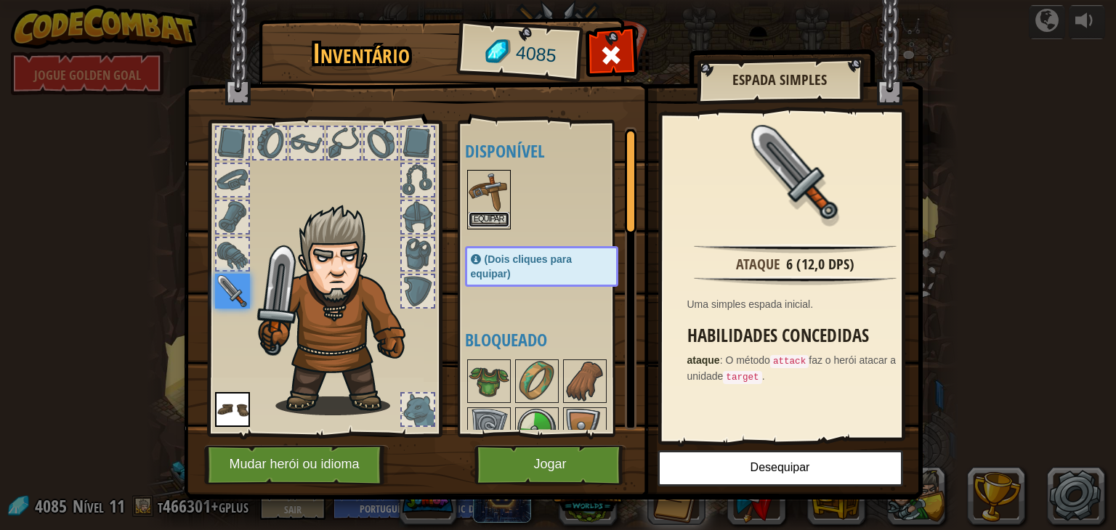
click at [498, 216] on font "Equipar" at bounding box center [489, 219] width 31 height 9
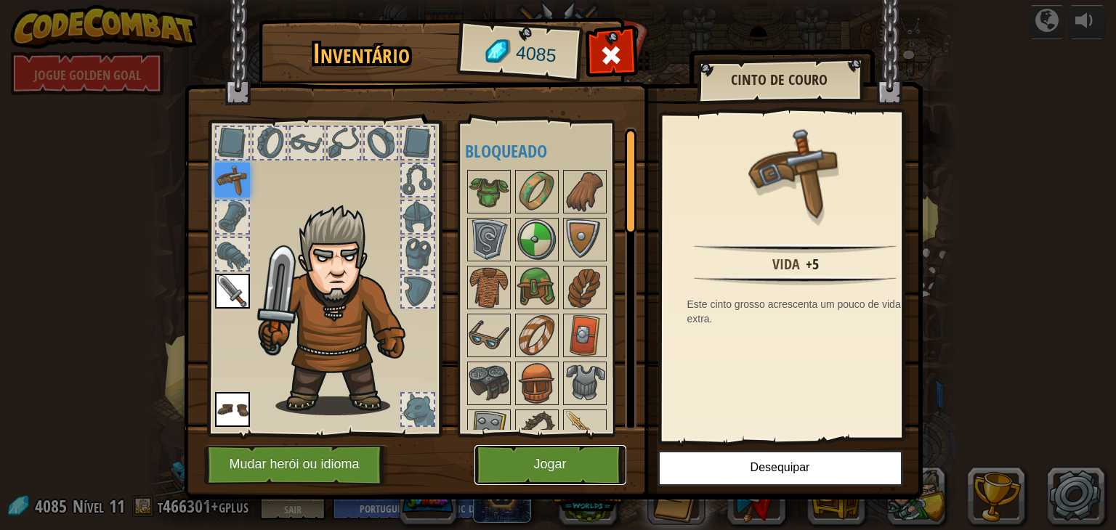
click at [561, 454] on button "Jogar" at bounding box center [550, 465] width 152 height 40
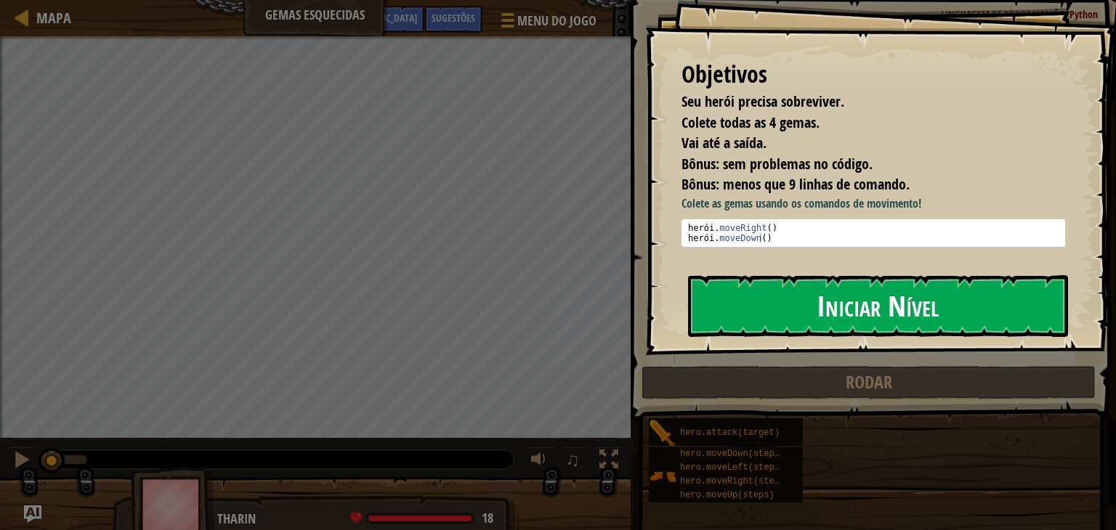
click at [738, 319] on button "Iniciar Nível" at bounding box center [878, 305] width 380 height 61
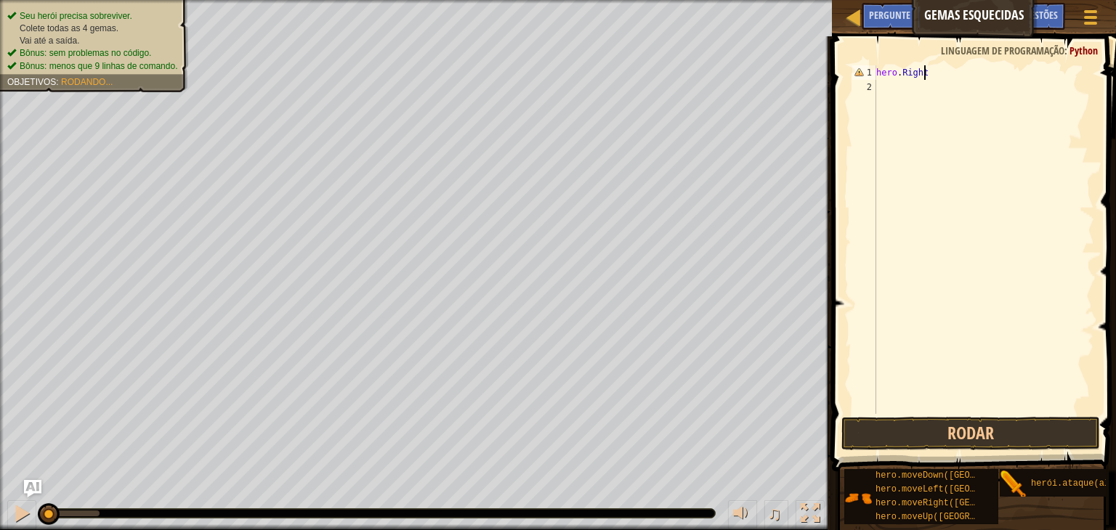
scroll to position [7, 3]
type textarea "hero.Right()"
type textarea "hero.moveDown()"
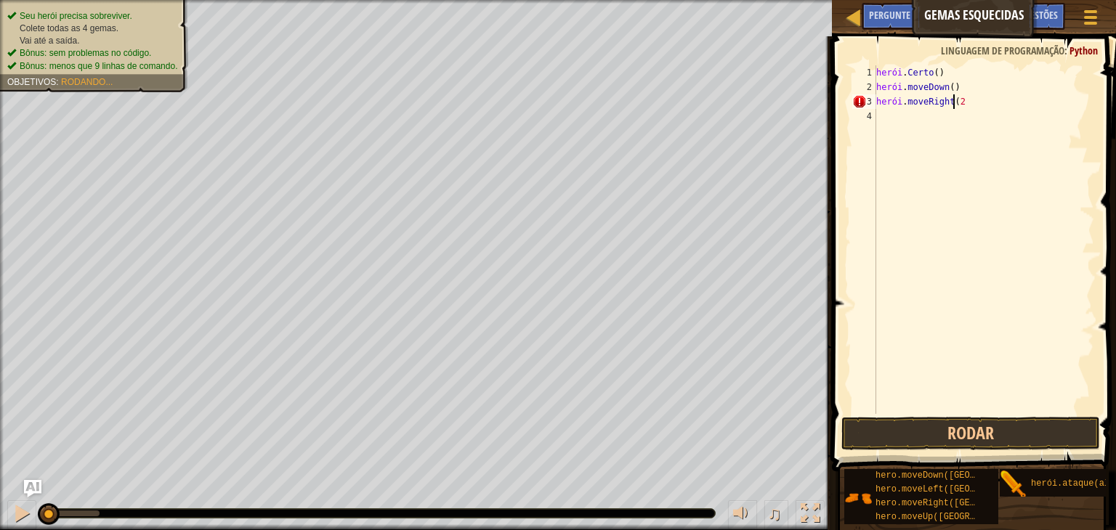
type textarea "hero.moveRight(2)"
type textarea "hero.moveUp()"
click at [1005, 433] on button "Rodar" at bounding box center [970, 433] width 259 height 33
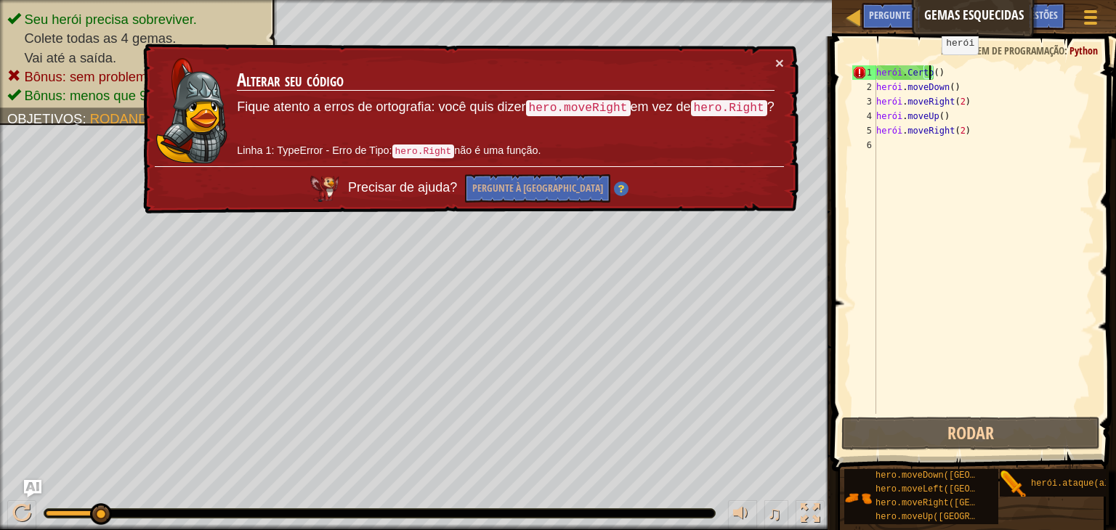
click at [929, 68] on div "herói . Certo ( ) herói . moveDown ( ) herói . moveRight ( 2 ) herói . moveUp (…" at bounding box center [983, 254] width 221 height 378
click at [940, 73] on div "herói . Certo ( ) herói . moveDown ( ) herói . moveRight ( 2 ) herói . moveUp (…" at bounding box center [983, 254] width 221 height 378
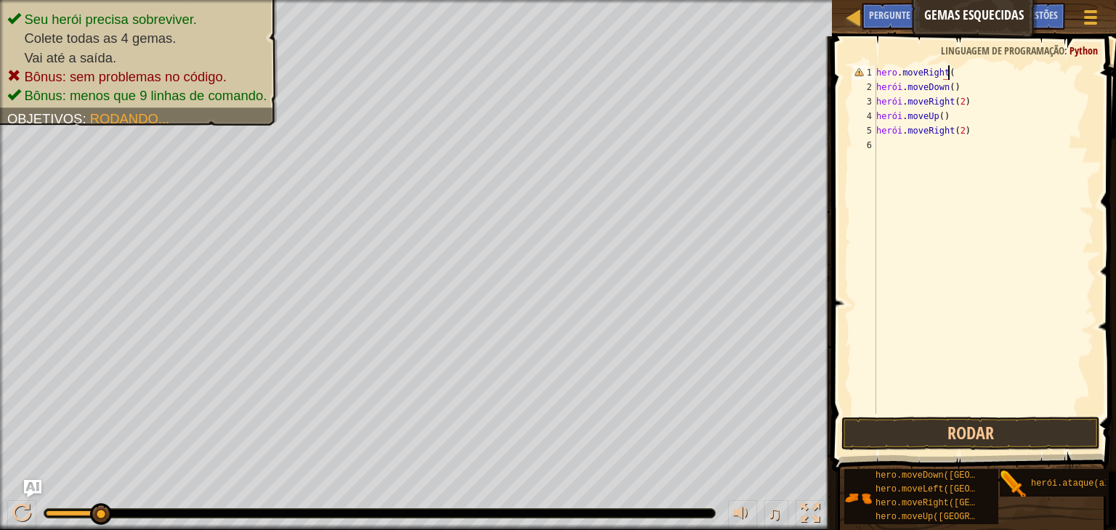
scroll to position [7, 5]
type textarea "hero.moveRight()"
click at [946, 434] on button "Rodar" at bounding box center [970, 433] width 259 height 33
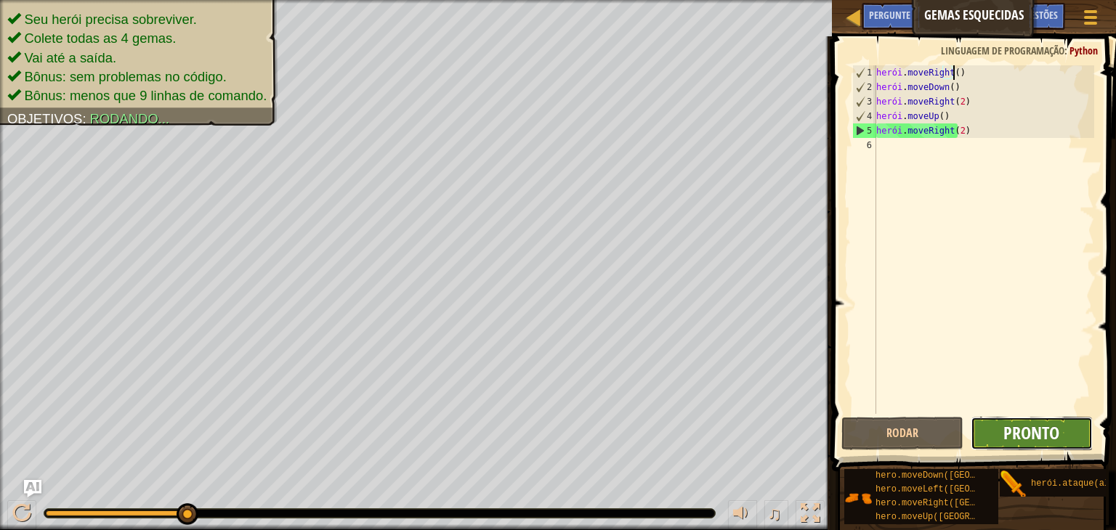
click at [1039, 431] on font "Pronto" at bounding box center [1031, 432] width 56 height 23
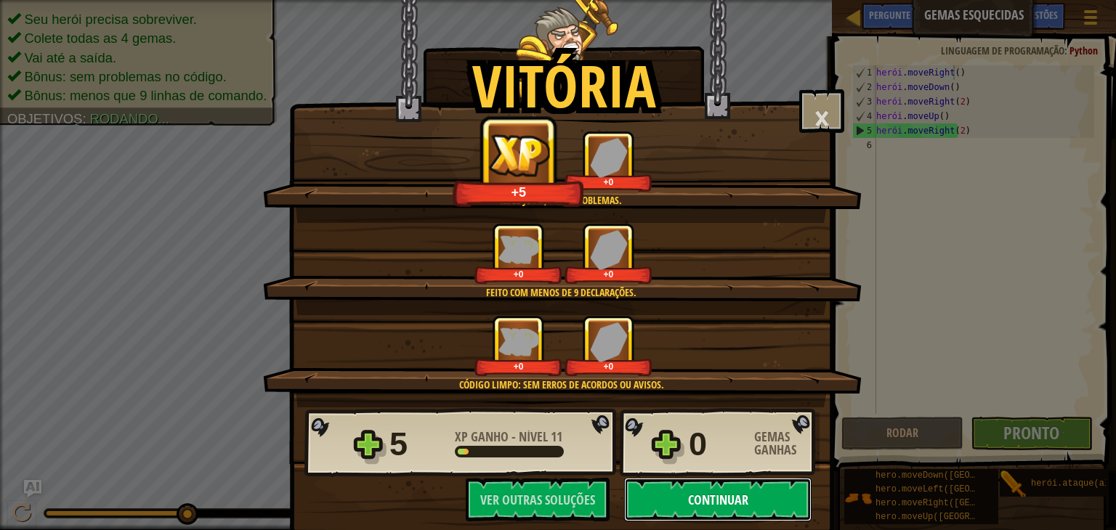
click at [708, 503] on font "Continuar" at bounding box center [718, 500] width 60 height 18
select select "pt-BR"
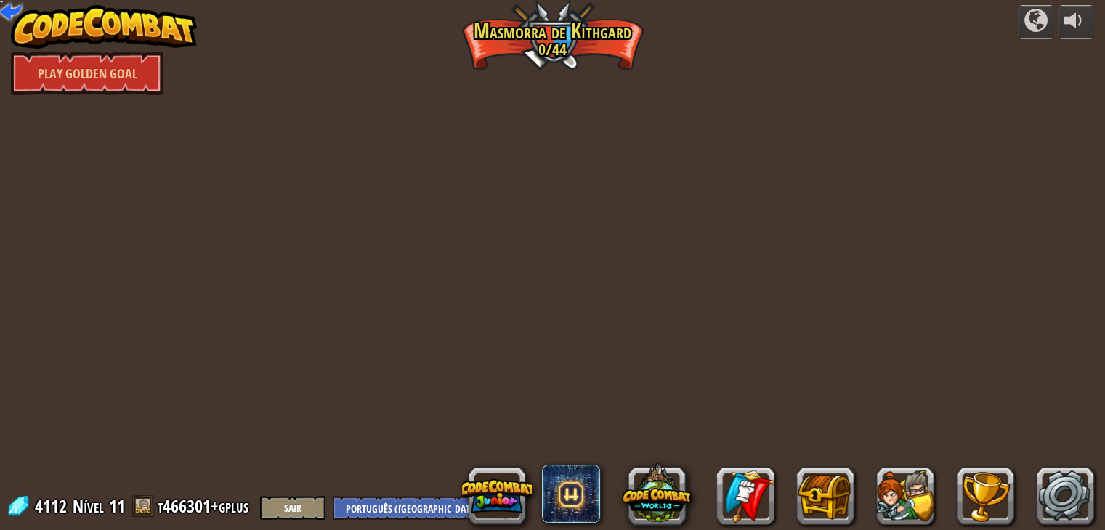
select select "pt-BR"
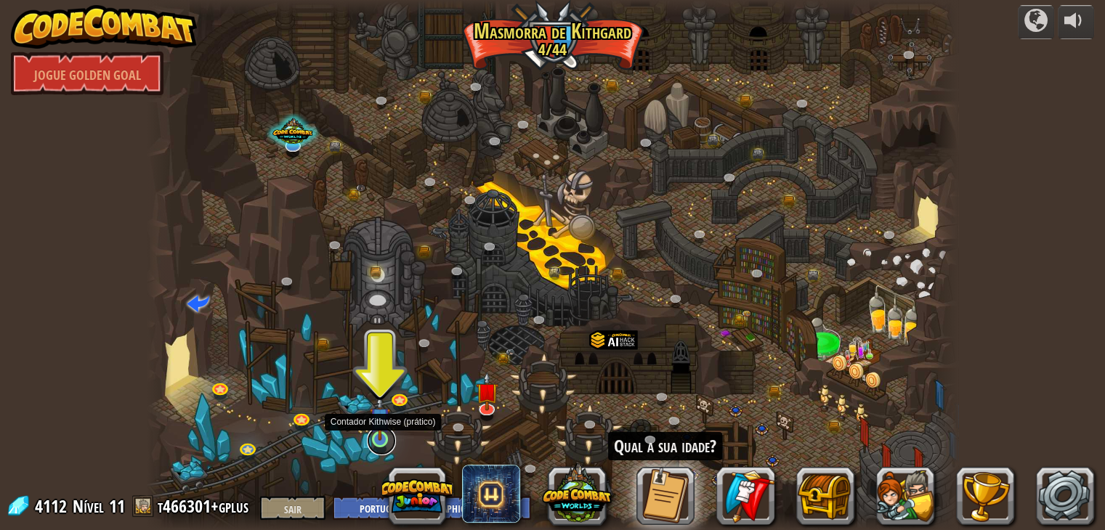
click at [376, 450] on link at bounding box center [381, 440] width 29 height 29
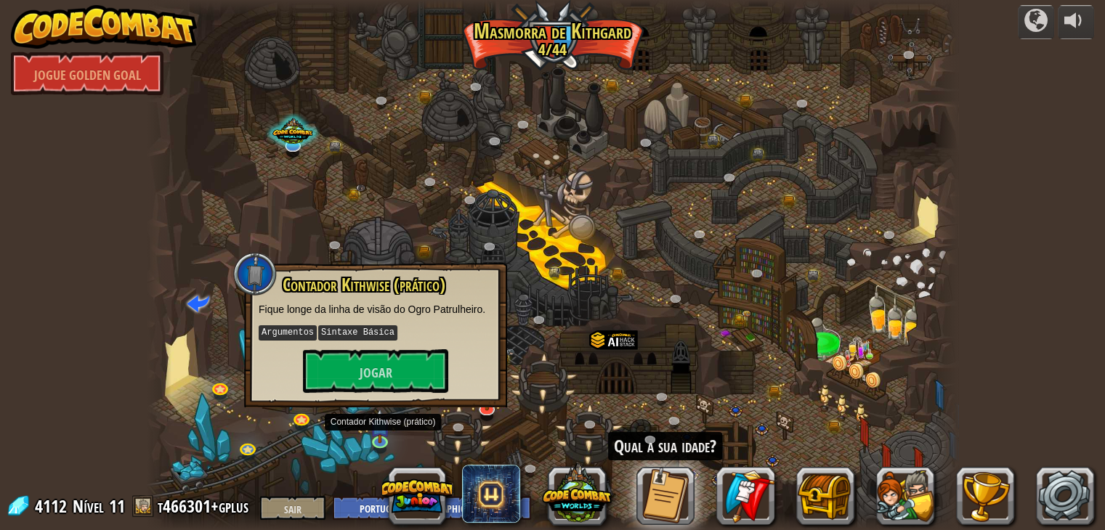
click at [404, 394] on div "Contador Kithwise (prático) Fique longe da linha de visão do Ogro Patrulheiro. …" at bounding box center [375, 335] width 263 height 145
click at [366, 365] on font "Jogar" at bounding box center [376, 373] width 33 height 18
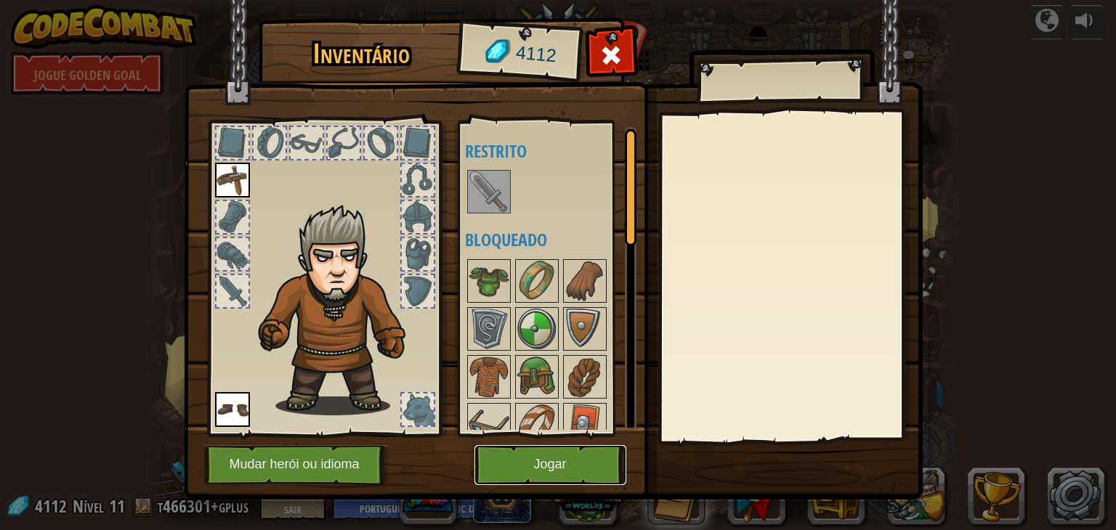
click at [537, 468] on font "Jogar" at bounding box center [549, 465] width 33 height 15
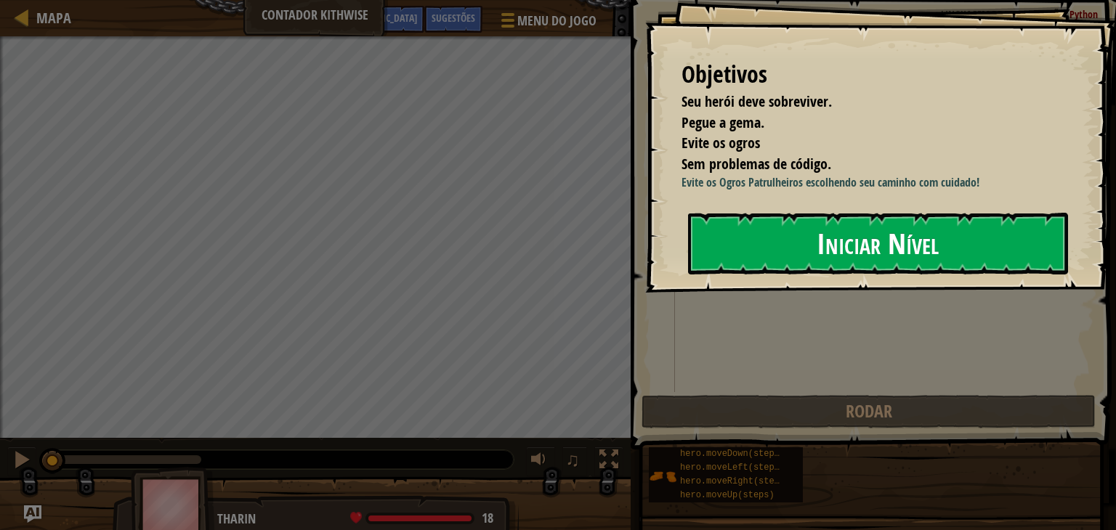
click at [824, 213] on button "Iniciar Nível" at bounding box center [878, 243] width 380 height 61
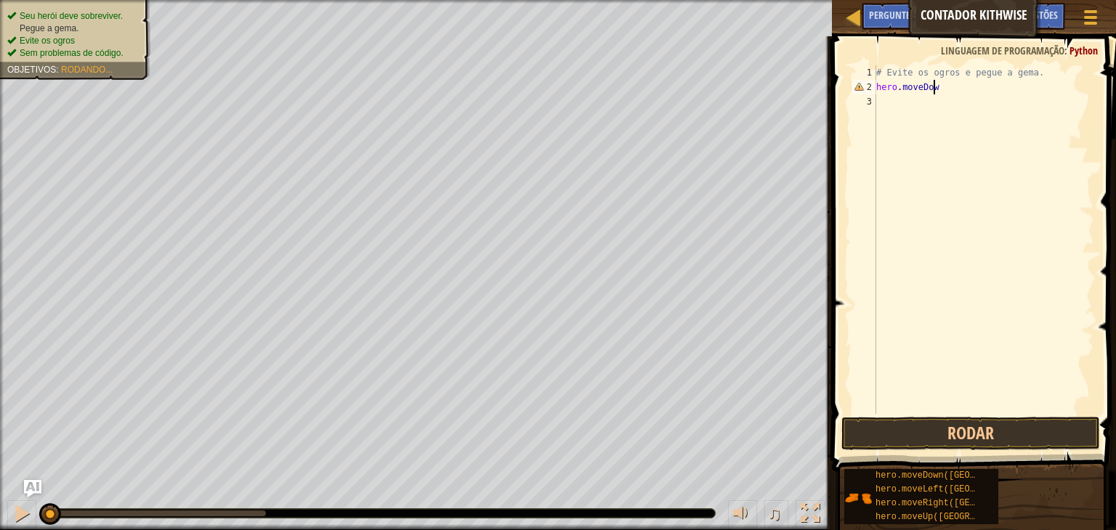
scroll to position [7, 4]
type textarea "hero.moveDown()"
click at [959, 440] on button "Rodar" at bounding box center [970, 433] width 259 height 33
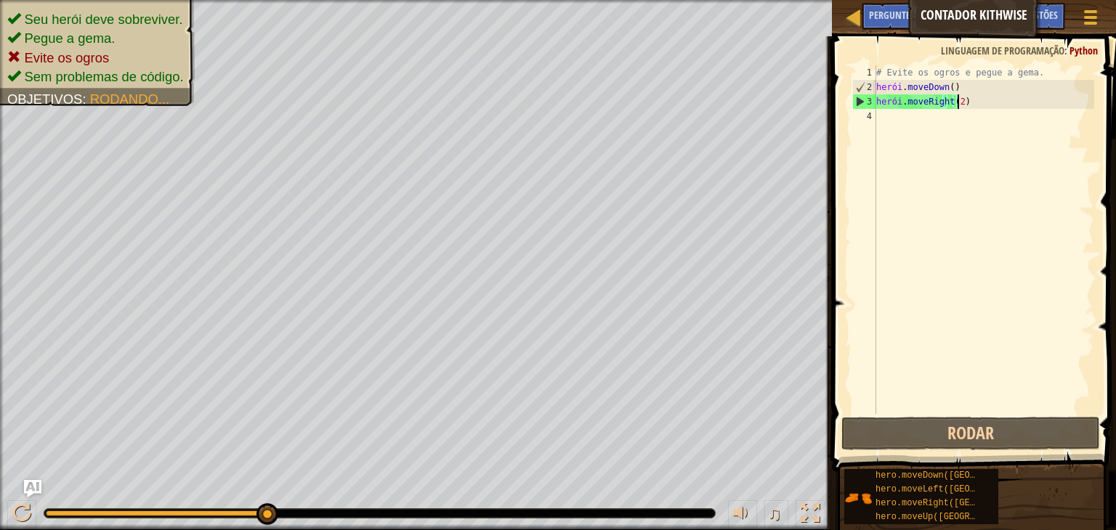
type textarea "hero.moveRight(2)"
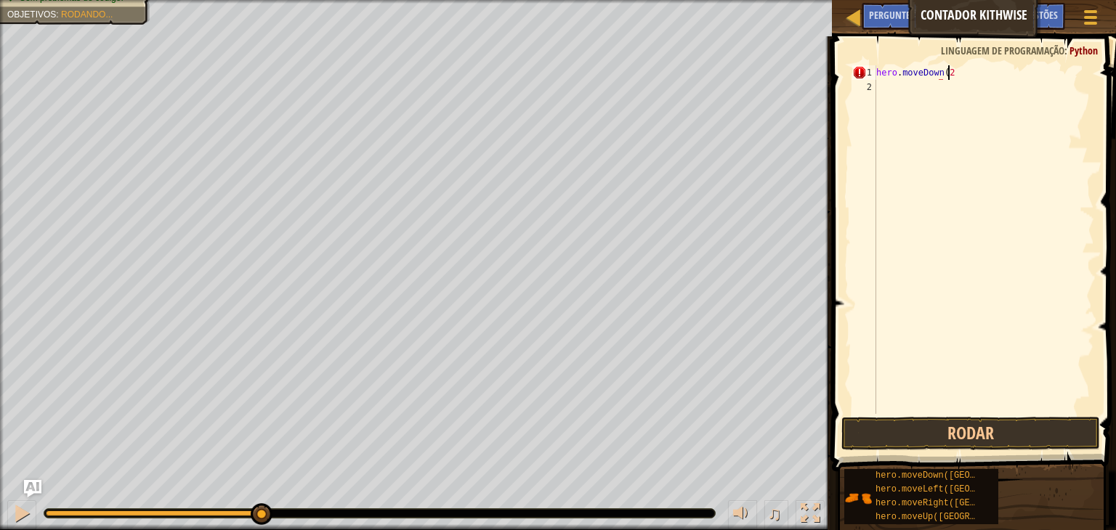
scroll to position [7, 5]
type textarea "hero.moveDown(2)"
drag, startPoint x: 267, startPoint y: 512, endPoint x: 1, endPoint y: 539, distance: 267.9
click at [1, 0] on html "Mapa Contador Kithwise Menu do Jogo Pronto Sugestões Pergunte à [GEOGRAPHIC_DAT…" at bounding box center [558, 0] width 1116 height 0
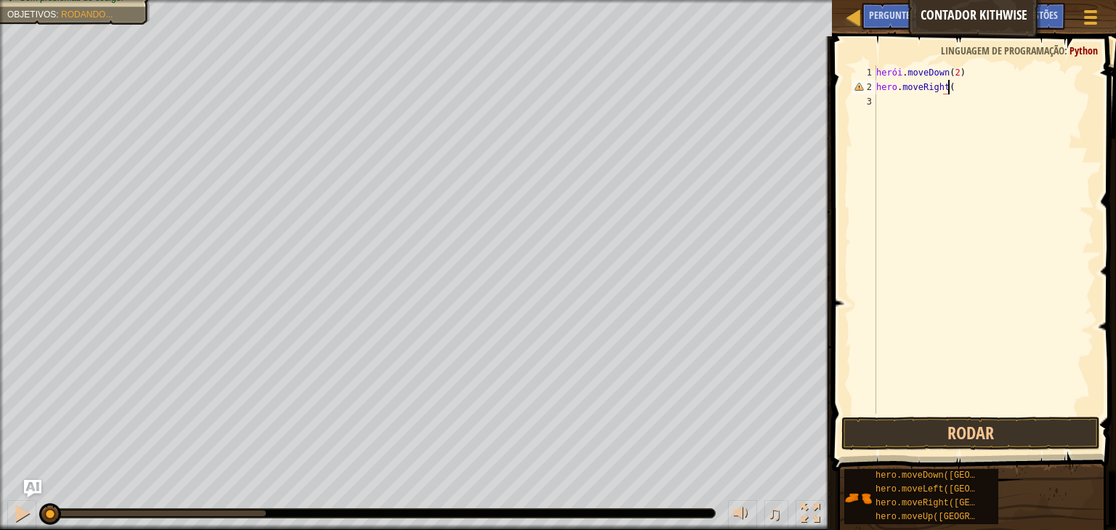
scroll to position [7, 5]
type textarea "hero.moveRight()"
type textarea "hero.moveUp()"
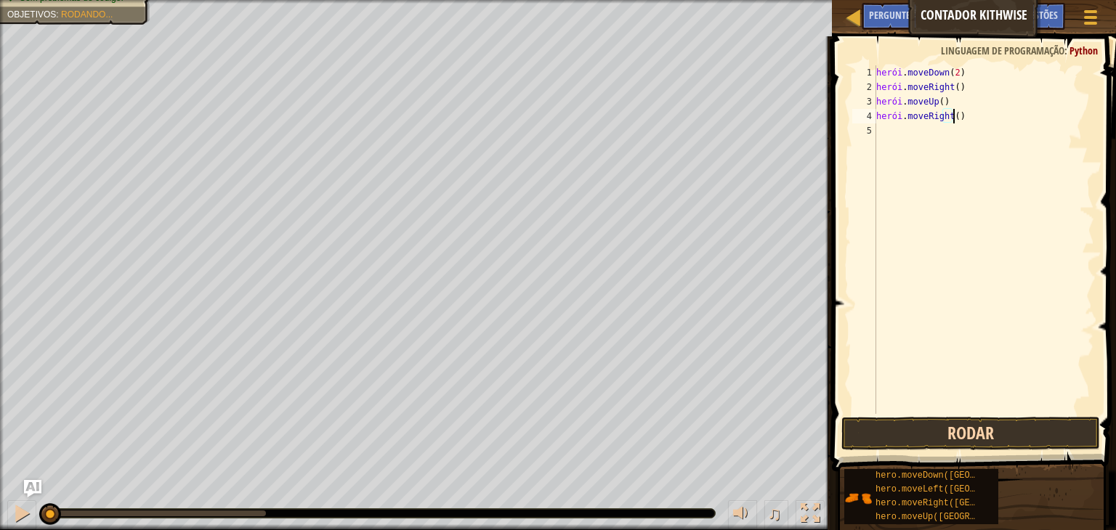
type textarea "hero.moveRight()"
click at [911, 421] on button "Rodar" at bounding box center [970, 433] width 259 height 33
